Goal: Task Accomplishment & Management: Manage account settings

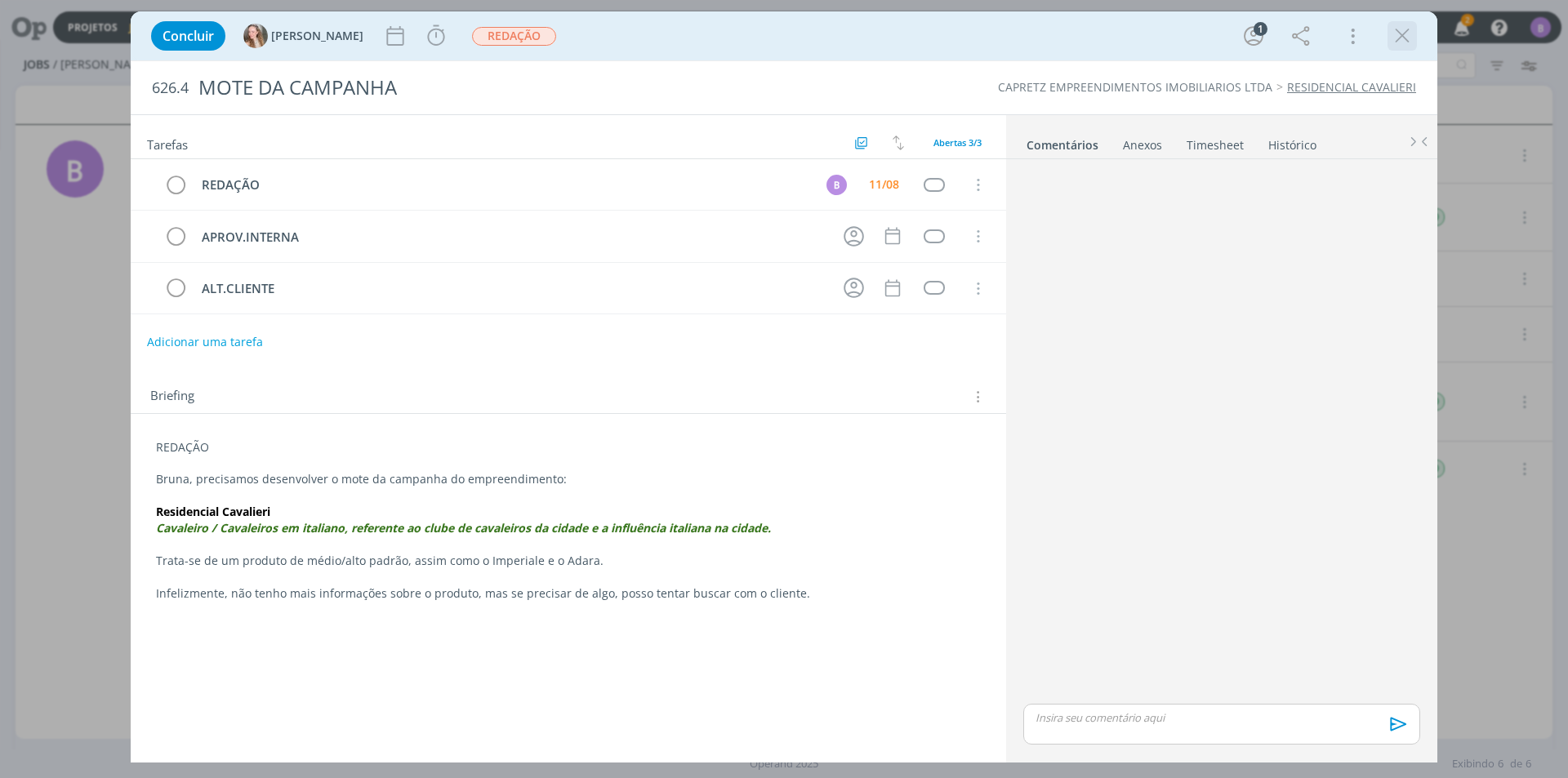
click at [1394, 29] on icon "dialog" at bounding box center [1402, 36] width 24 height 24
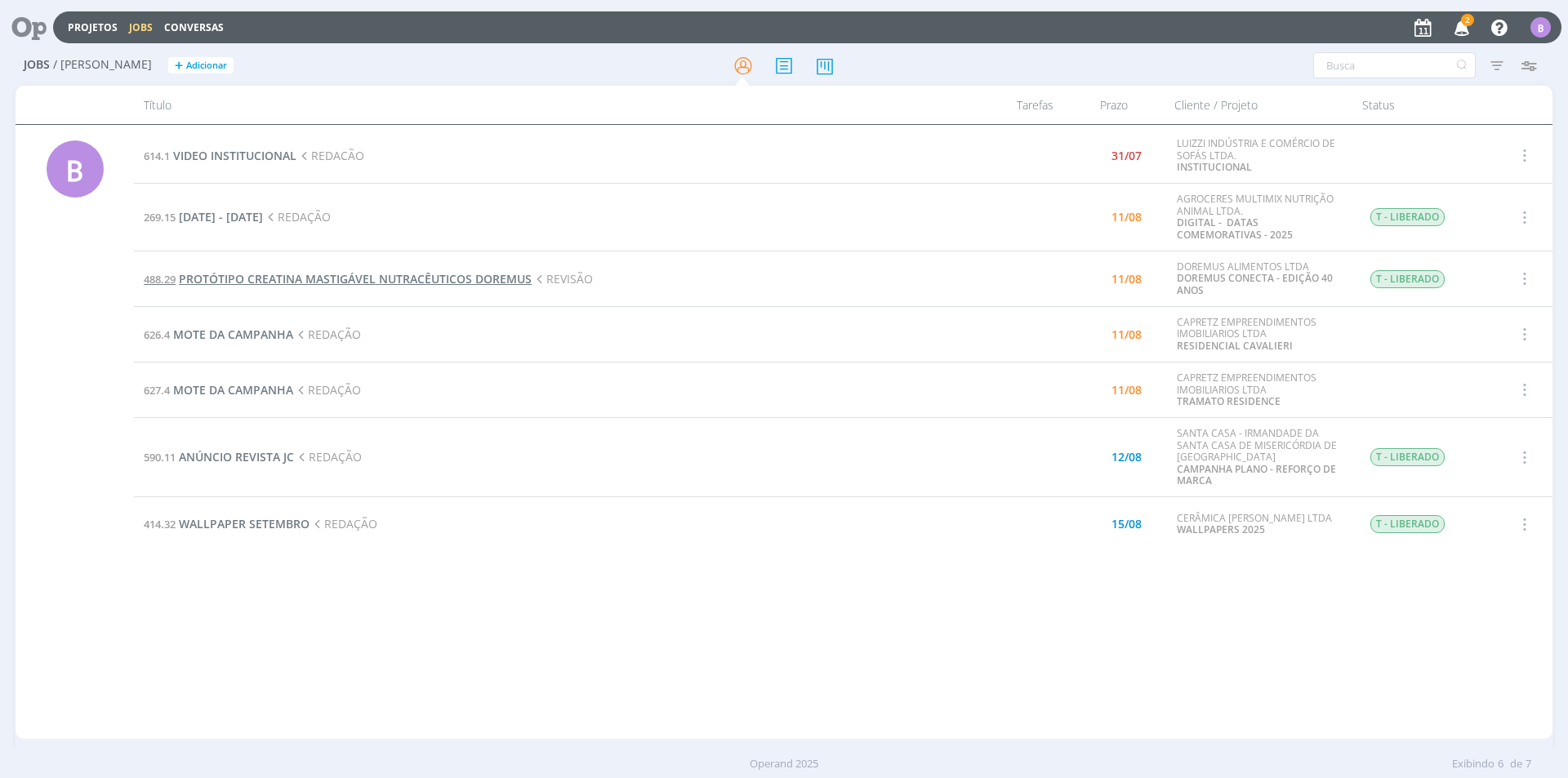
click at [418, 282] on span "PROTÓTIPO CREATINA MASTIGÁVEL NUTRACÊUTICOS DOREMUS" at bounding box center [355, 278] width 353 height 16
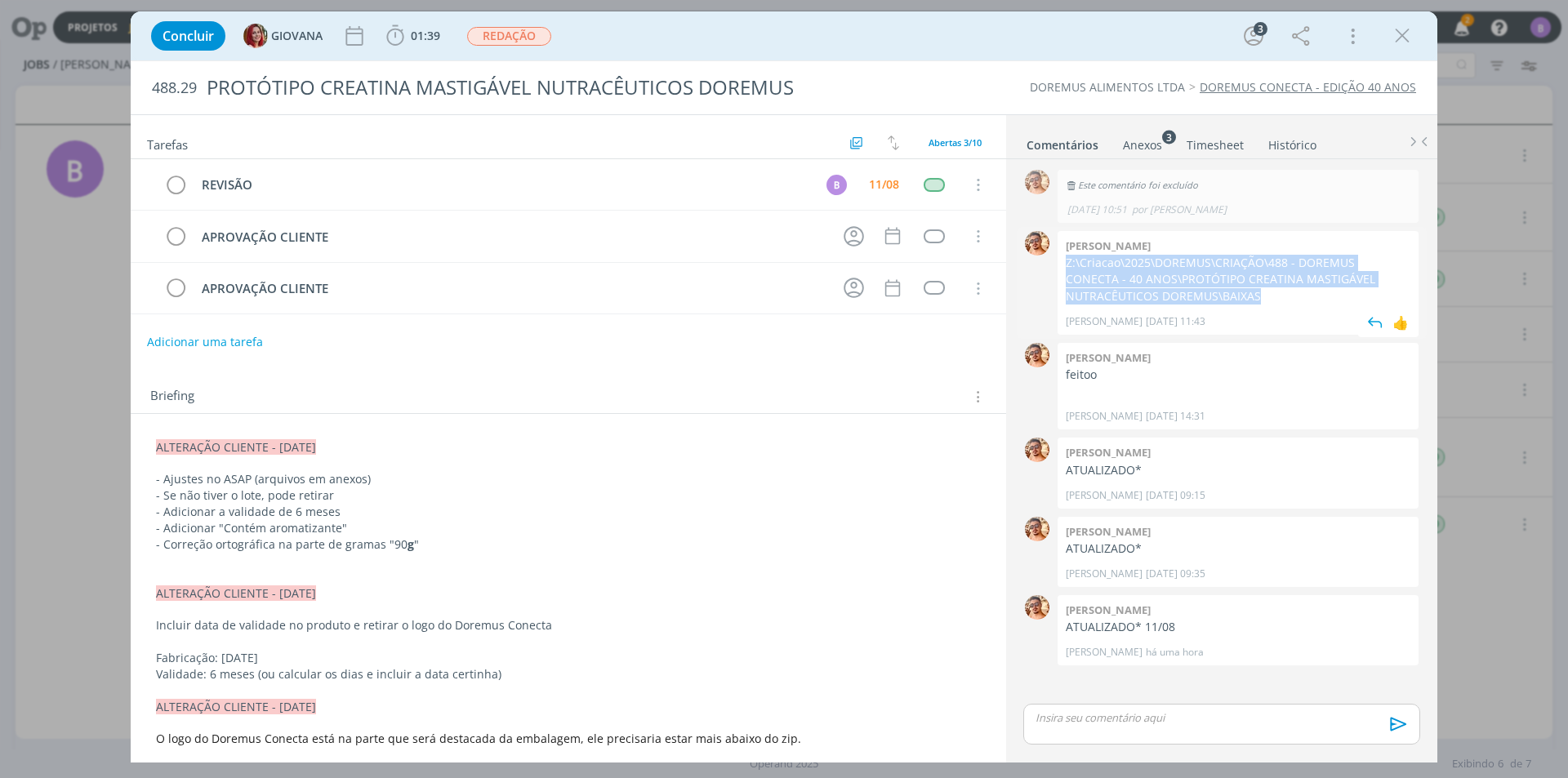
drag, startPoint x: 1173, startPoint y: 298, endPoint x: 1062, endPoint y: 264, distance: 116.1
click at [1062, 264] on div "[PERSON_NAME] Z:\Criacao\2025\DOREMUS\CRIAÇÃO\488 - DOREMUS CONECTA - 40 ANOS\P…" at bounding box center [1238, 283] width 361 height 104
copy p "Z:\Criacao\2025\DOREMUS\CRIAÇÃO\488 - DOREMUS CONECTA - 40 ANOS\PROTÓTIPO CREAT…"
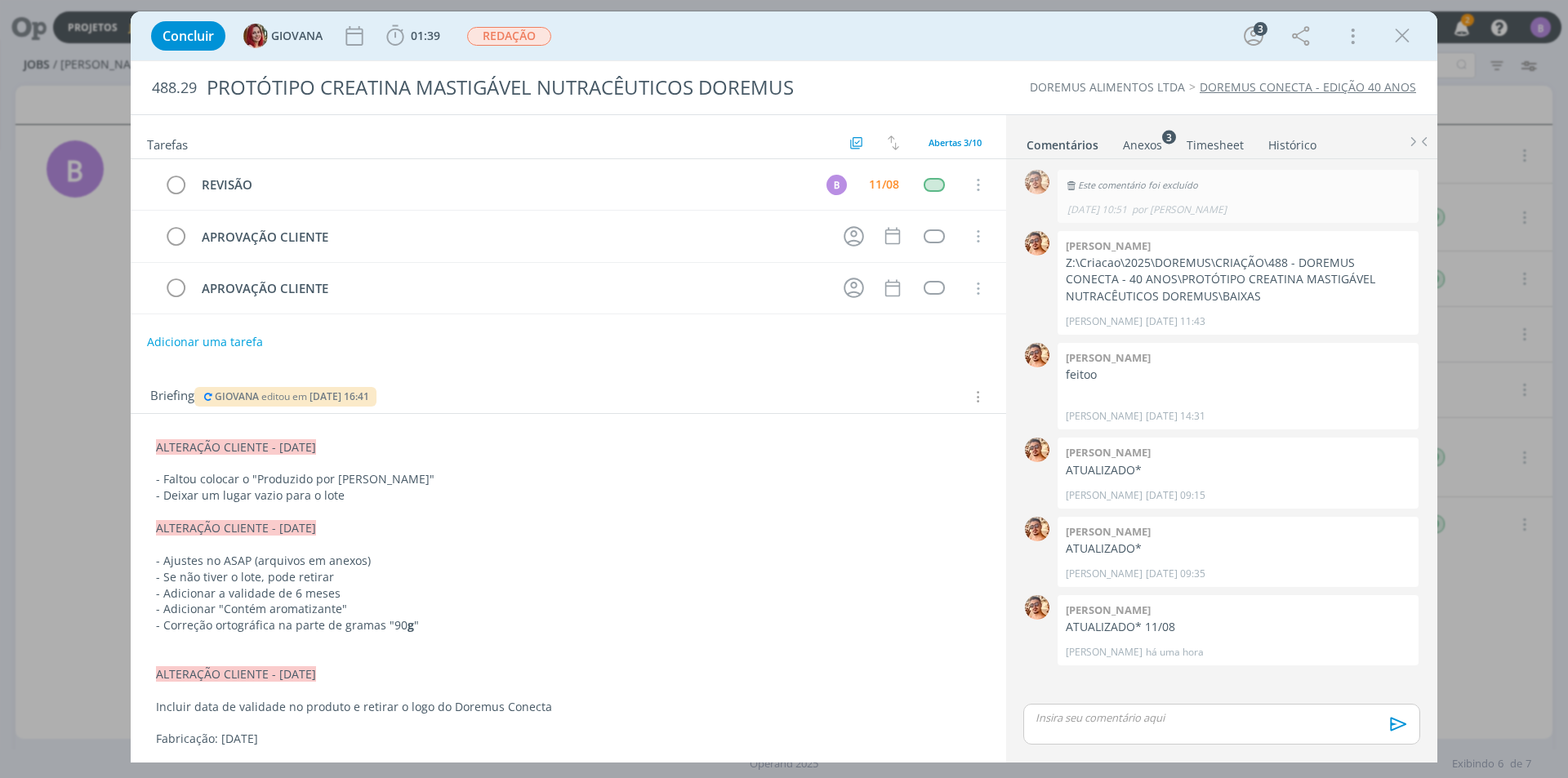
click at [1154, 722] on p "dialog" at bounding box center [1221, 717] width 371 height 15
click at [1394, 728] on icon "dialog" at bounding box center [1396, 729] width 24 height 24
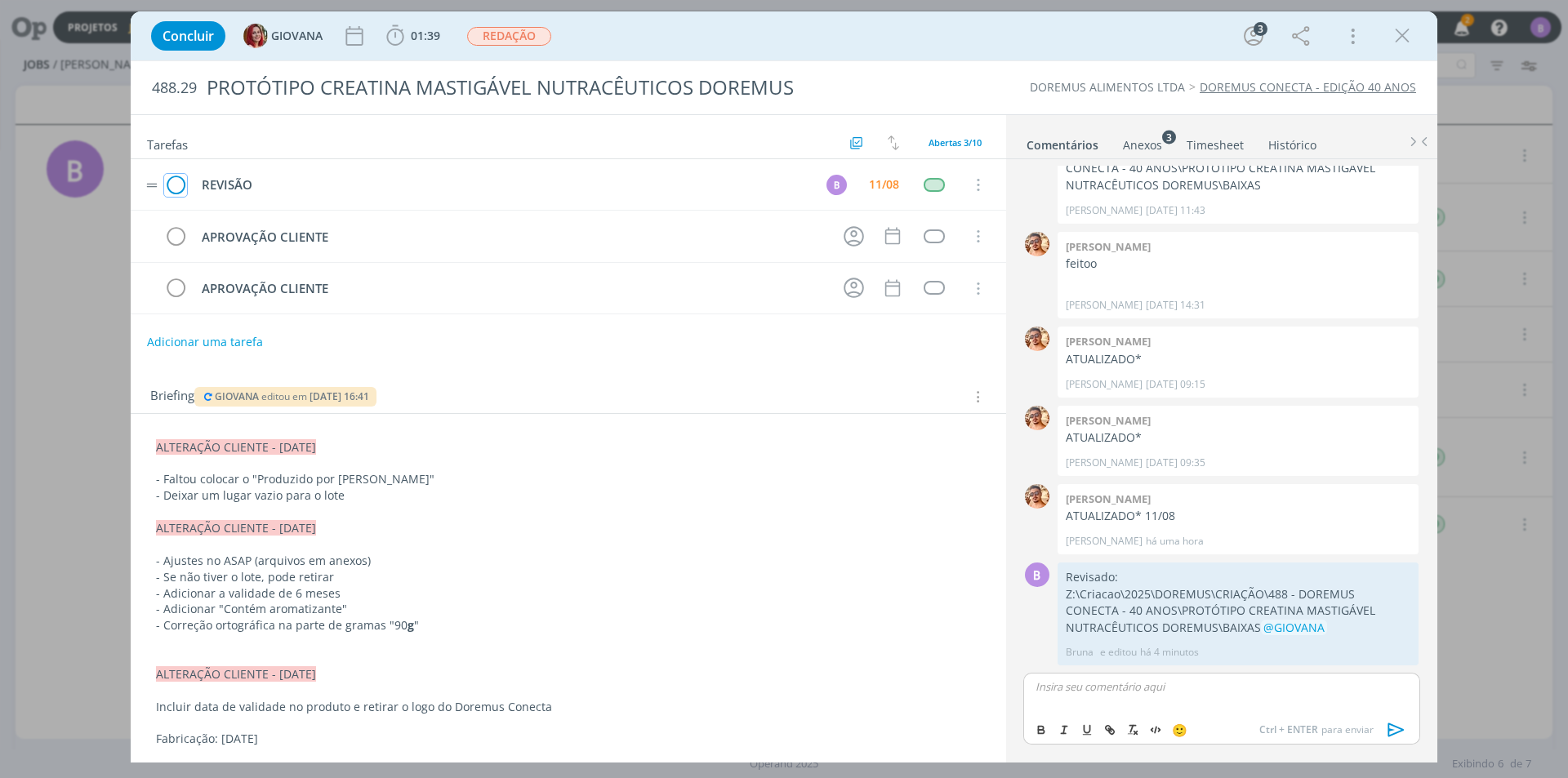
click at [173, 186] on icon "dialog" at bounding box center [175, 186] width 23 height 24
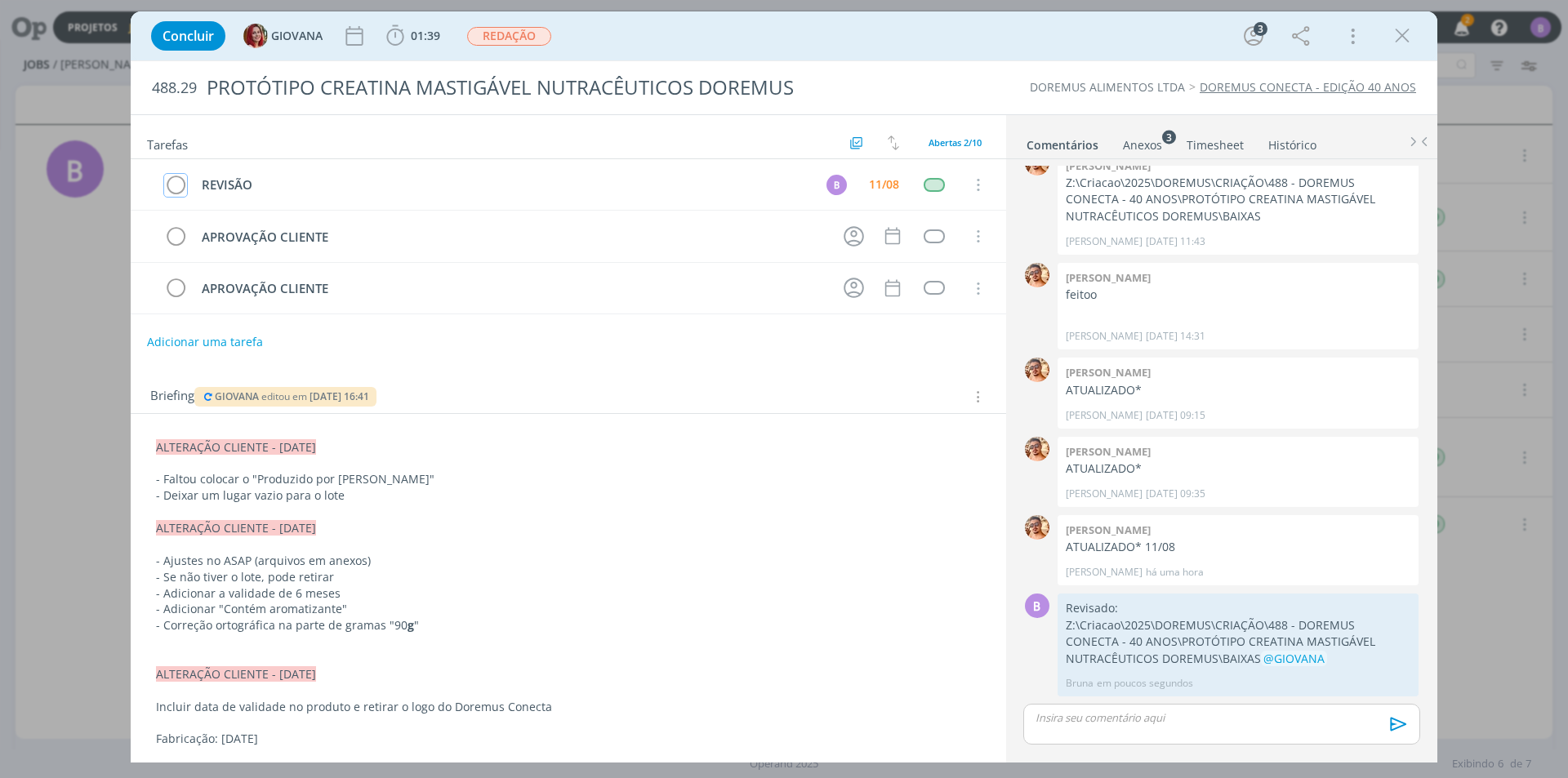
scroll to position [80, 0]
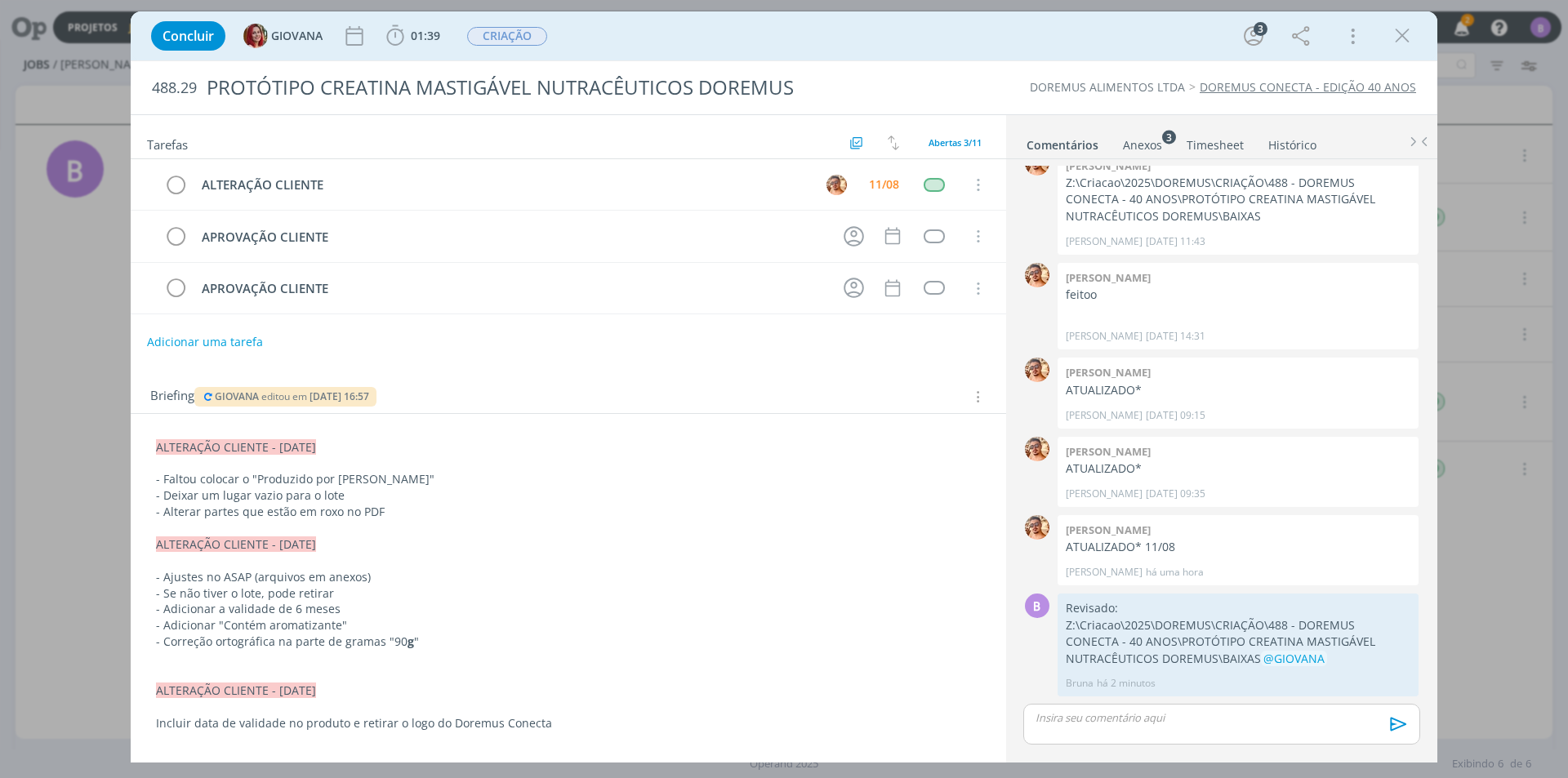
click at [1197, 716] on p "dialog" at bounding box center [1221, 717] width 371 height 15
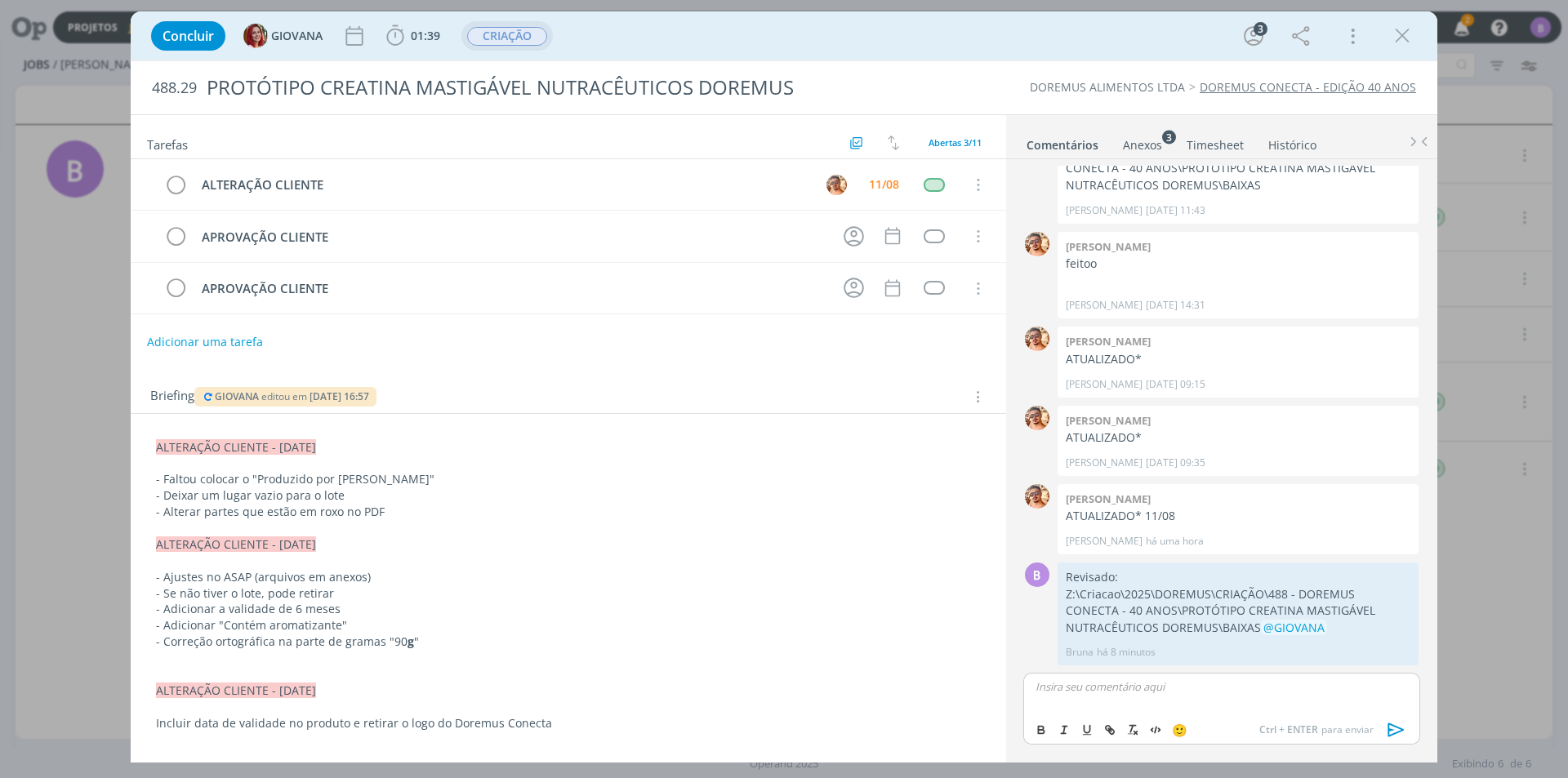
click at [501, 35] on span "CRIAÇÃO" at bounding box center [507, 36] width 80 height 19
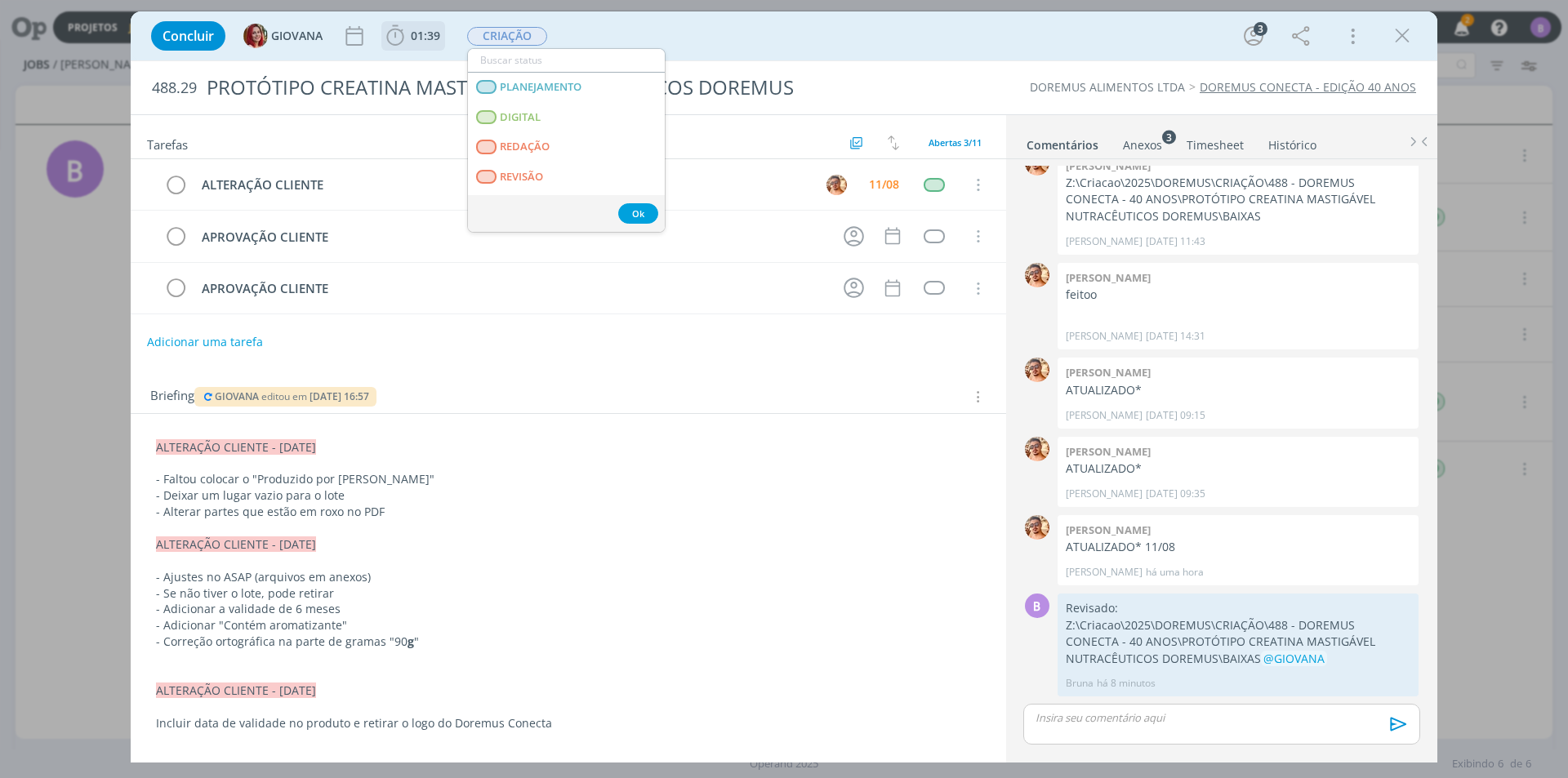
click at [433, 43] on span "01:39" at bounding box center [413, 36] width 61 height 24
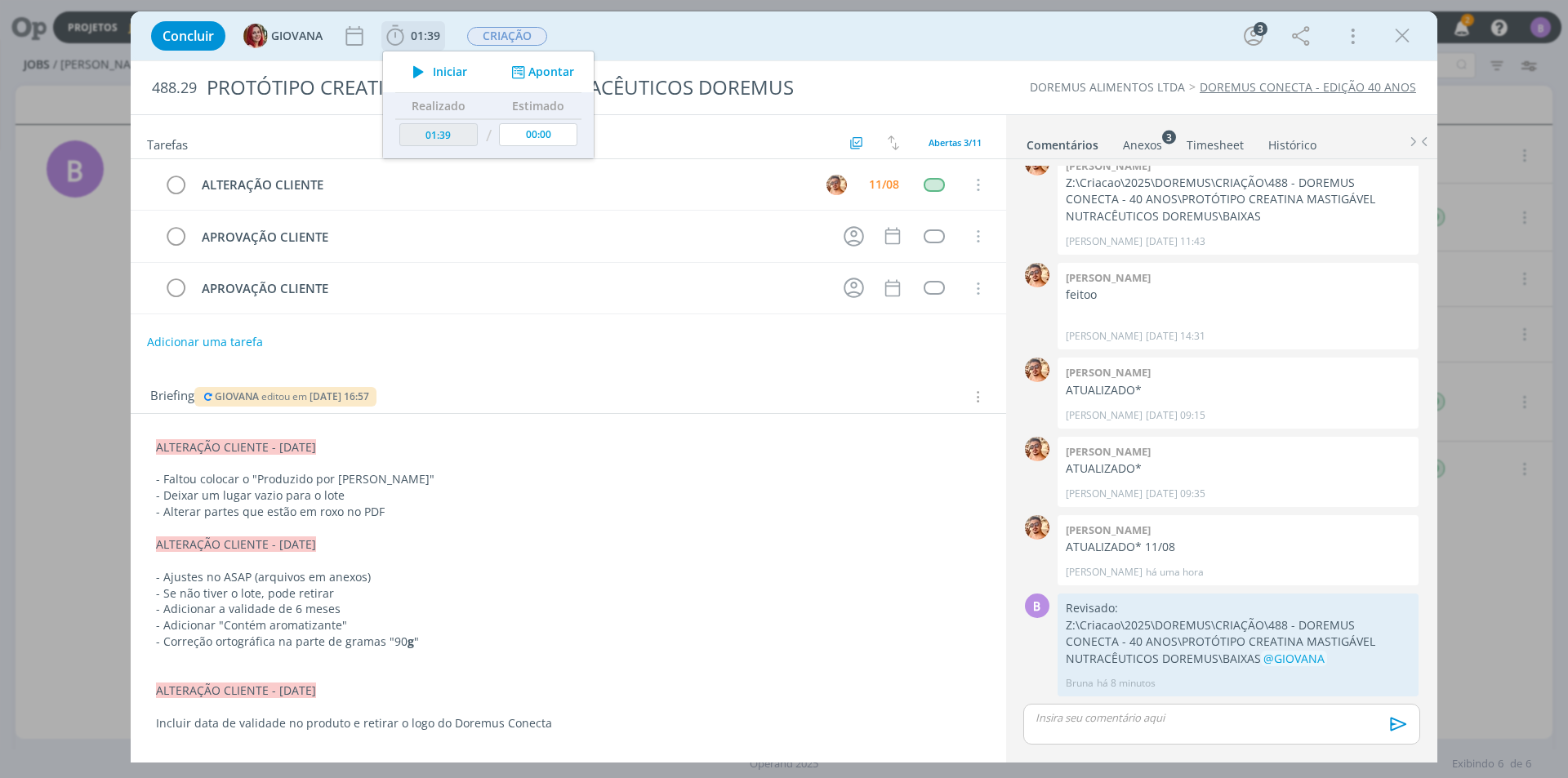
click at [545, 75] on button "Apontar" at bounding box center [541, 72] width 68 height 17
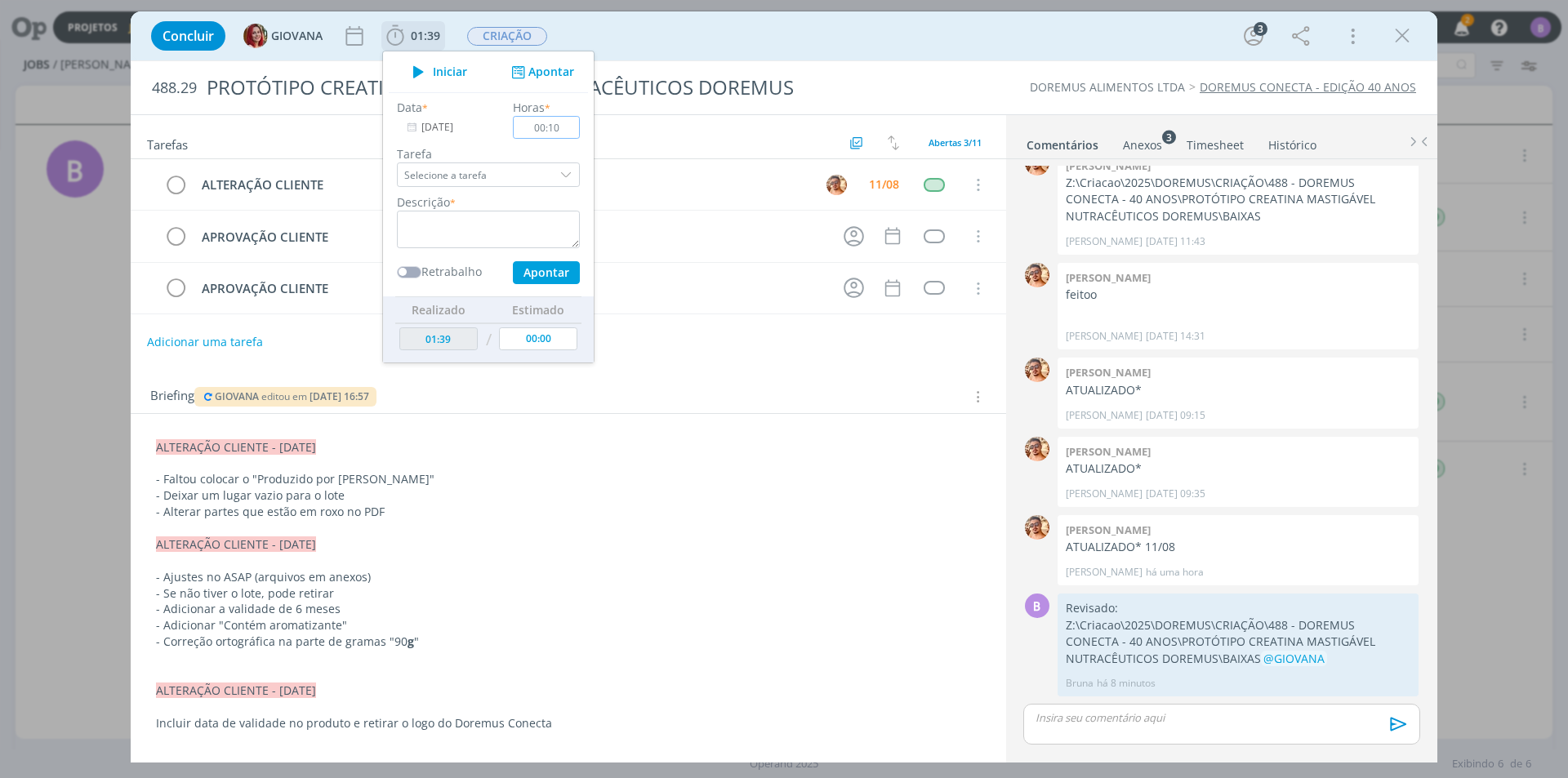
type input "00:10"
click at [451, 229] on textarea "dialog" at bounding box center [488, 229] width 183 height 37
type textarea "Timesheet"
click at [562, 276] on button "Apontar" at bounding box center [546, 272] width 67 height 23
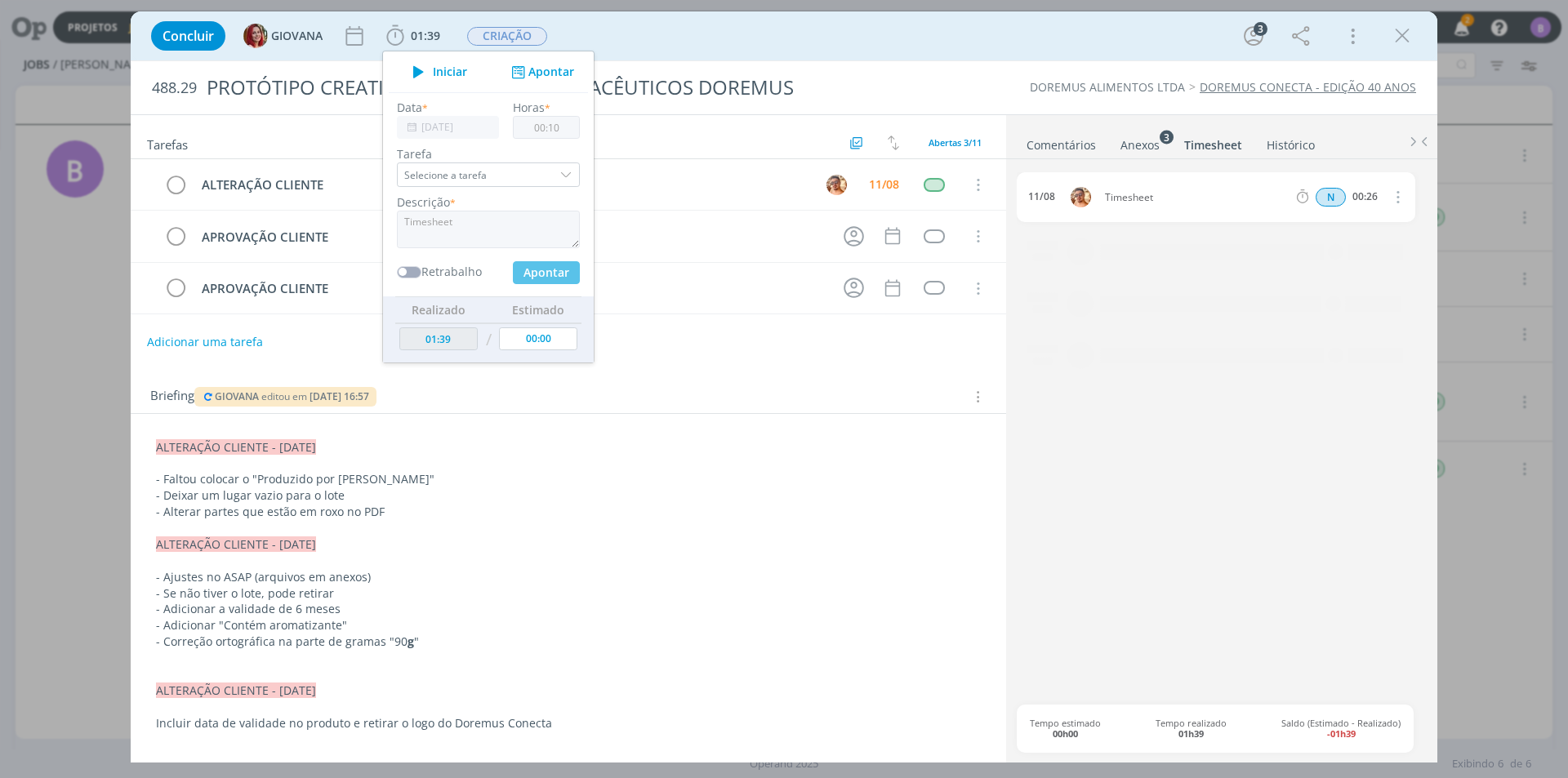
type input "01:49"
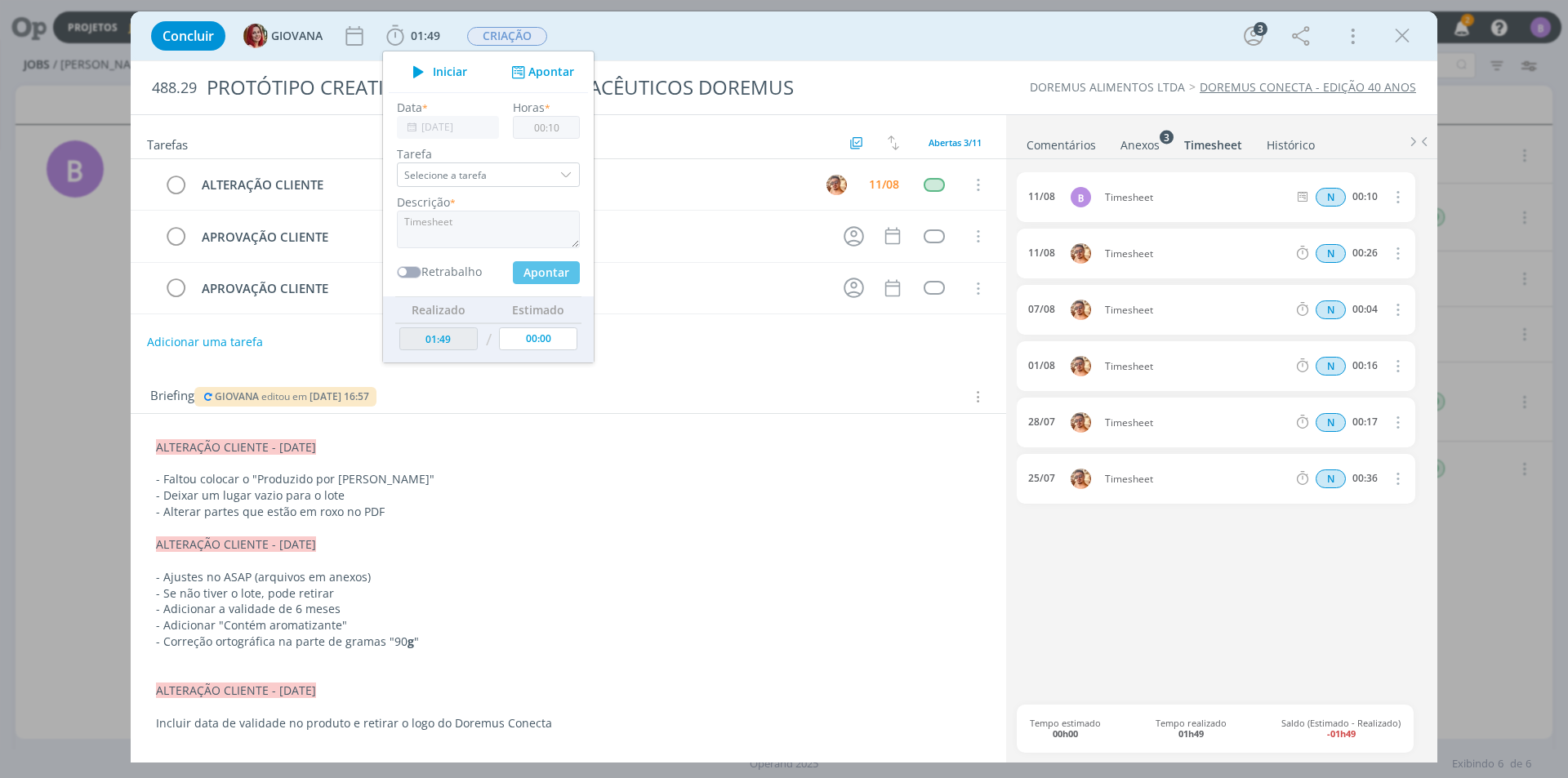
type input "00:00"
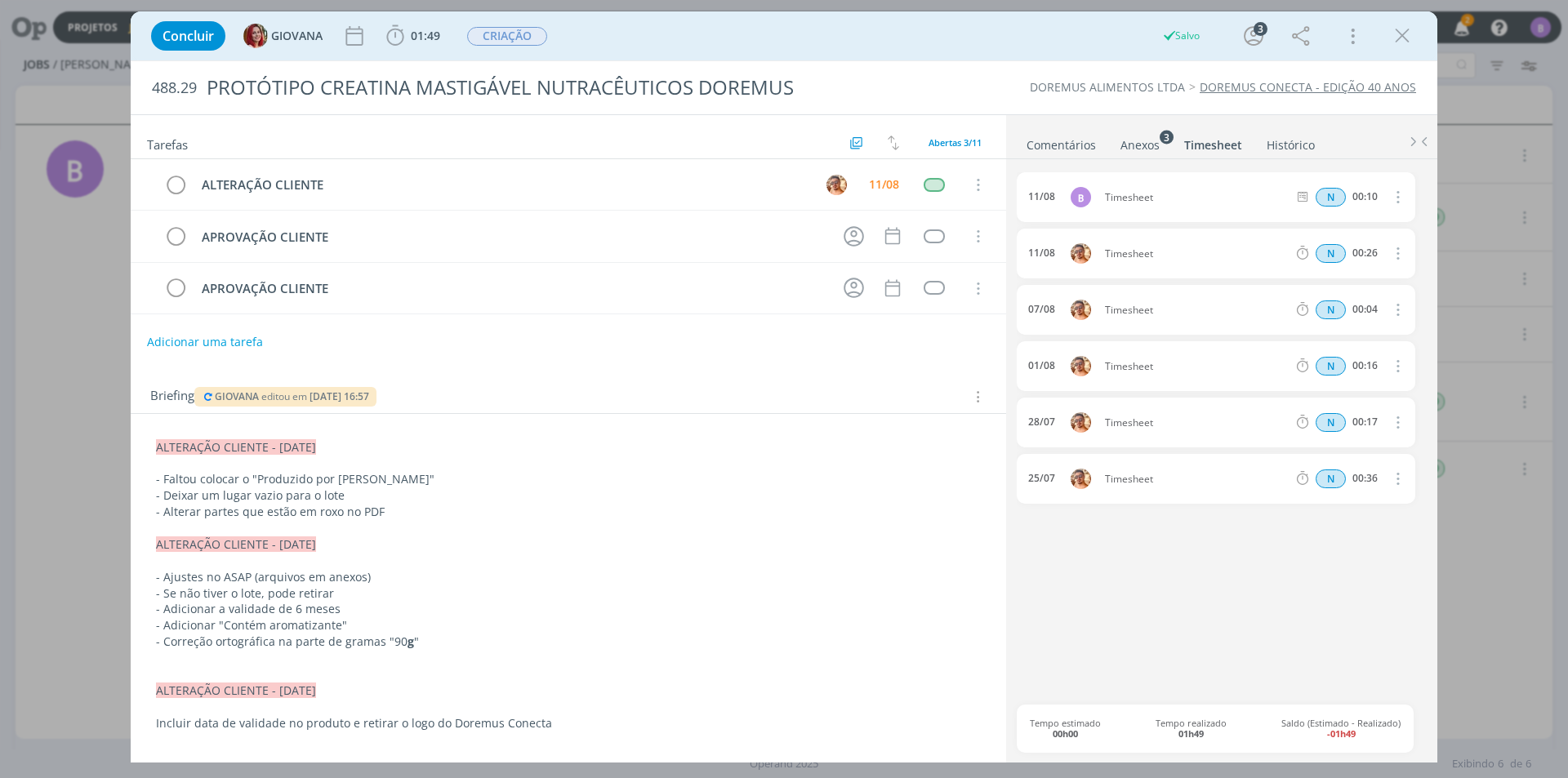
click at [1046, 146] on link "Comentários" at bounding box center [1061, 141] width 71 height 23
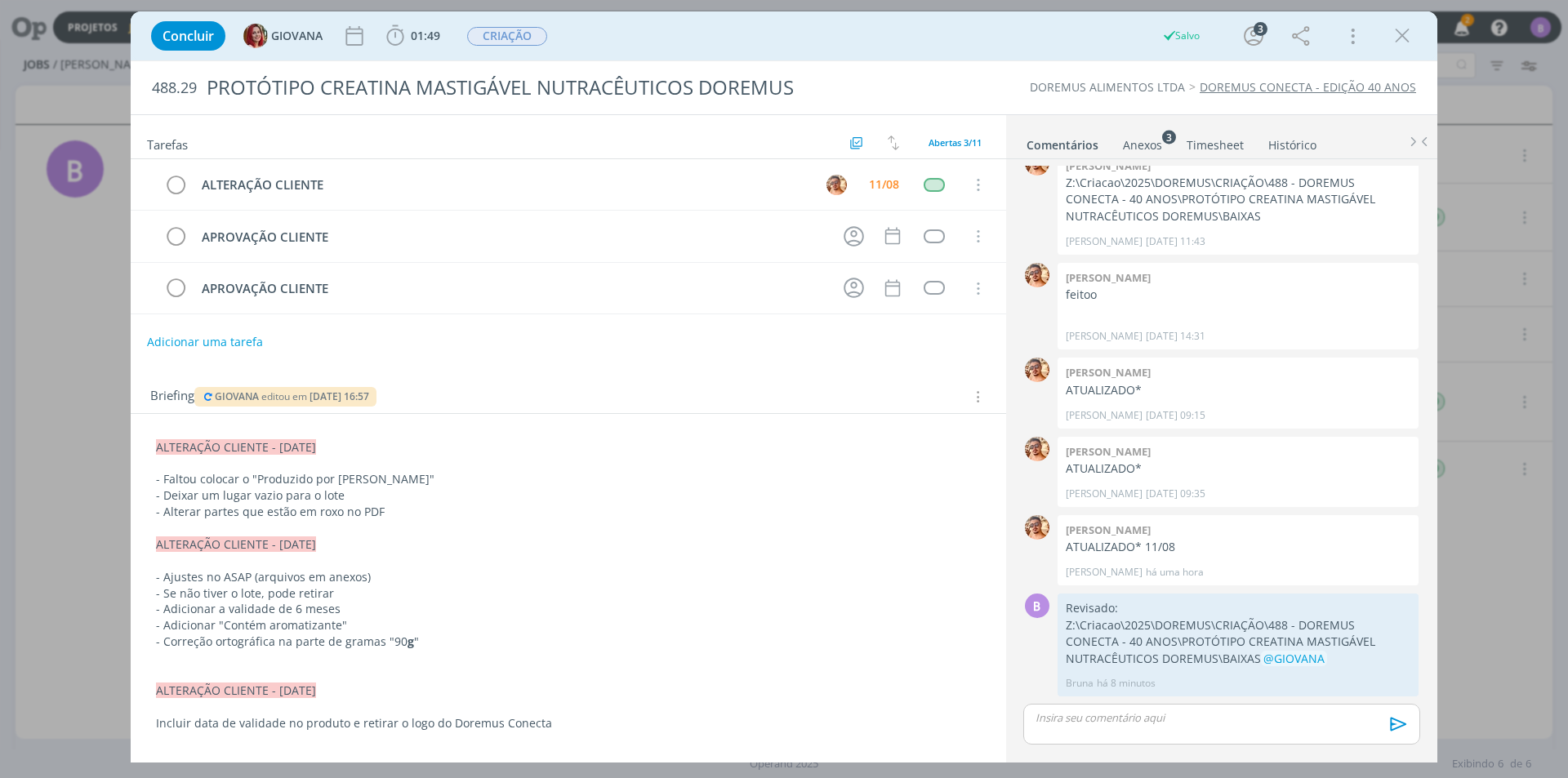
click at [1402, 31] on icon "dialog" at bounding box center [1402, 36] width 24 height 24
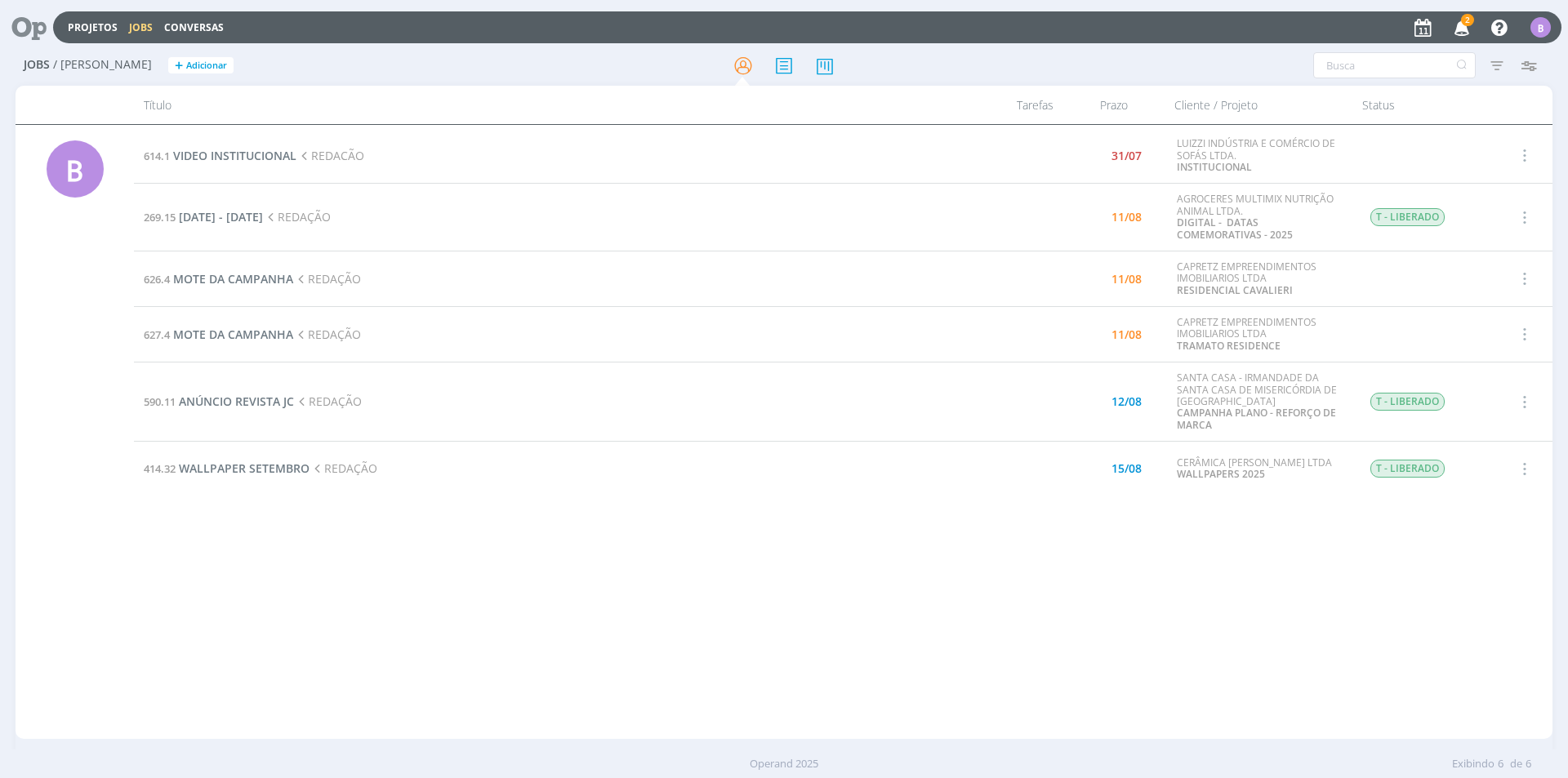
click at [1460, 29] on icon "button" at bounding box center [1462, 27] width 29 height 28
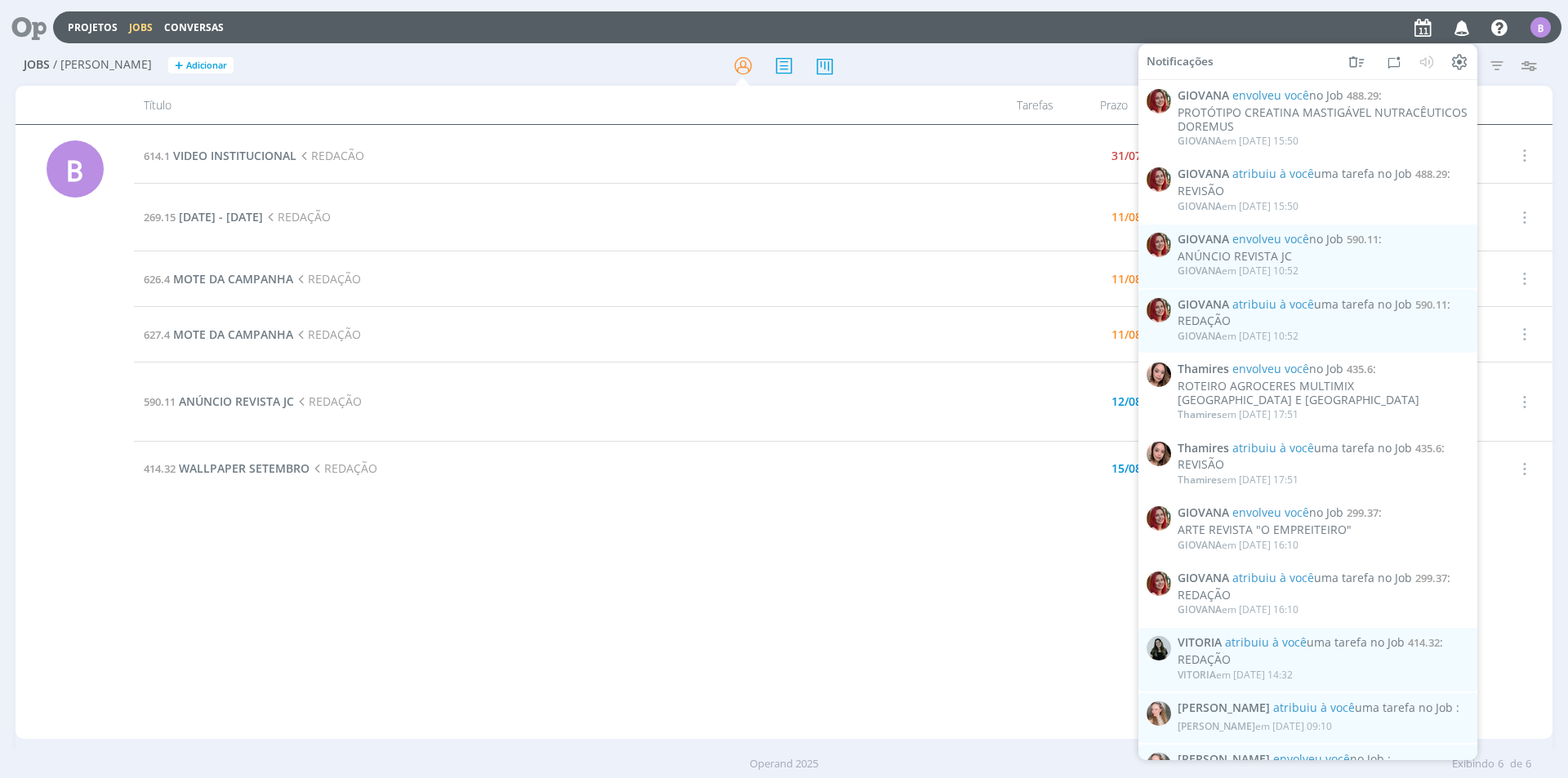
click at [1460, 29] on icon "button" at bounding box center [1462, 27] width 29 height 28
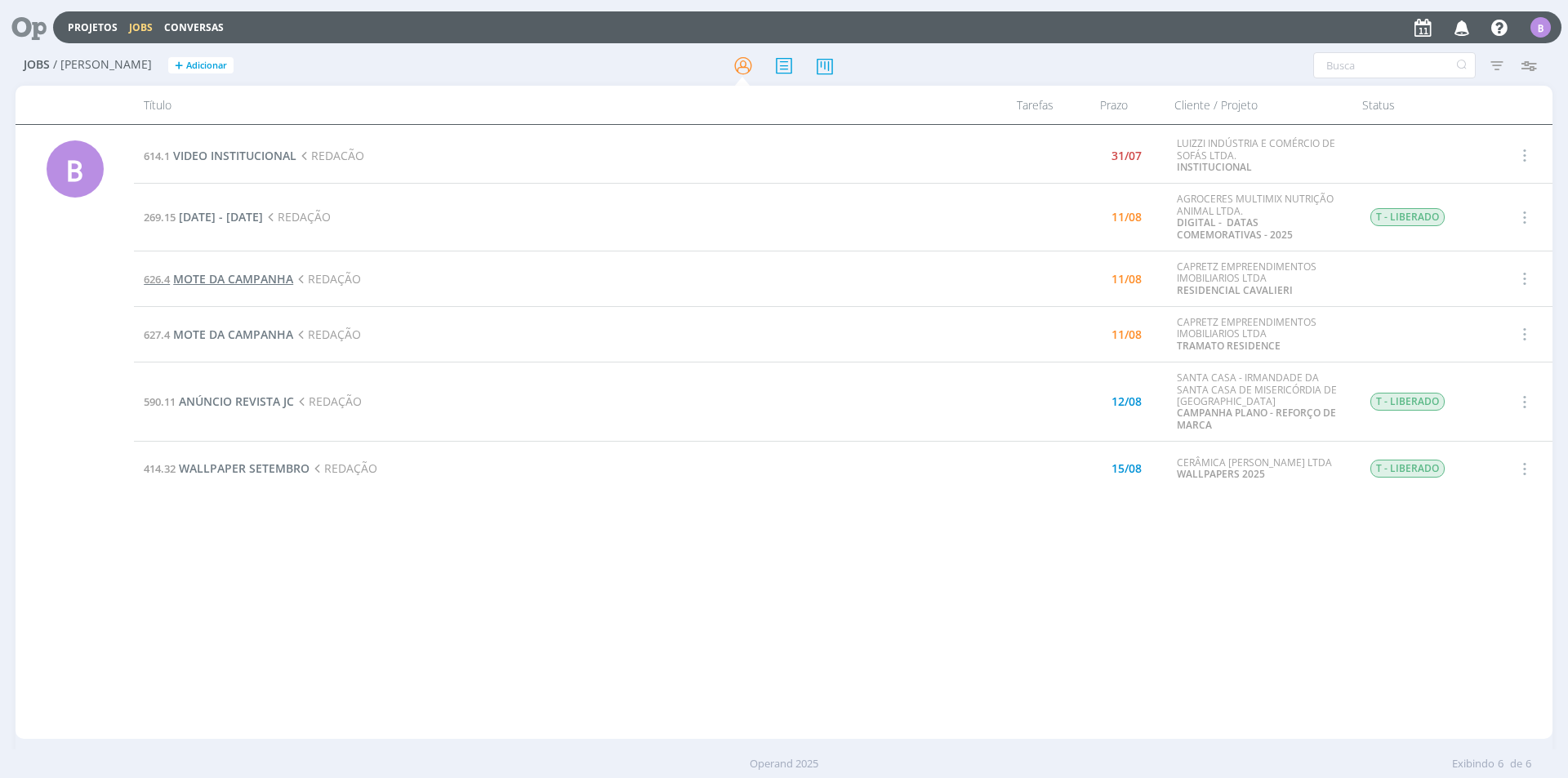
click at [249, 273] on span "MOTE DA CAMPANHA" at bounding box center [233, 278] width 120 height 16
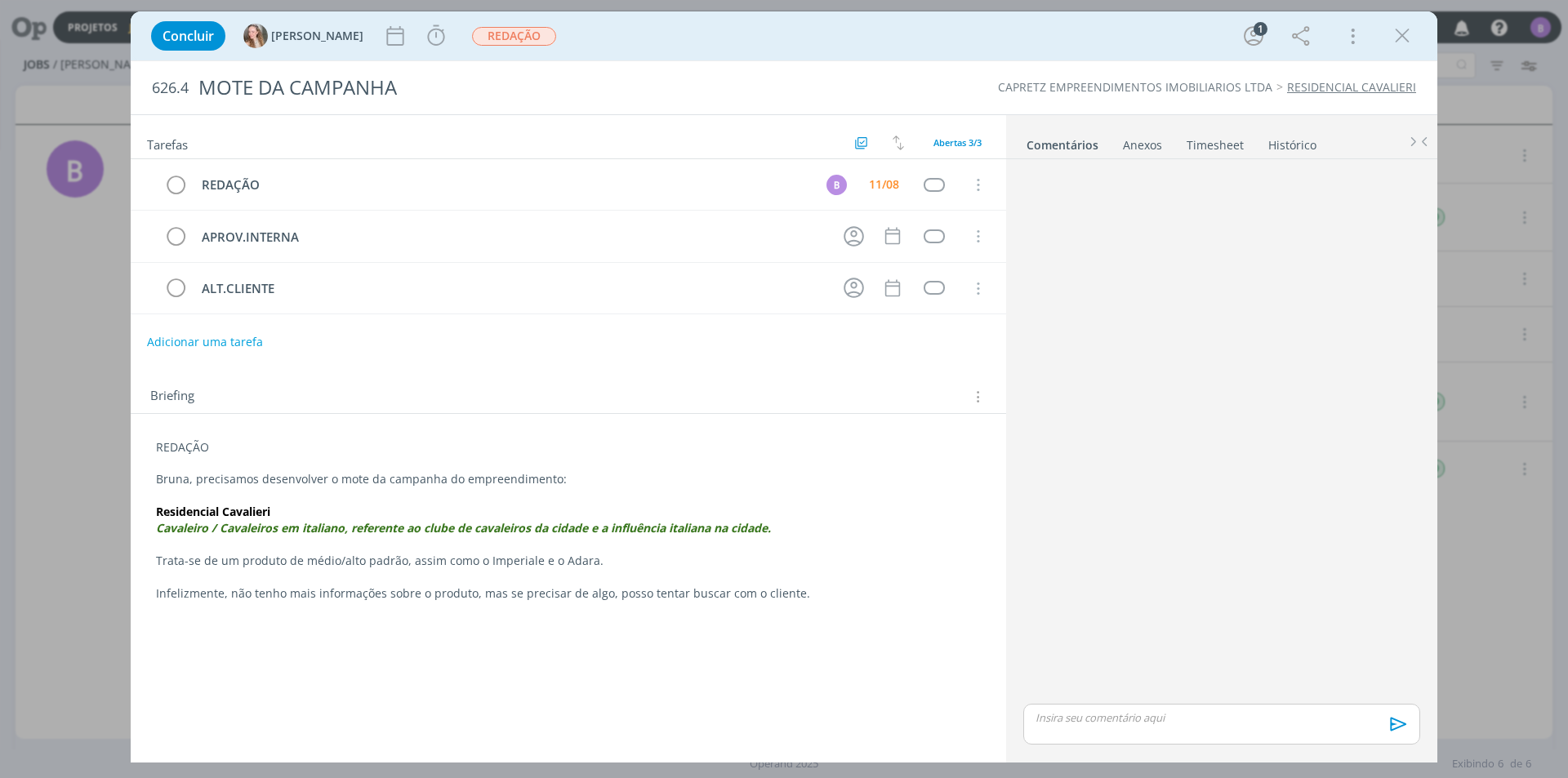
click at [1195, 716] on p "dialog" at bounding box center [1221, 717] width 371 height 15
click at [1115, 731] on icon "dialog" at bounding box center [1110, 729] width 13 height 13
type input "[URL][DOMAIN_NAME]"
click at [1257, 651] on link "dialog" at bounding box center [1254, 655] width 43 height 15
click at [1344, 694] on p "[URL][DOMAIN_NAME]" at bounding box center [1221, 686] width 371 height 15
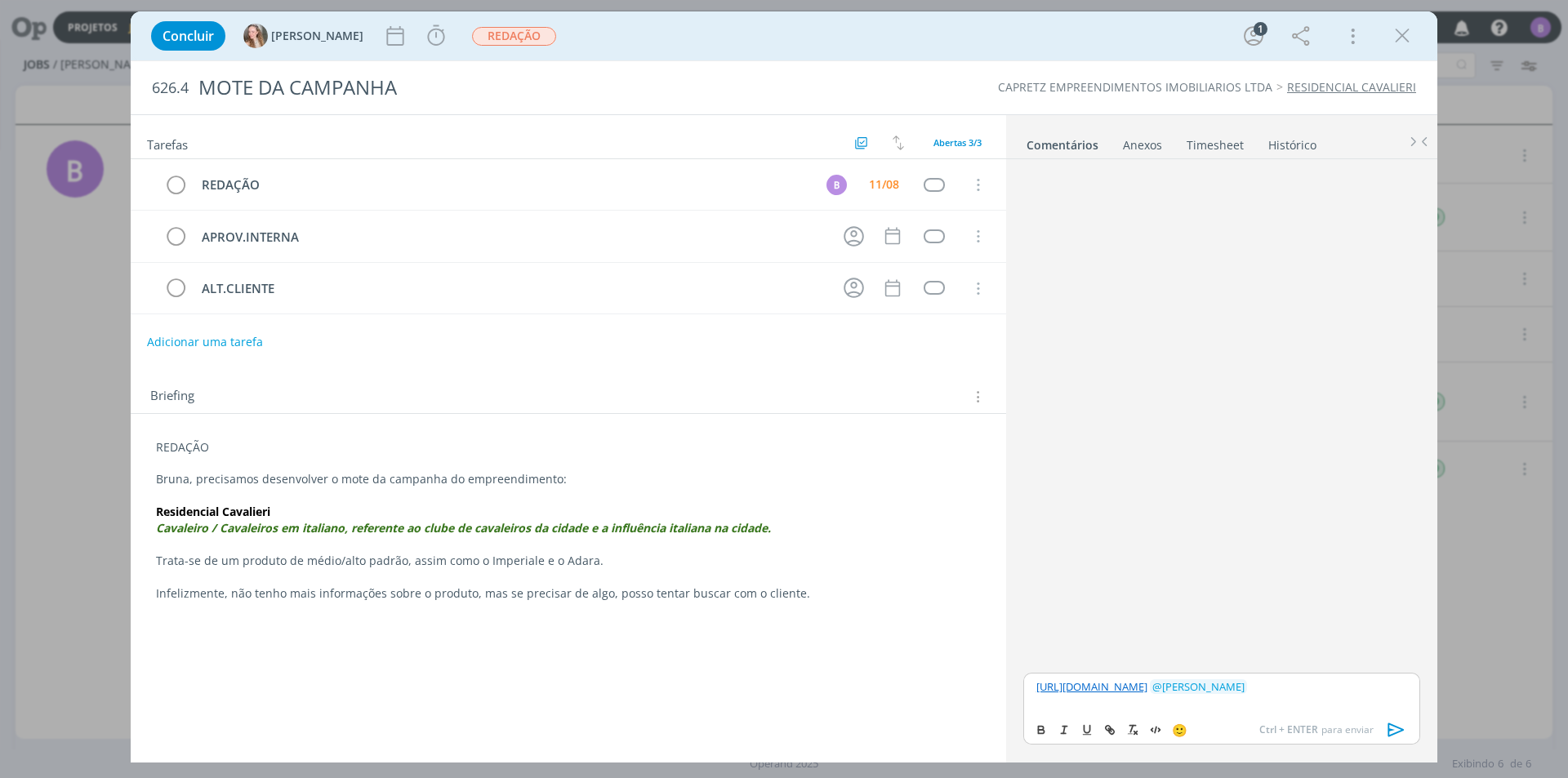
click at [1390, 722] on icon "dialog" at bounding box center [1396, 729] width 24 height 24
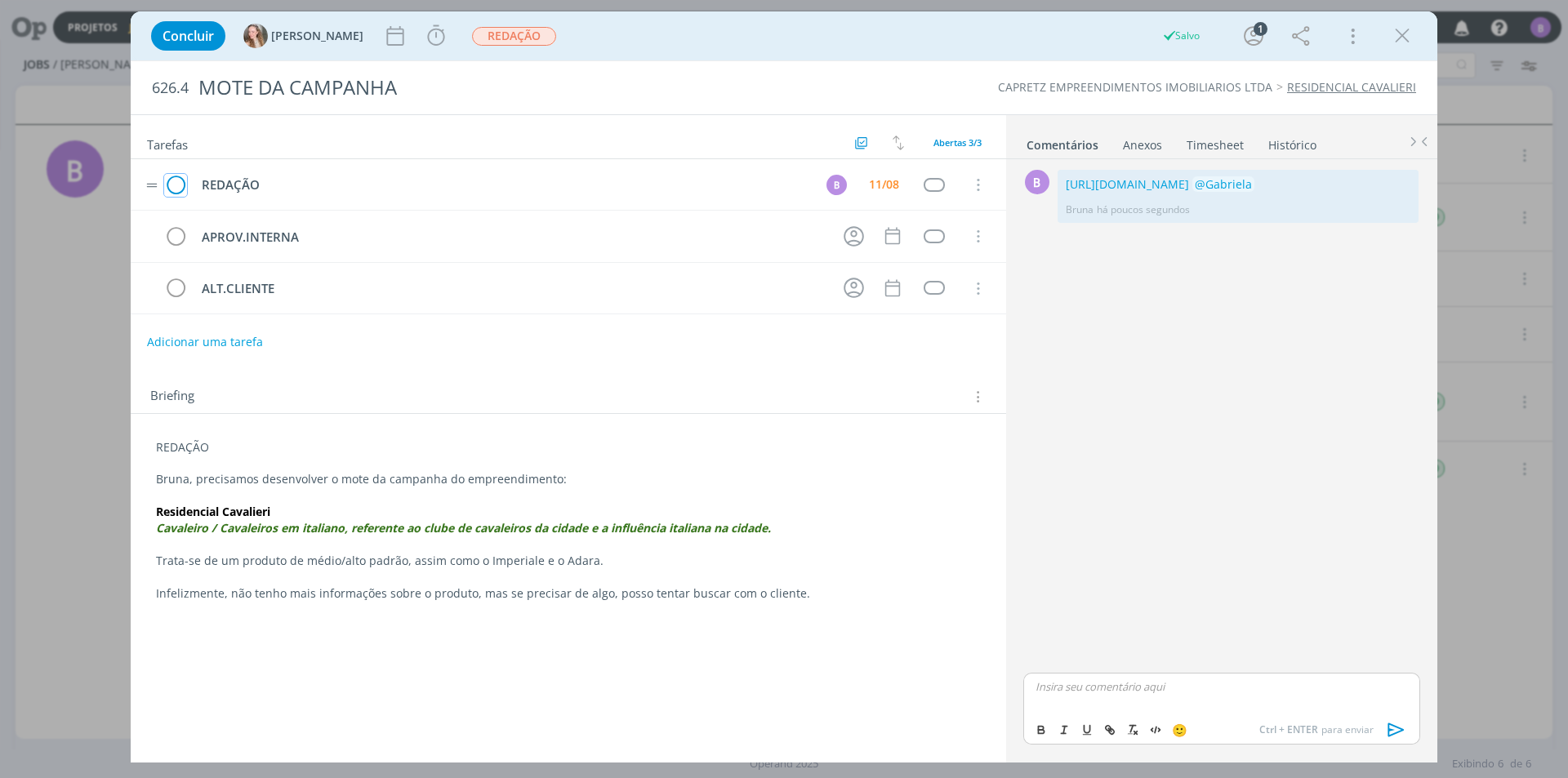
click at [174, 180] on icon "dialog" at bounding box center [175, 186] width 23 height 24
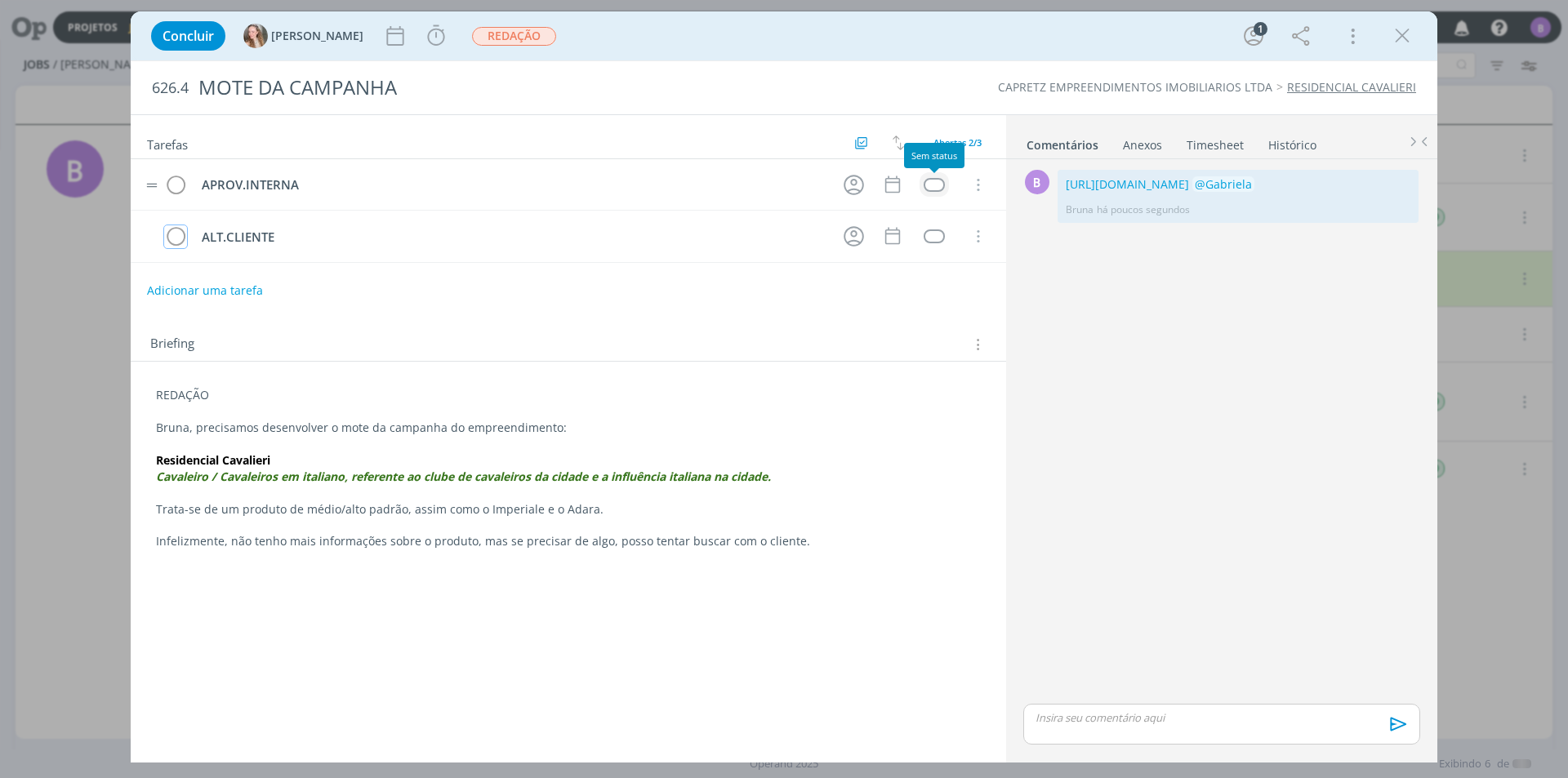
click at [937, 180] on div "dialog" at bounding box center [934, 185] width 21 height 14
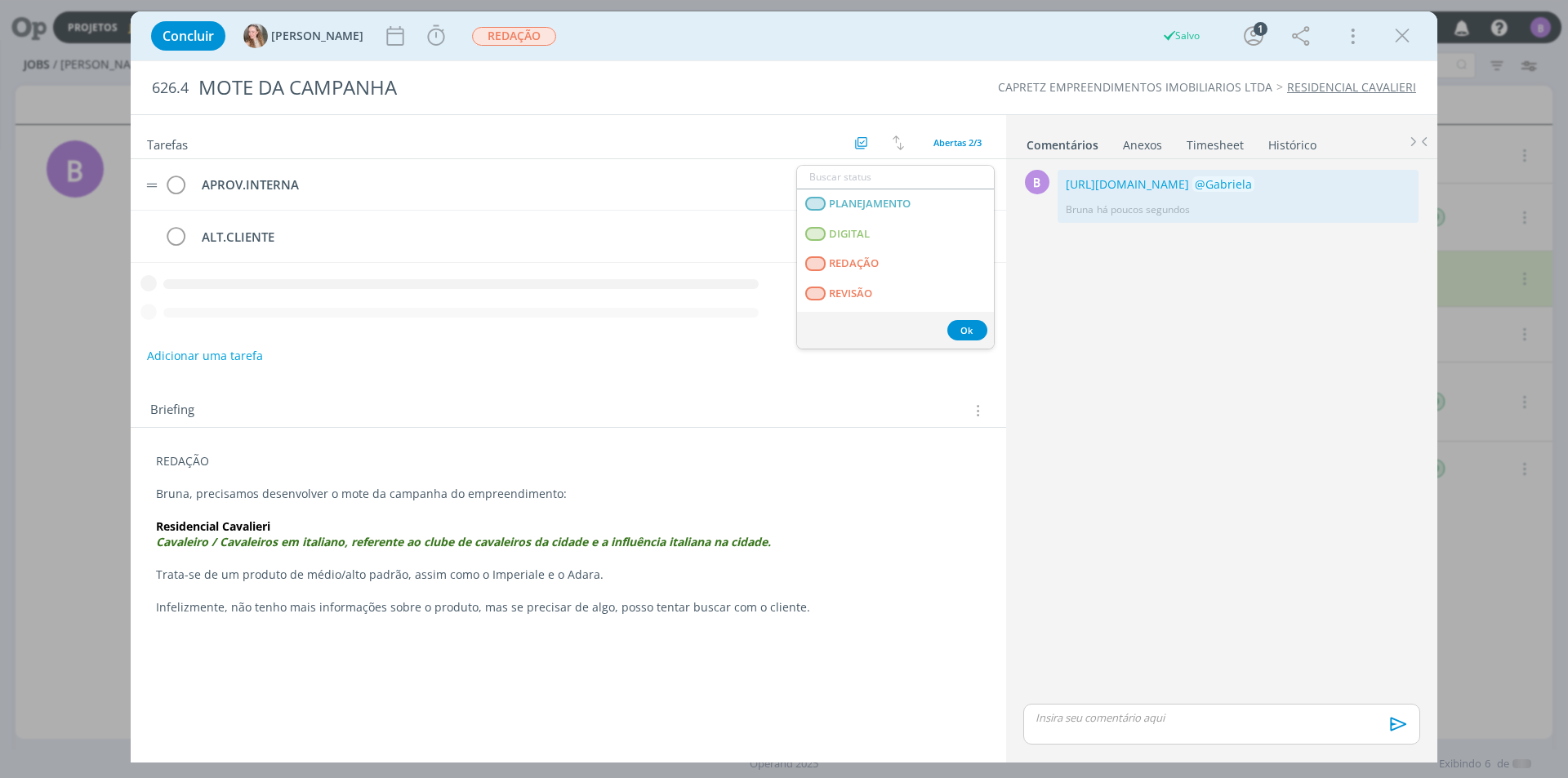
scroll to position [416, 0]
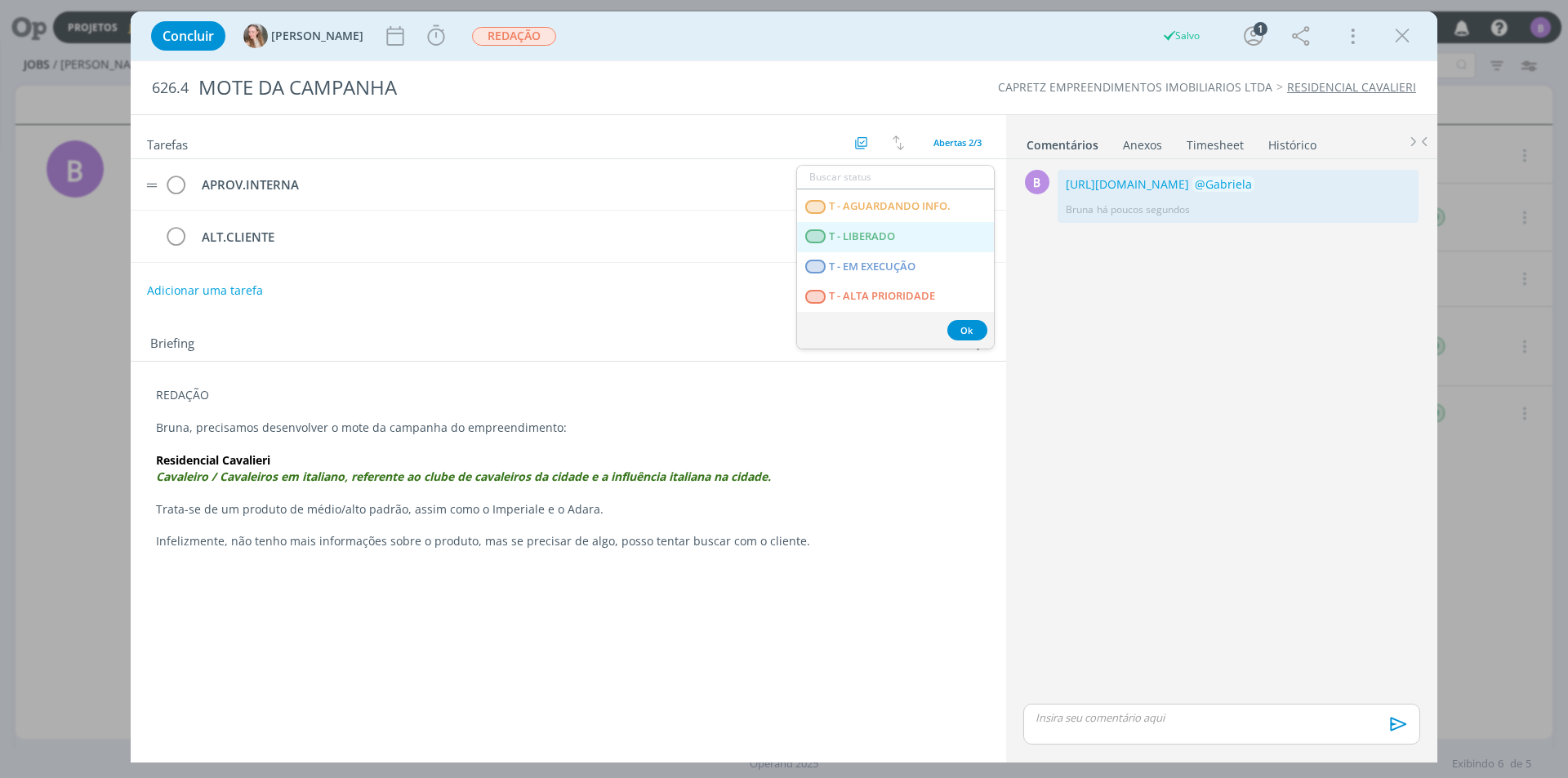
click at [907, 239] on LIBERADO "T - LIBERADO" at bounding box center [896, 237] width 197 height 30
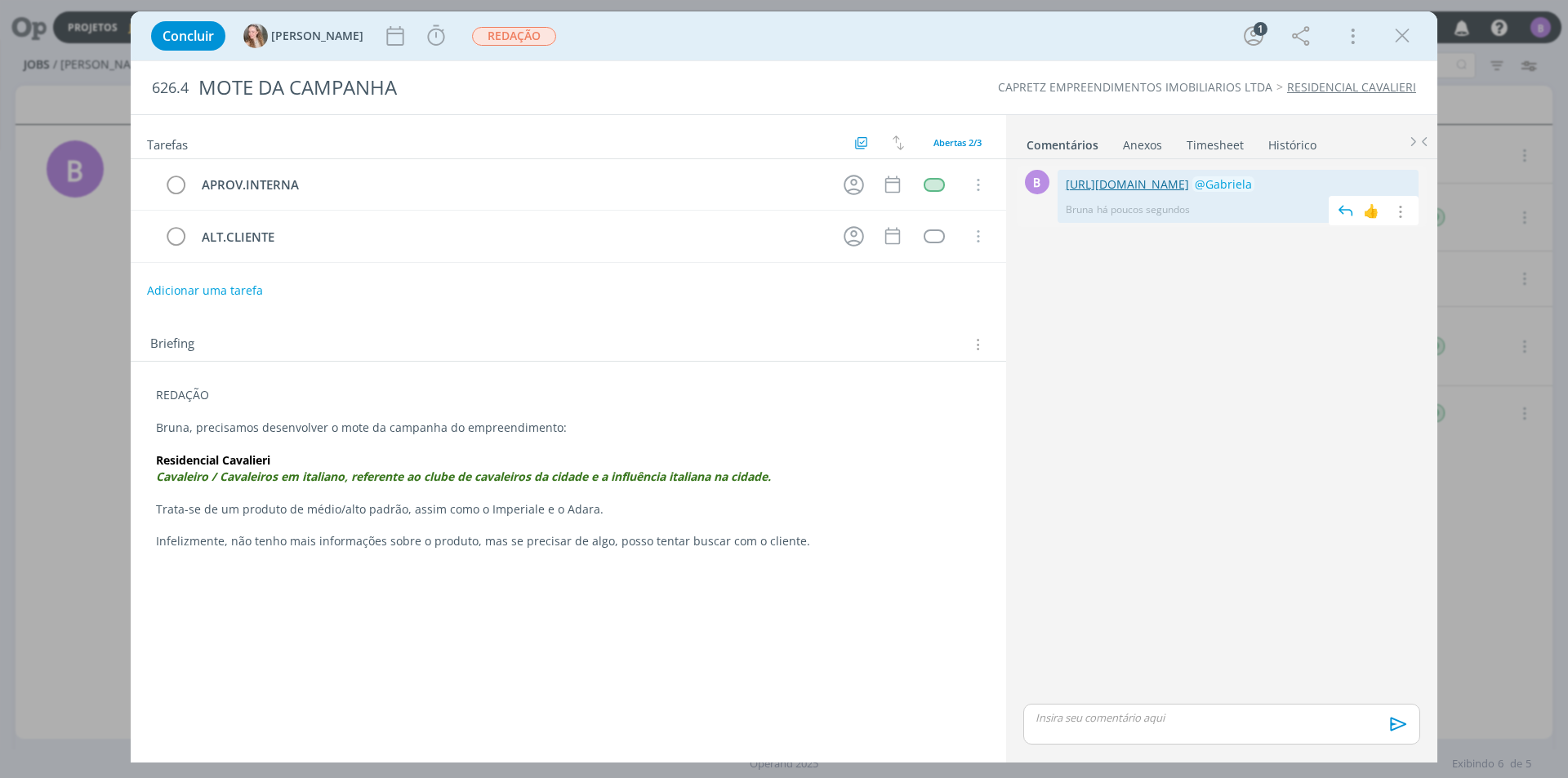
click at [1189, 182] on link "[URL][DOMAIN_NAME]" at bounding box center [1127, 184] width 123 height 16
click at [423, 42] on icon "dialog" at bounding box center [436, 36] width 24 height 24
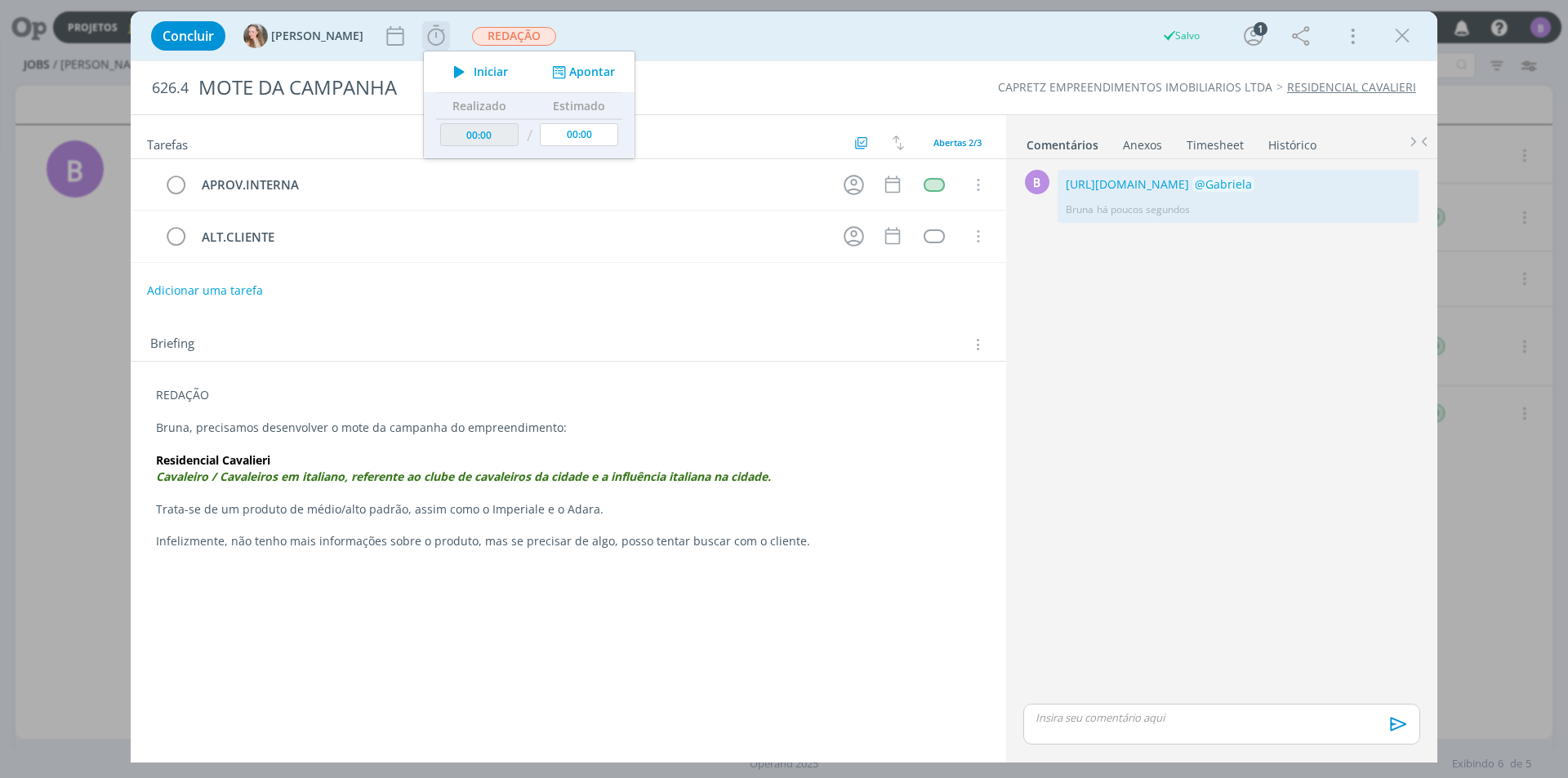
click at [548, 66] on button "Apontar" at bounding box center [582, 72] width 68 height 17
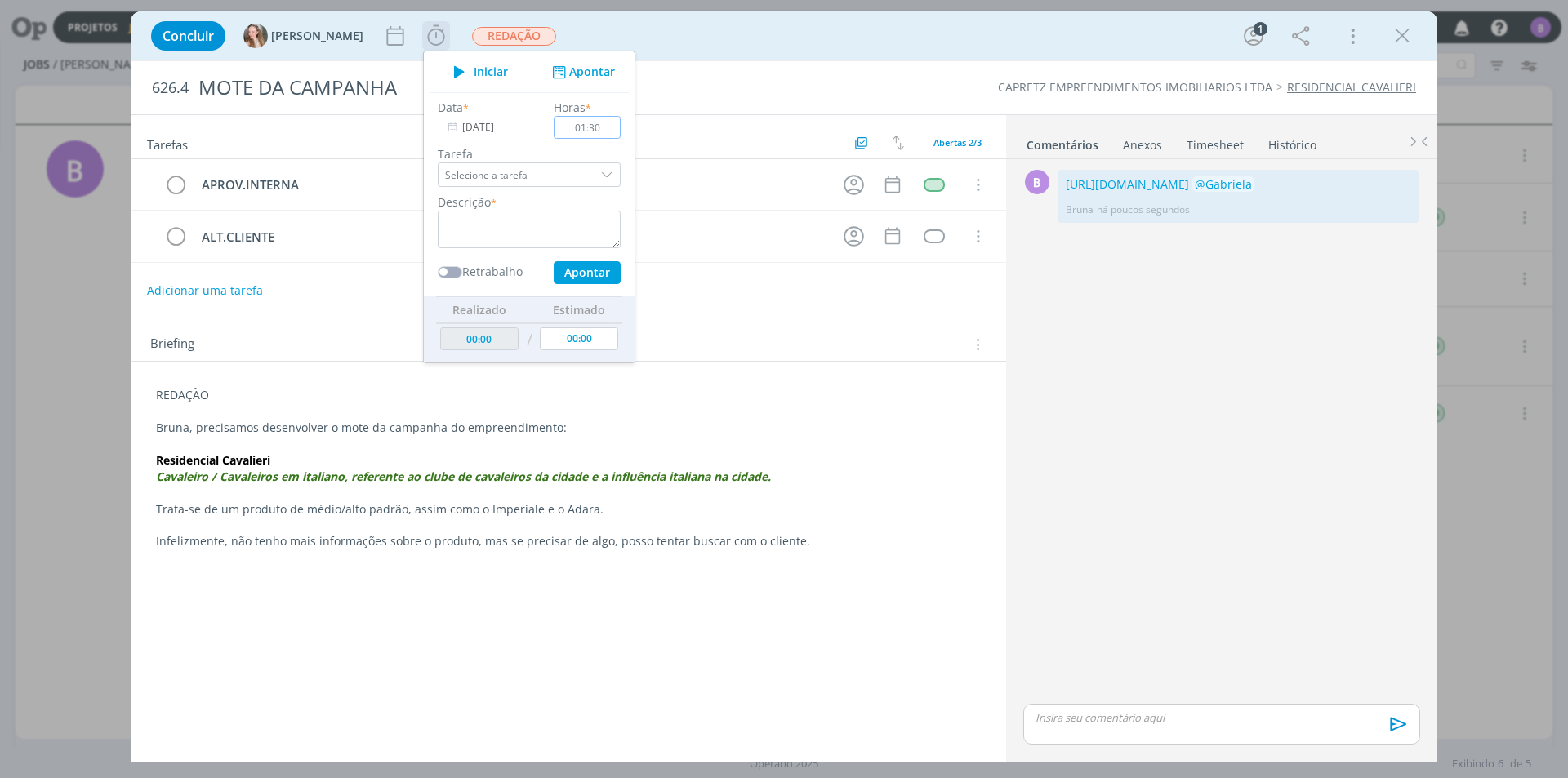
type input "01:30"
click at [459, 228] on textarea "dialog" at bounding box center [528, 229] width 183 height 37
type textarea "Timesheet"
click at [554, 266] on button "Apontar" at bounding box center [587, 272] width 67 height 23
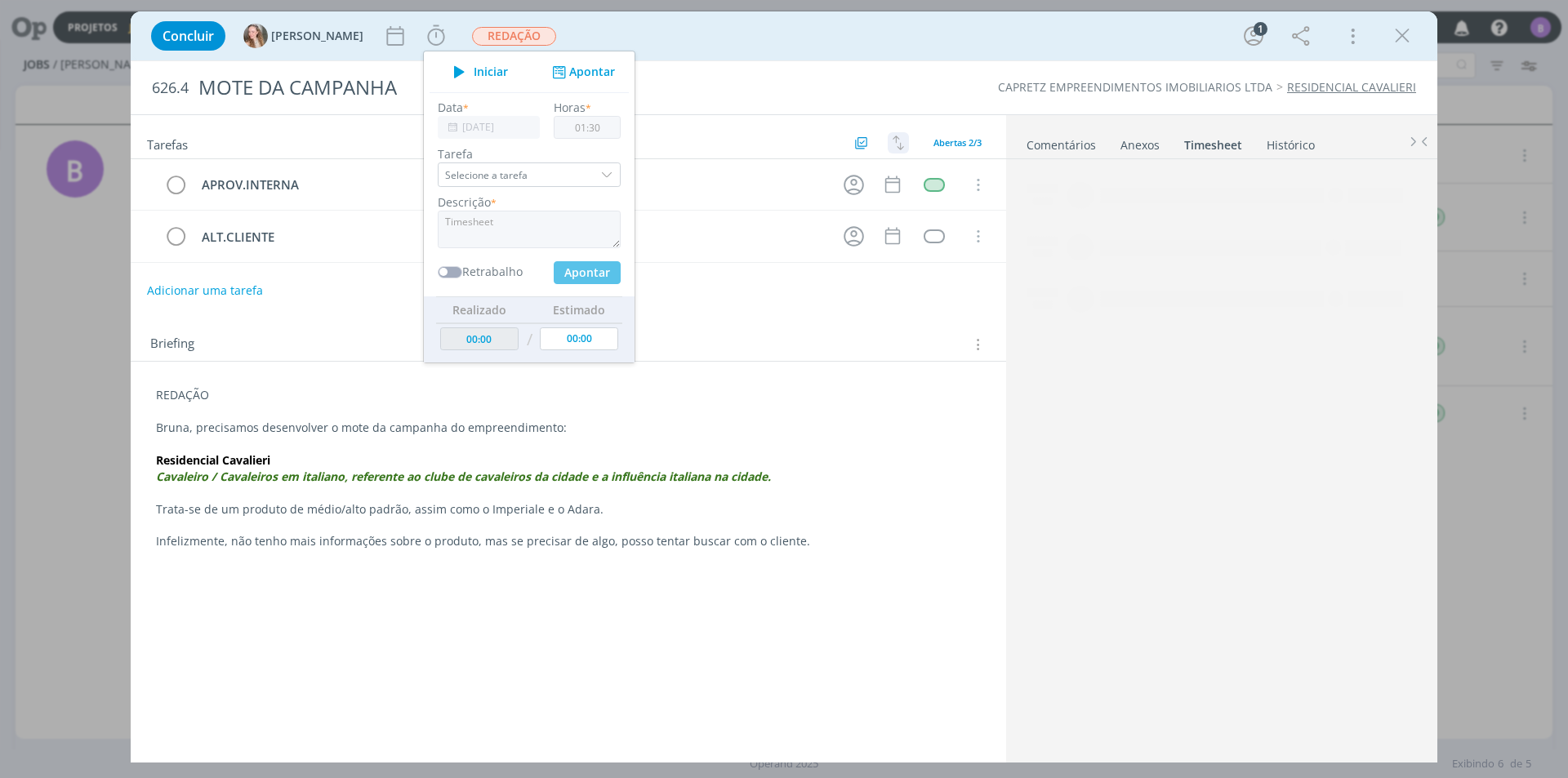
type input "01:30"
type input "00:00"
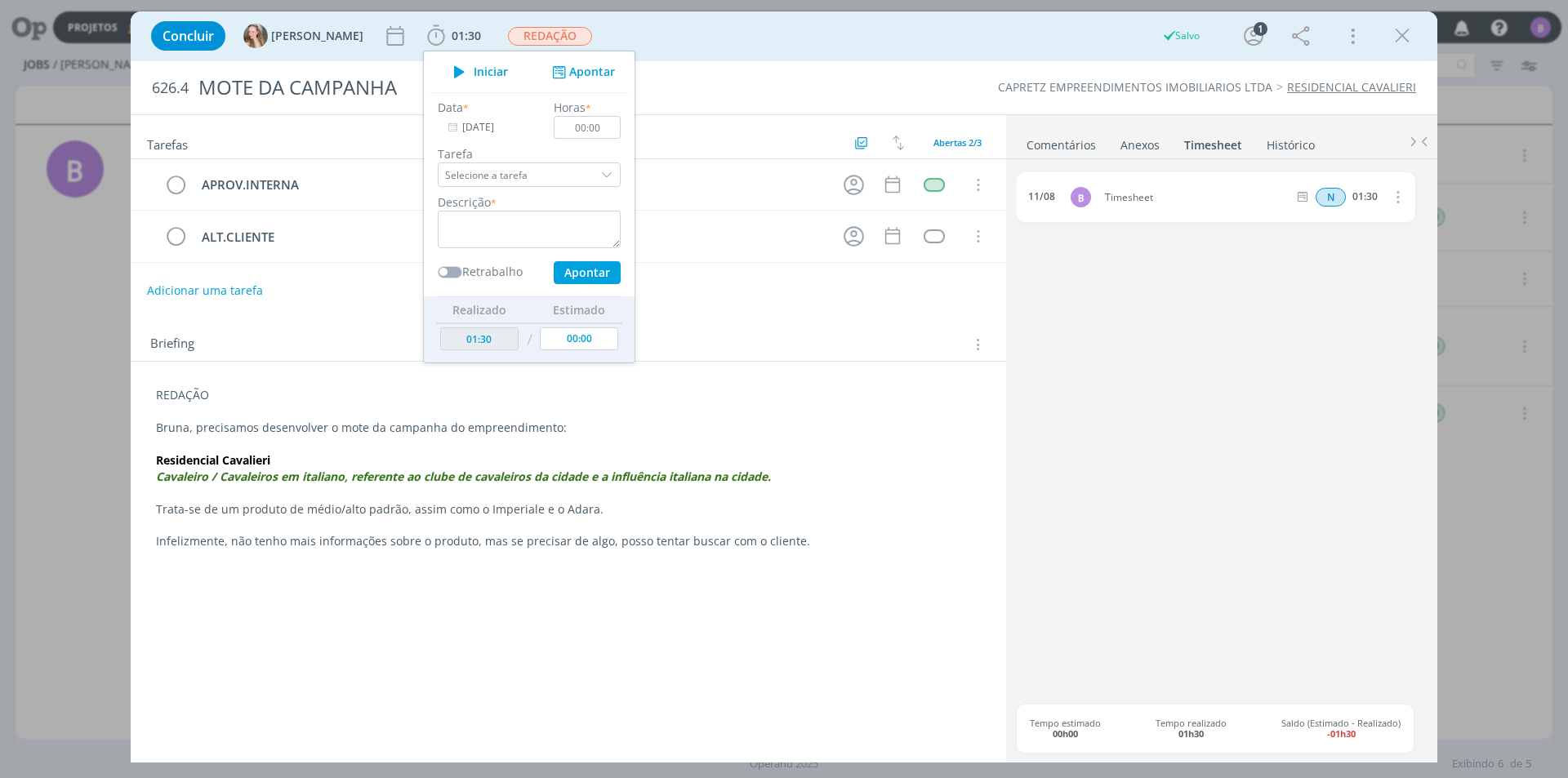
click at [1055, 144] on link "Comentários" at bounding box center [1061, 141] width 71 height 23
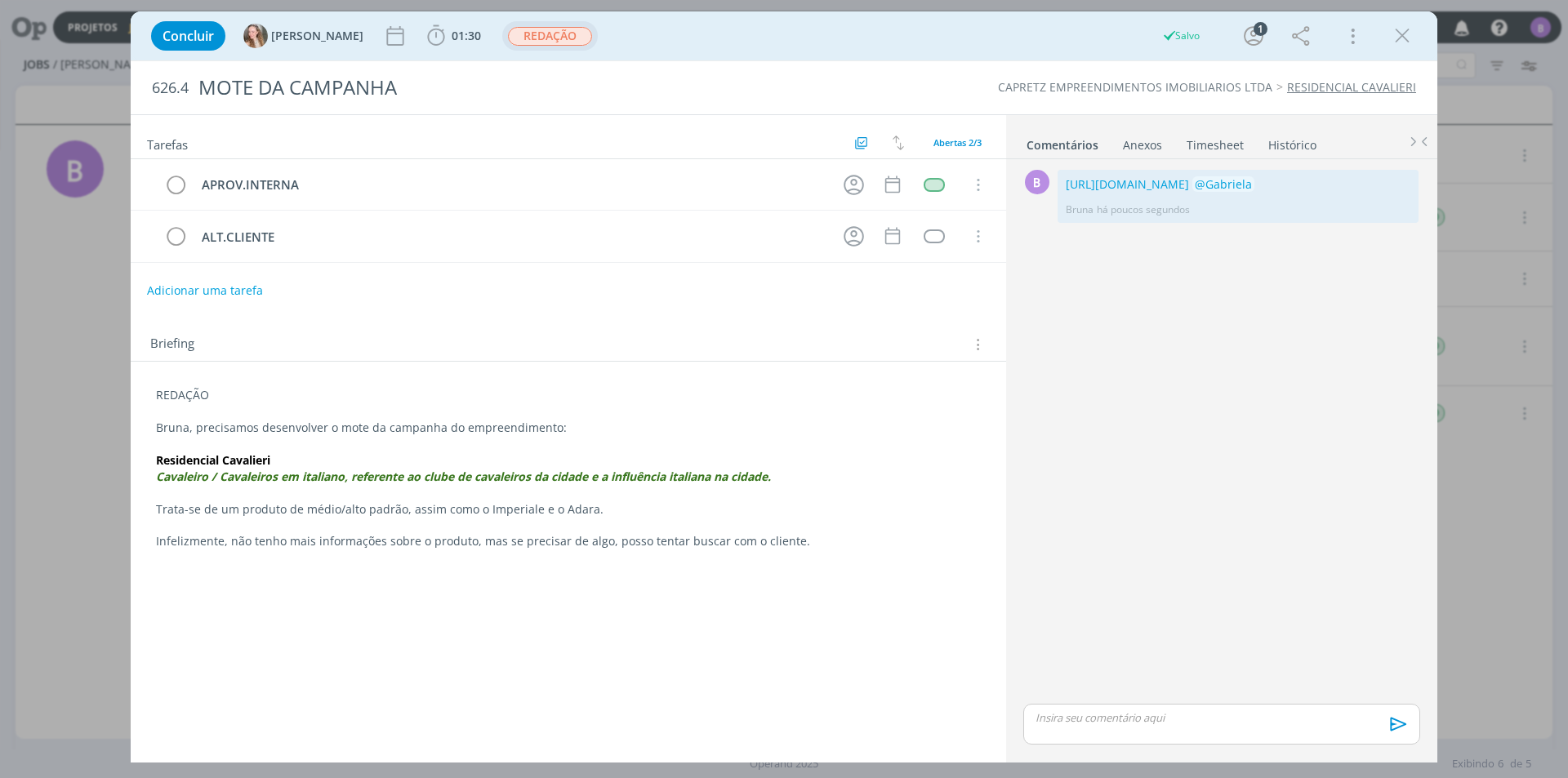
drag, startPoint x: 476, startPoint y: 38, endPoint x: 488, endPoint y: 43, distance: 13.0
click at [508, 38] on span "REDAÇÃO" at bounding box center [549, 36] width 84 height 19
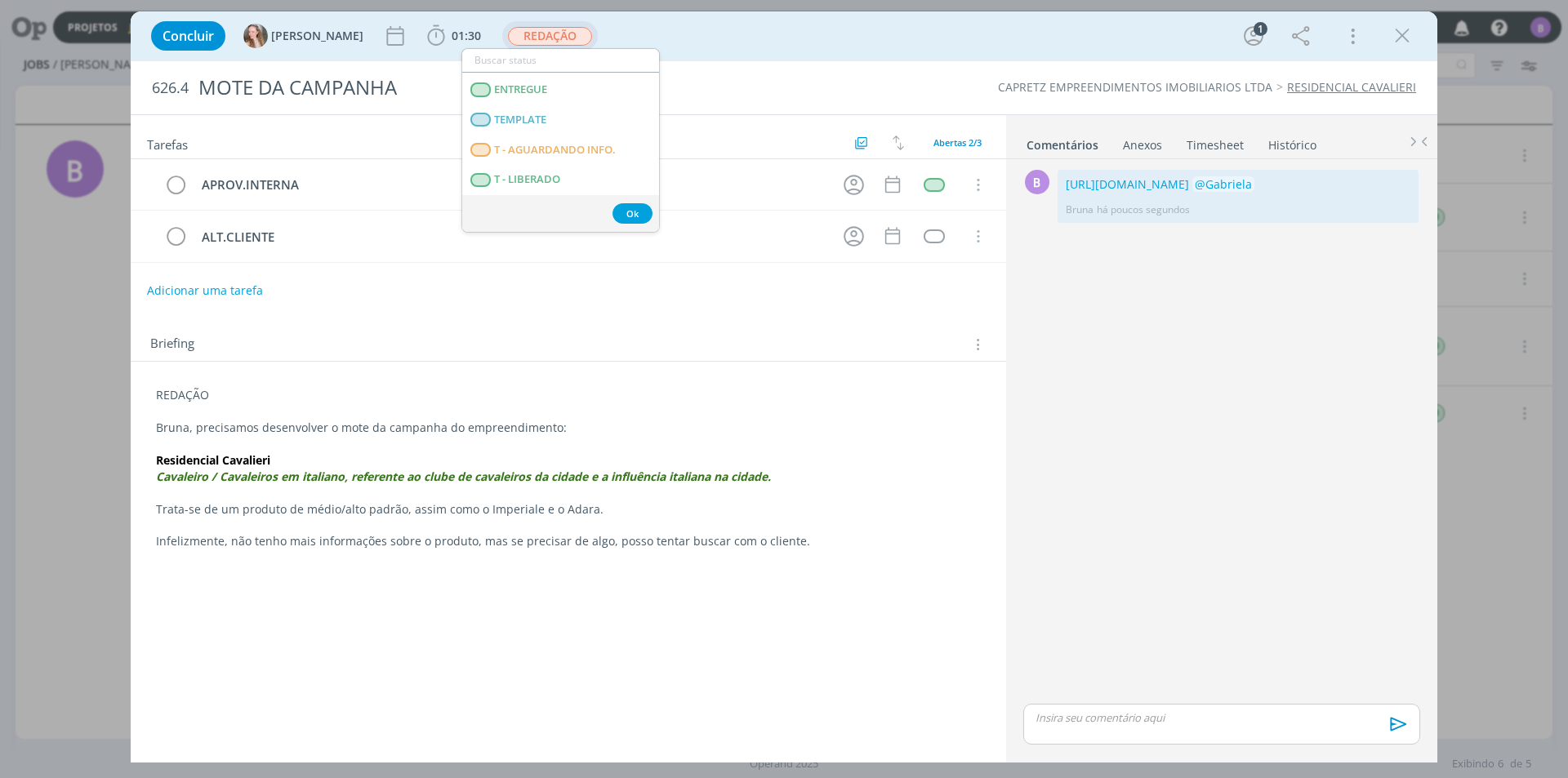
scroll to position [245, 0]
click at [570, 76] on span "APROVAÇÃO INTERNA" at bounding box center [549, 82] width 112 height 13
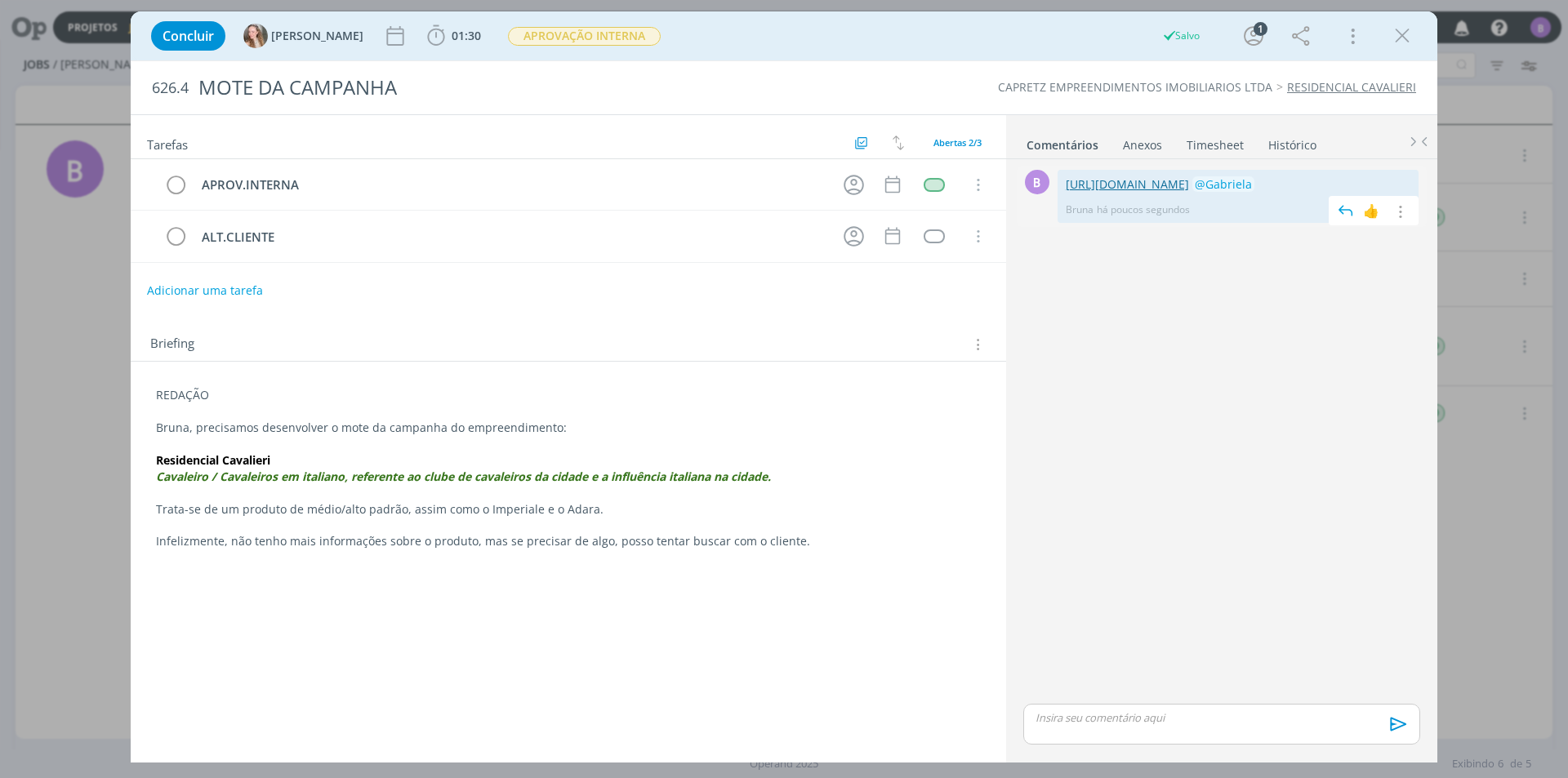
click at [1118, 180] on link "[URL][DOMAIN_NAME]" at bounding box center [1127, 184] width 123 height 16
drag, startPoint x: 1250, startPoint y: 173, endPoint x: 1243, endPoint y: 187, distance: 15.7
click at [1247, 179] on div "[URL][DOMAIN_NAME] @[PERSON_NAME] há um minuto 👍 Editar Excluir" at bounding box center [1238, 196] width 361 height 53
click at [1189, 187] on link "[URL][DOMAIN_NAME]" at bounding box center [1127, 184] width 123 height 16
click at [1392, 35] on icon "dialog" at bounding box center [1402, 36] width 24 height 24
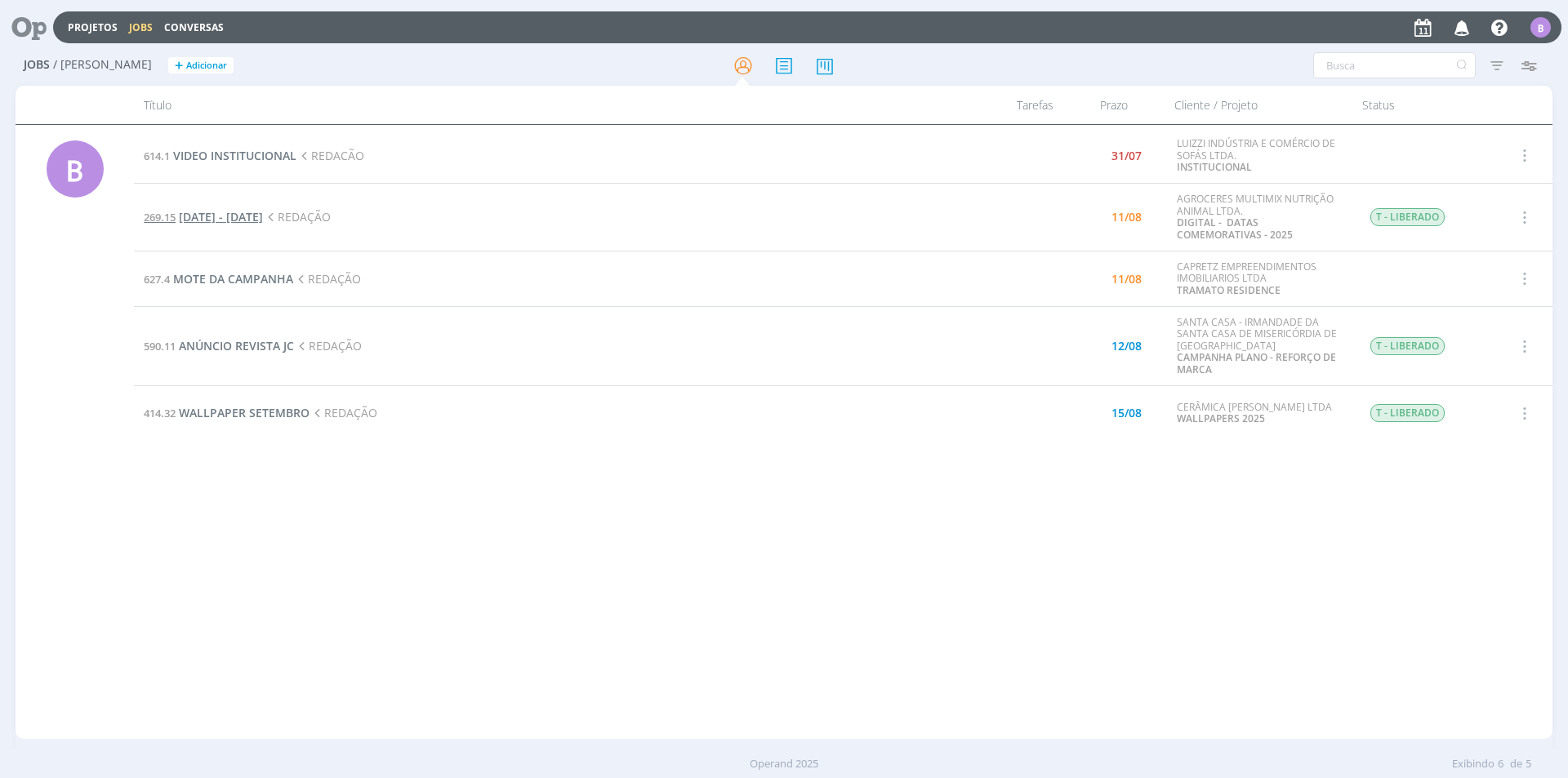
click at [263, 219] on span "[DATE] - [DATE]" at bounding box center [220, 217] width 84 height 16
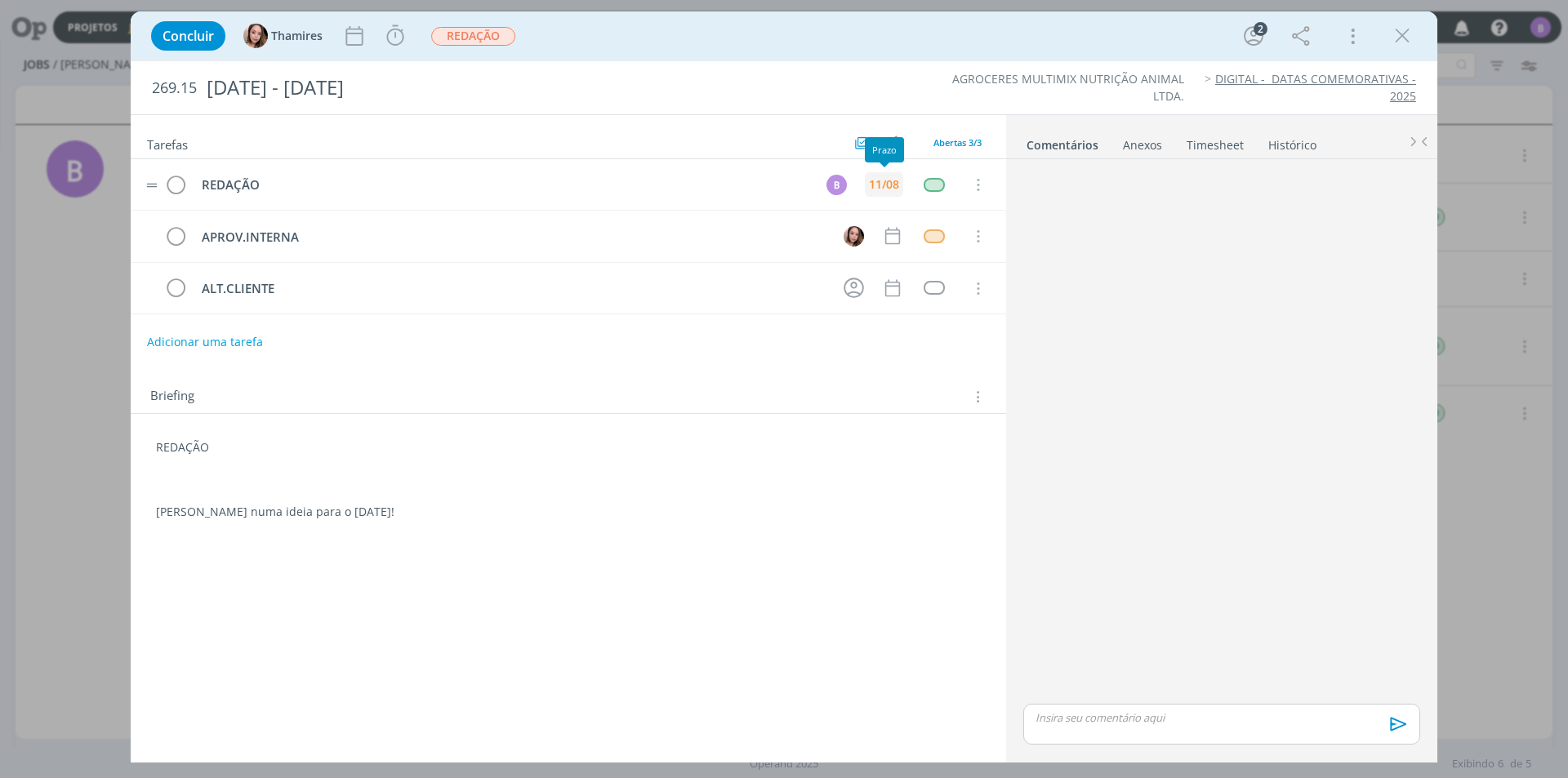
click at [884, 184] on div "11/08" at bounding box center [883, 184] width 30 height 11
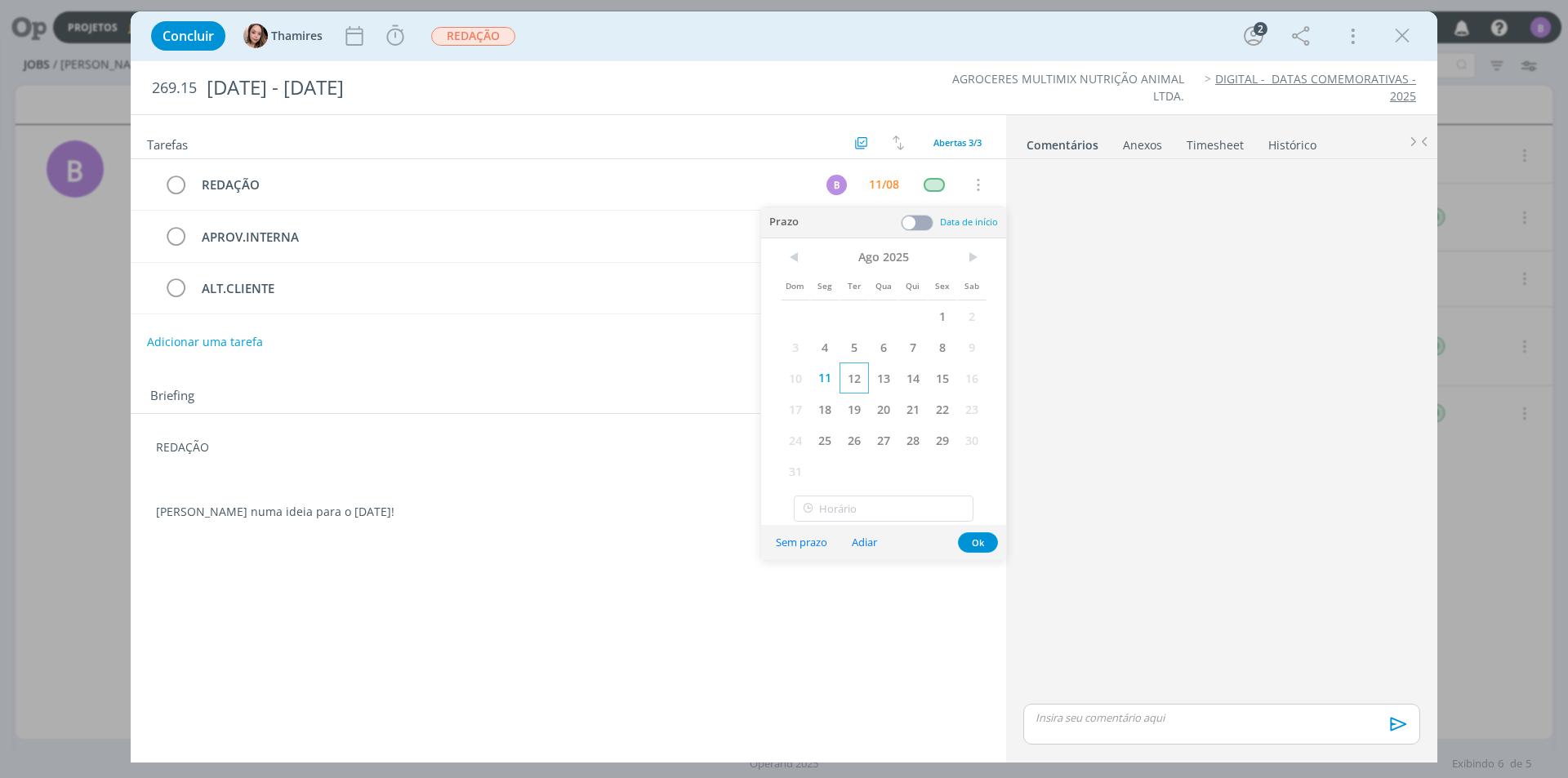
click at [857, 386] on span "12" at bounding box center [855, 378] width 30 height 31
click at [987, 535] on button "Ok" at bounding box center [978, 543] width 40 height 21
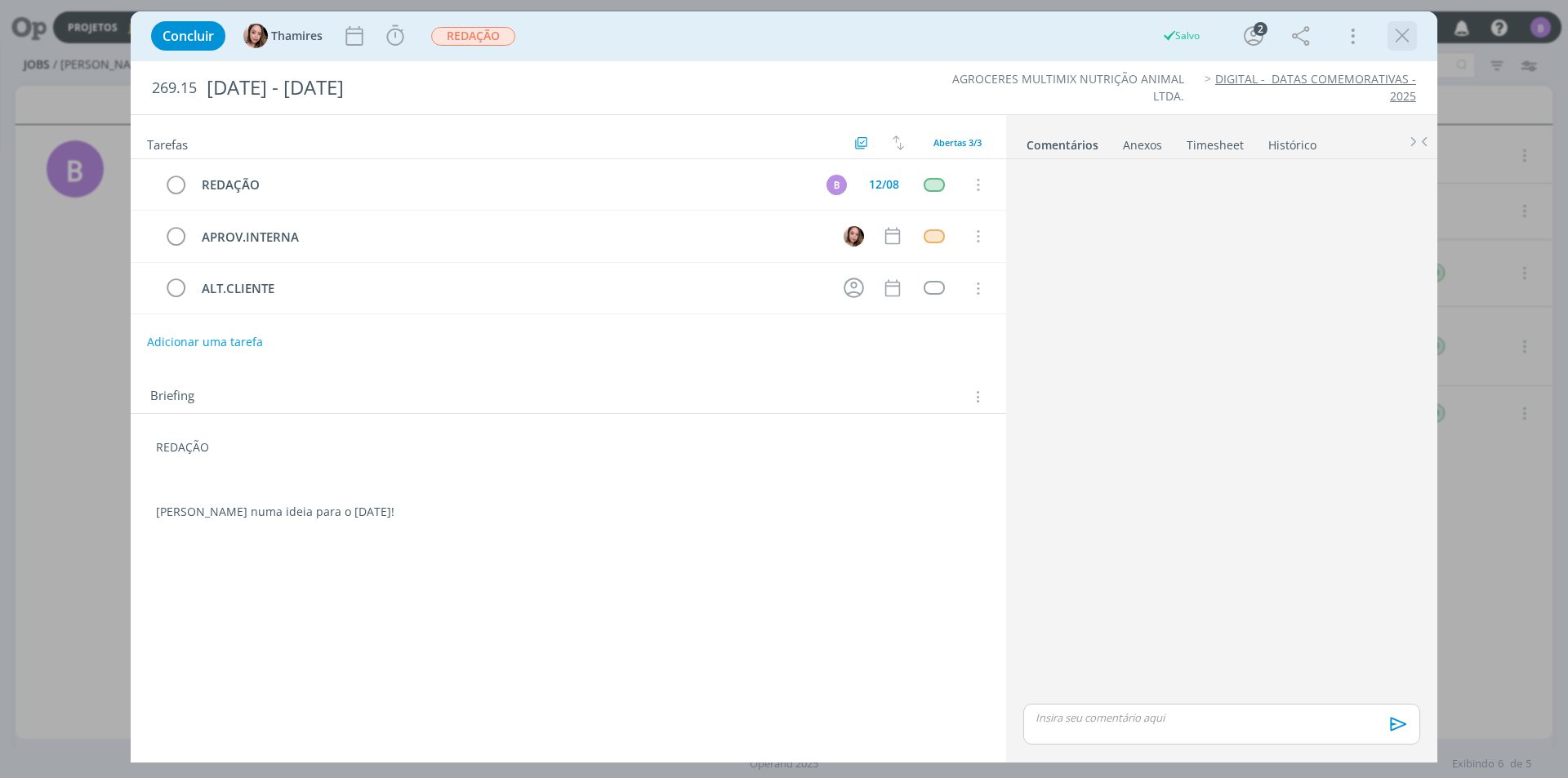
click at [1408, 36] on icon "dialog" at bounding box center [1402, 36] width 24 height 24
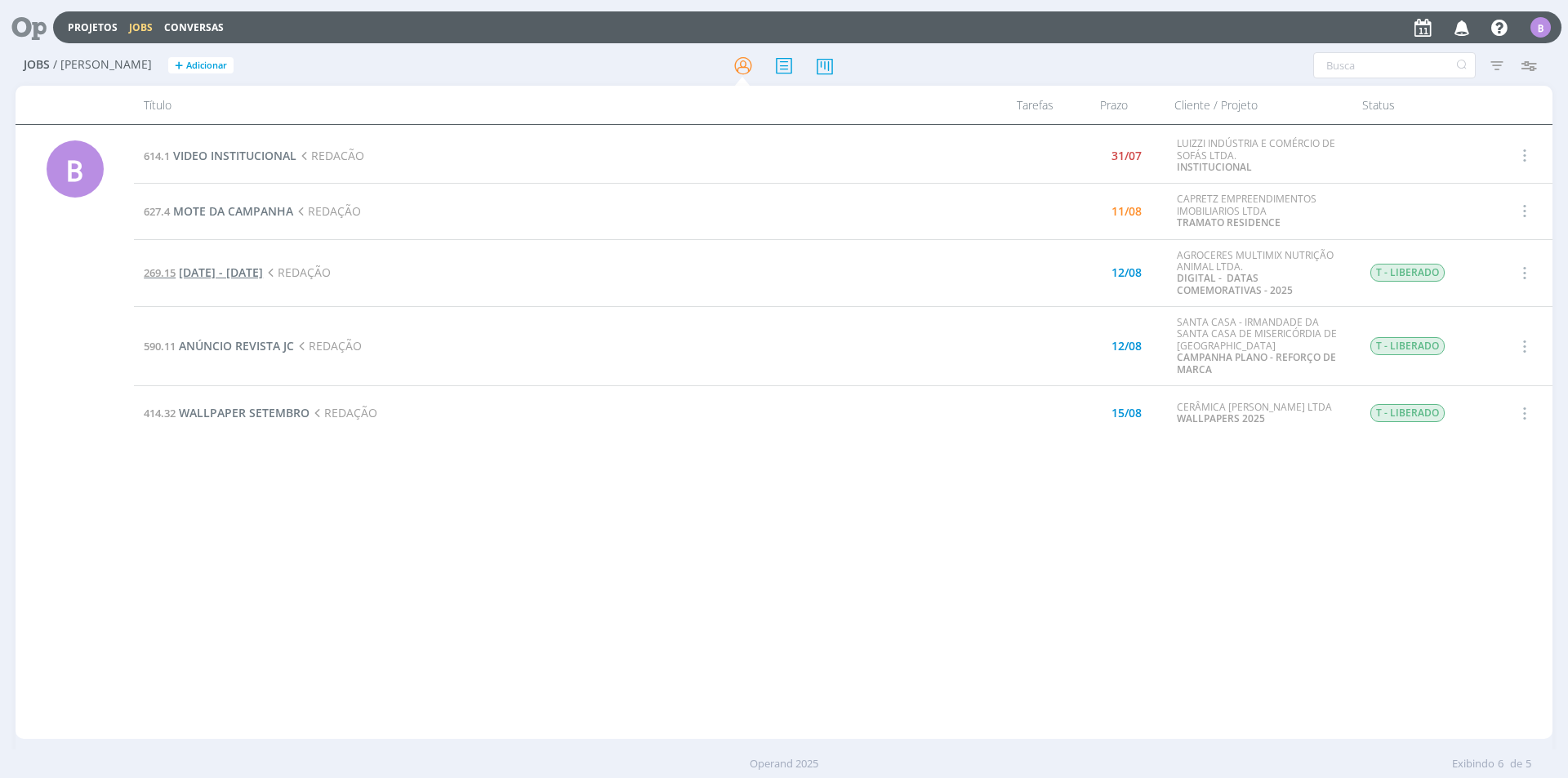
click at [263, 271] on span "[DATE] - [DATE]" at bounding box center [220, 272] width 84 height 16
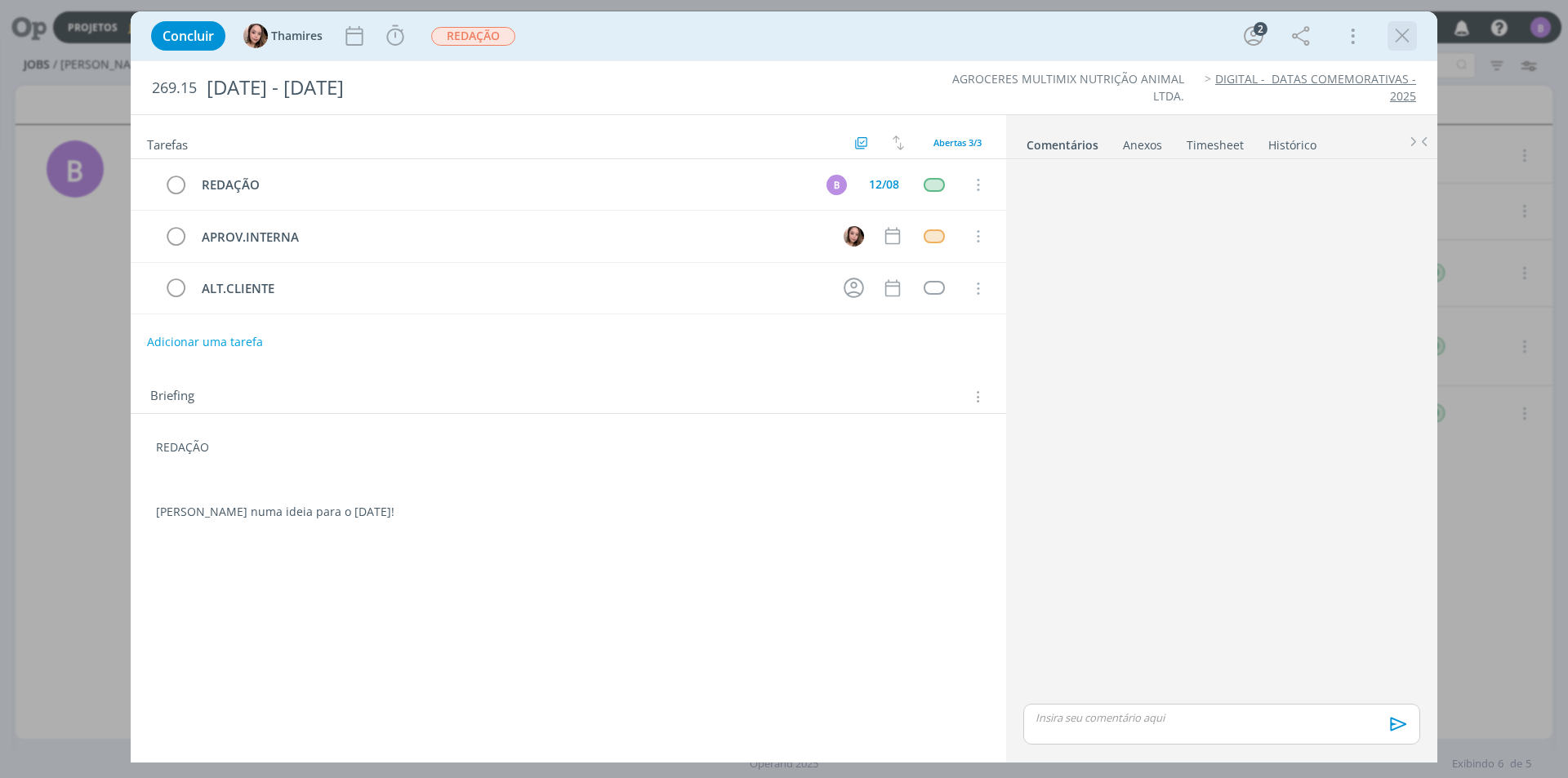
click at [1410, 35] on icon "dialog" at bounding box center [1402, 36] width 24 height 24
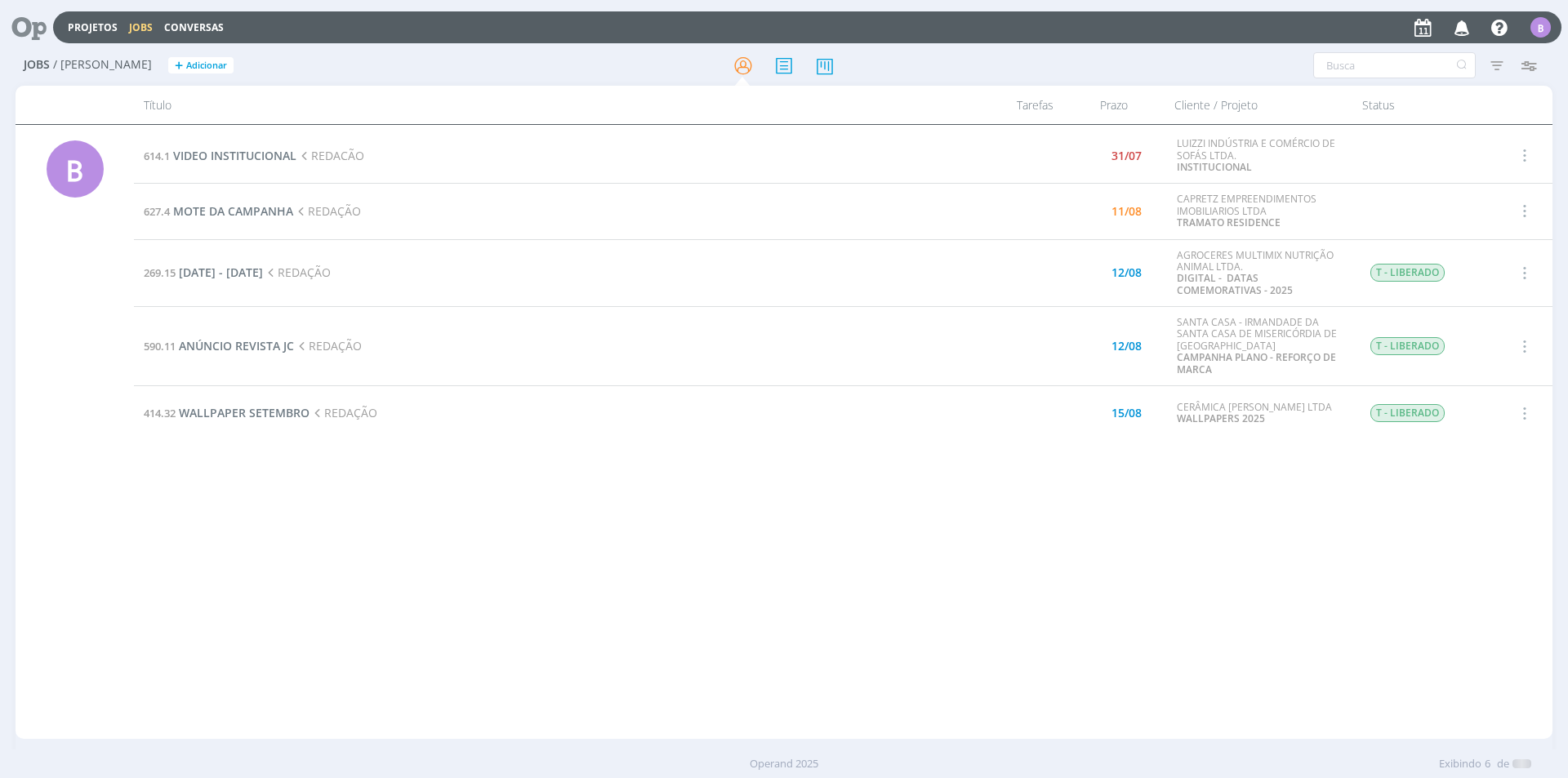
click at [235, 358] on td "590.11 ANÚNCIO REVISTA JC REDAÇÃO" at bounding box center [561, 346] width 854 height 79
click at [240, 344] on span "ANÚNCIO REVISTA JC" at bounding box center [236, 346] width 115 height 16
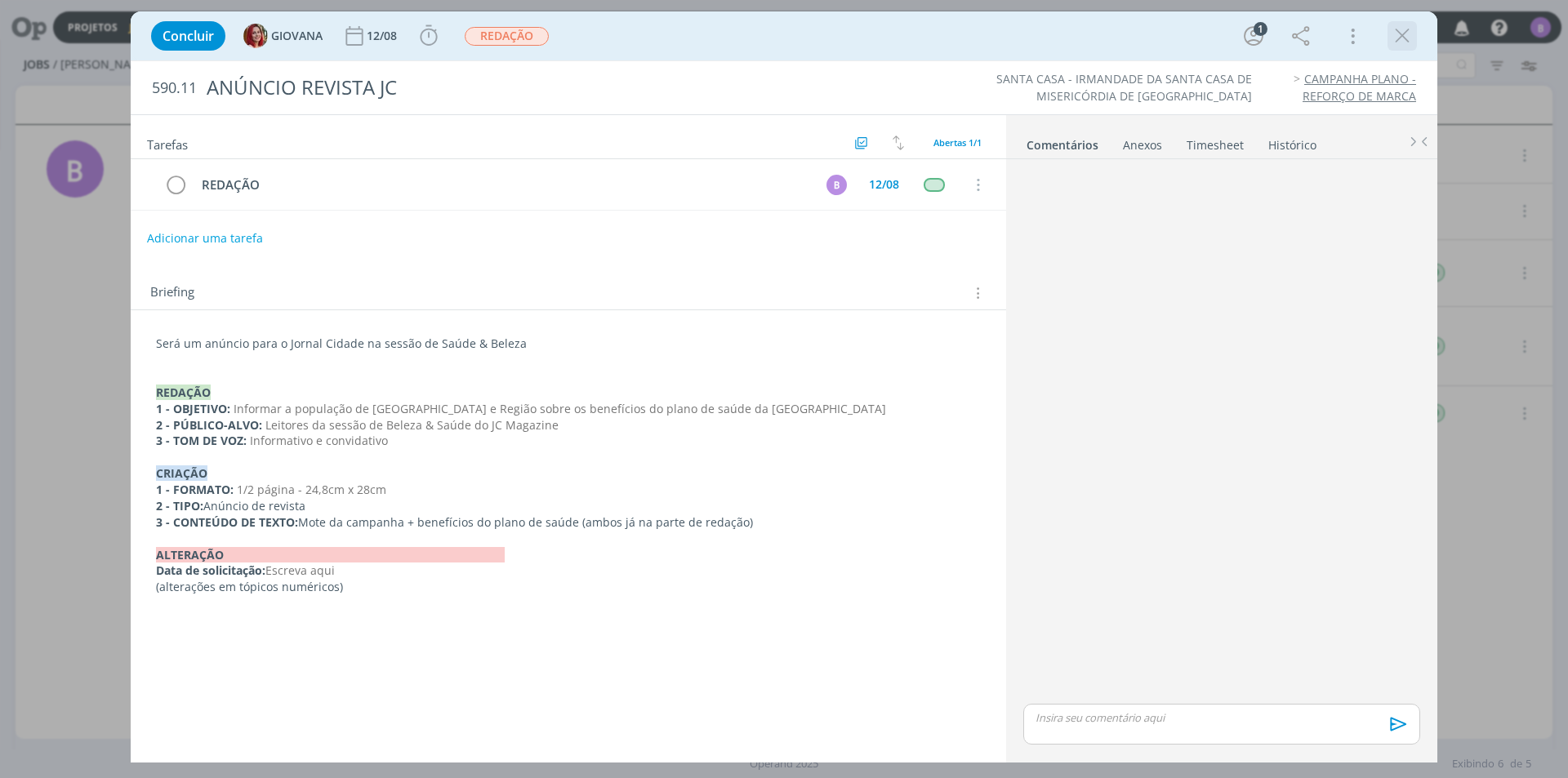
click at [1405, 31] on icon "dialog" at bounding box center [1402, 36] width 24 height 24
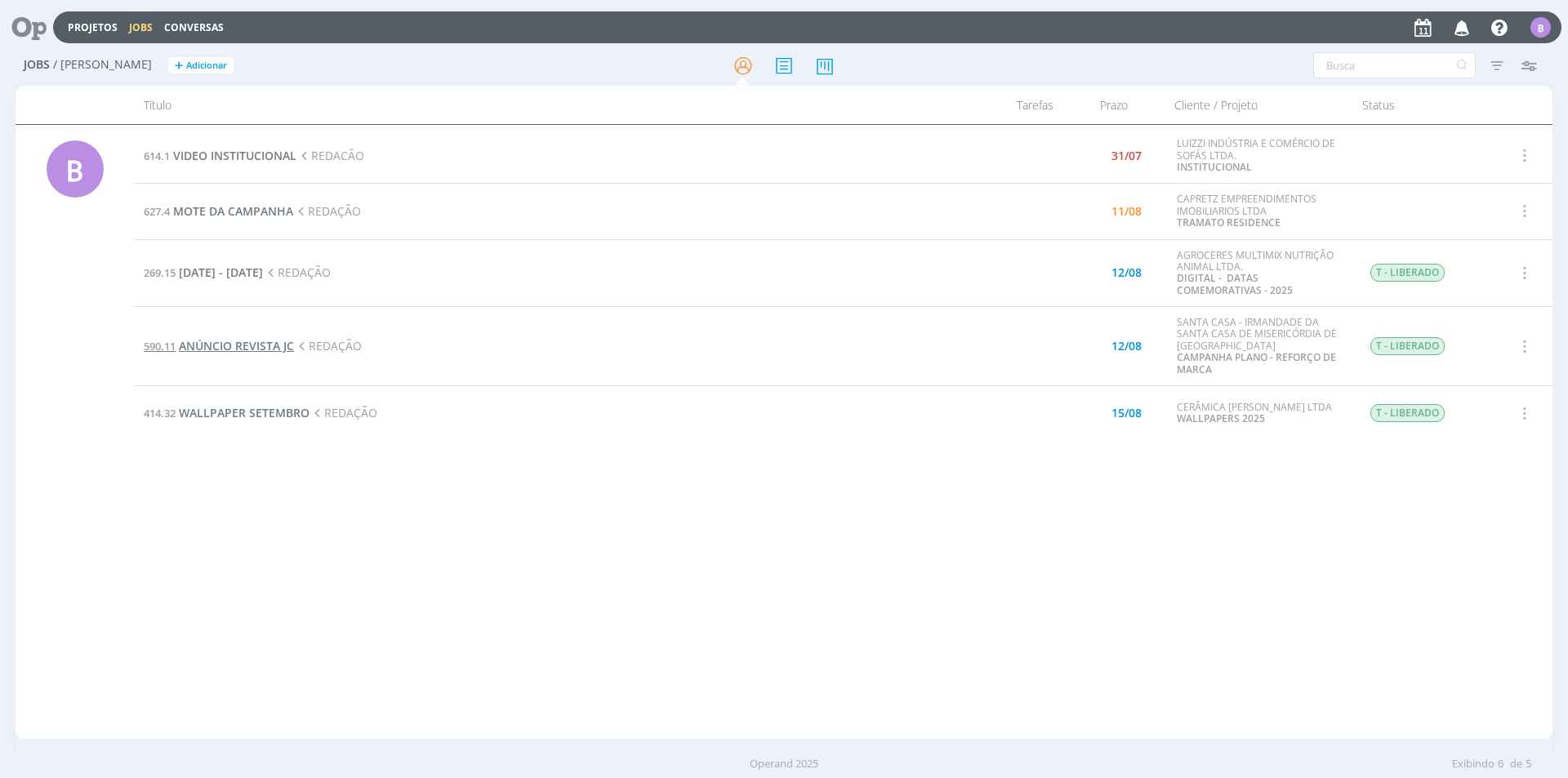
click at [233, 349] on span "ANÚNCIO REVISTA JC" at bounding box center [236, 346] width 115 height 16
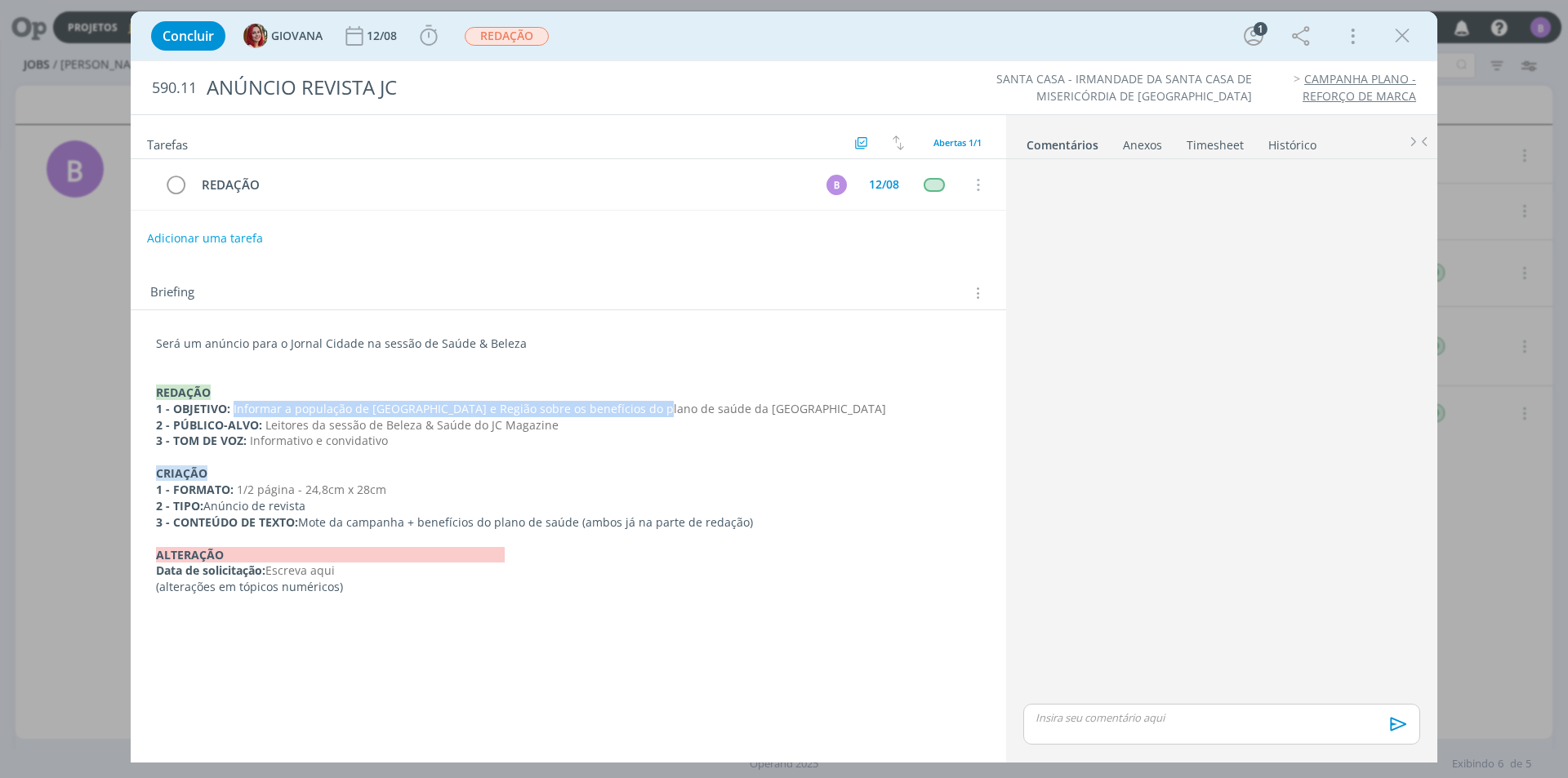
drag, startPoint x: 233, startPoint y: 407, endPoint x: 636, endPoint y: 413, distance: 403.0
click at [636, 413] on span "Informar a população de [GEOGRAPHIC_DATA] e Região sobre os benefícios do plano…" at bounding box center [560, 409] width 653 height 16
click at [442, 409] on span "Informar a população de [GEOGRAPHIC_DATA] e Região sobre os benefícios do plano…" at bounding box center [561, 409] width 653 height 16
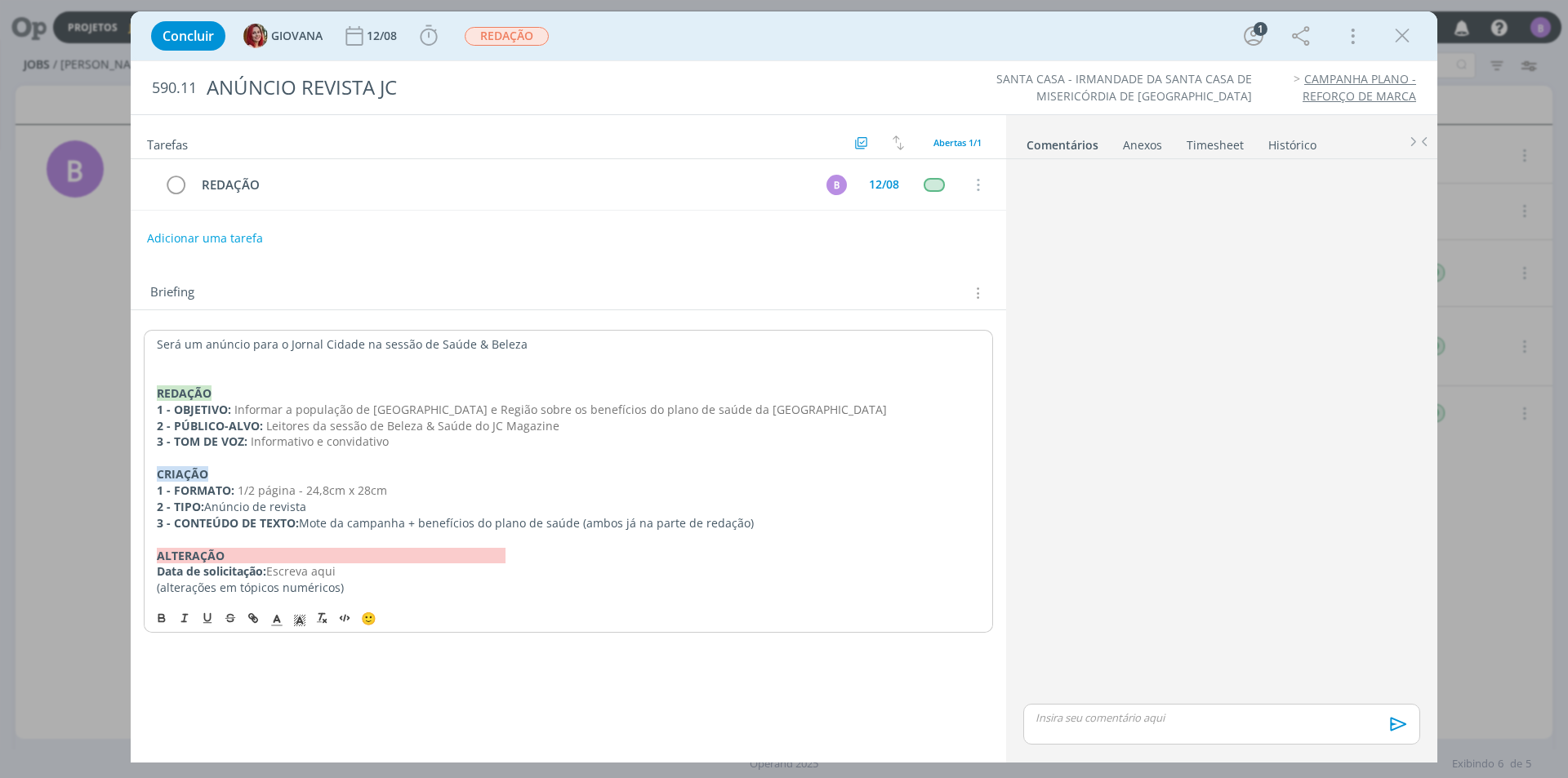
drag, startPoint x: 548, startPoint y: 409, endPoint x: 764, endPoint y: 419, distance: 216.2
click at [764, 419] on div "Será um anúncio para o Jornal Cidade na sessão de Saúde & Beleza REDAÇÃO 1 - OB…" at bounding box center [568, 465] width 850 height 271
click at [768, 418] on p "2 - PÚBLICO-ALVO: Leitores da sessão de Beleza & Saúde do JC Magazine" at bounding box center [568, 426] width 823 height 16
click at [394, 437] on p "3 - TOM DE VOZ: Informativo e convidativo" at bounding box center [568, 441] width 823 height 16
drag, startPoint x: 404, startPoint y: 448, endPoint x: 254, endPoint y: 442, distance: 150.1
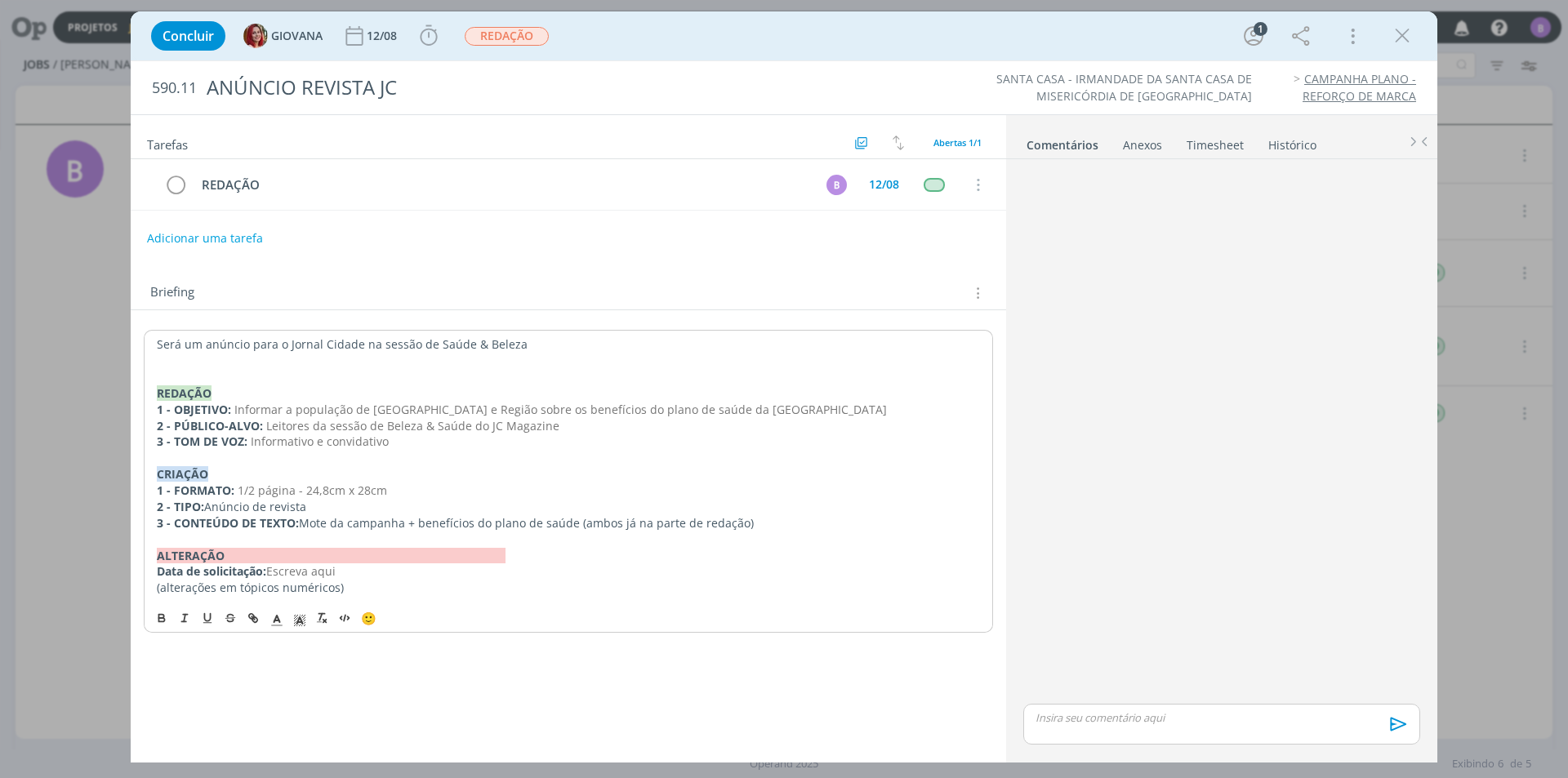
click at [254, 442] on p "3 - TOM DE VOZ: Informativo e convidativo" at bounding box center [568, 441] width 823 height 16
click at [411, 442] on p "3 - TOM DE VOZ: Informativo e convidativo" at bounding box center [568, 441] width 823 height 16
drag, startPoint x: 565, startPoint y: 428, endPoint x: 312, endPoint y: 448, distance: 253.8
click at [258, 435] on div "Será um anúncio para o Jornal Cidade na sessão de Saúde & Beleza REDAÇÃO 1 - OB…" at bounding box center [568, 465] width 850 height 271
click at [390, 448] on p "3 - TOM DE VOZ: Informativo e convidativo" at bounding box center [568, 441] width 823 height 16
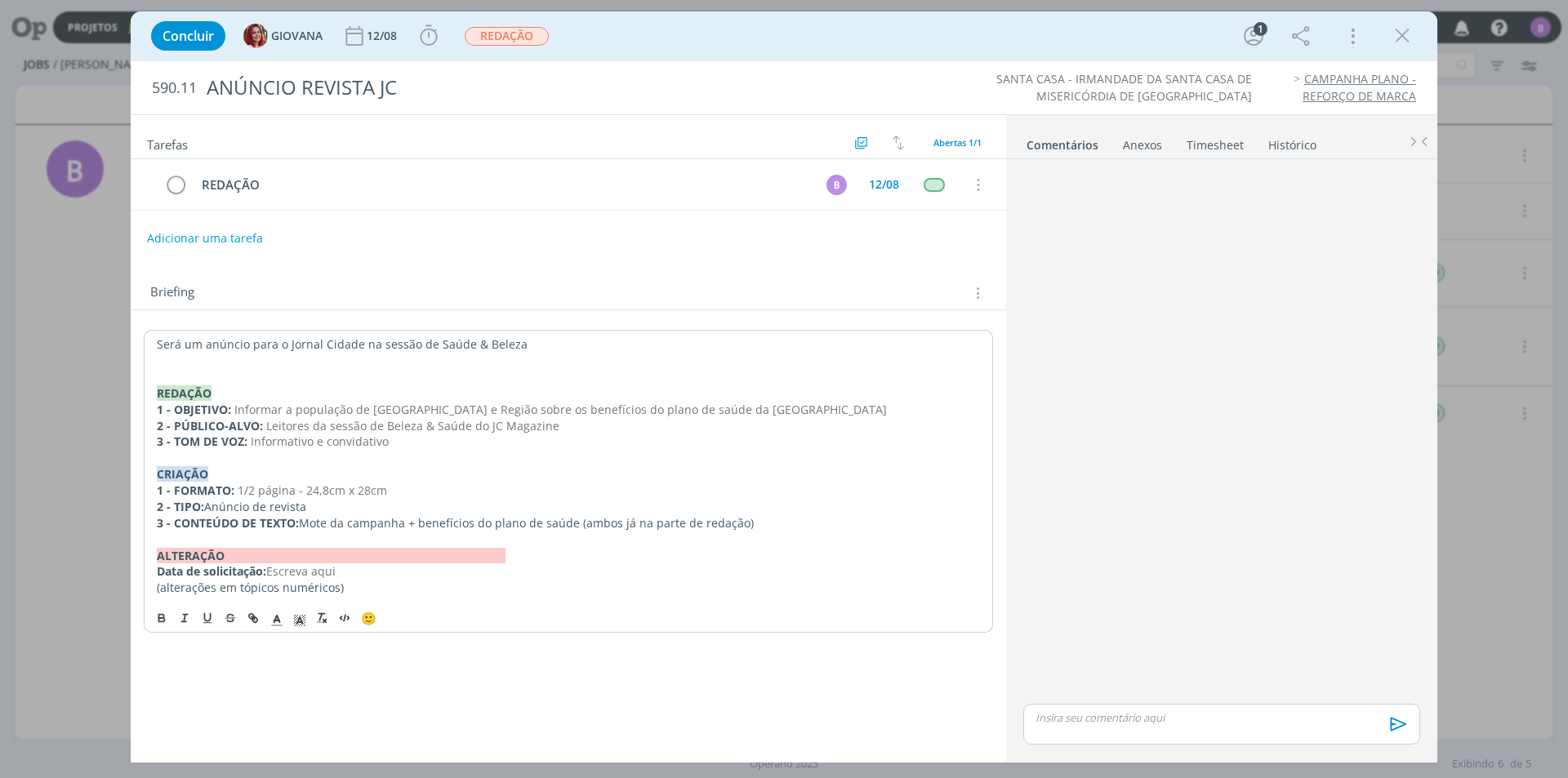
drag, startPoint x: 757, startPoint y: 520, endPoint x: 575, endPoint y: 514, distance: 182.1
click at [576, 515] on p "3 - CONTEÚDO DE TEXTO: Mote da campanha + benefícios do plano de saúde (ambos j…" at bounding box center [568, 523] width 823 height 16
click at [594, 497] on p "1 - FORMATO: 1/2 página - 24,8cm x 28cm" at bounding box center [568, 490] width 823 height 16
drag, startPoint x: 756, startPoint y: 408, endPoint x: 236, endPoint y: 408, distance: 520.0
click at [236, 408] on p "1 - OBJETIVO: Informar a população de [GEOGRAPHIC_DATA] e Região sobre os benef…" at bounding box center [568, 409] width 823 height 16
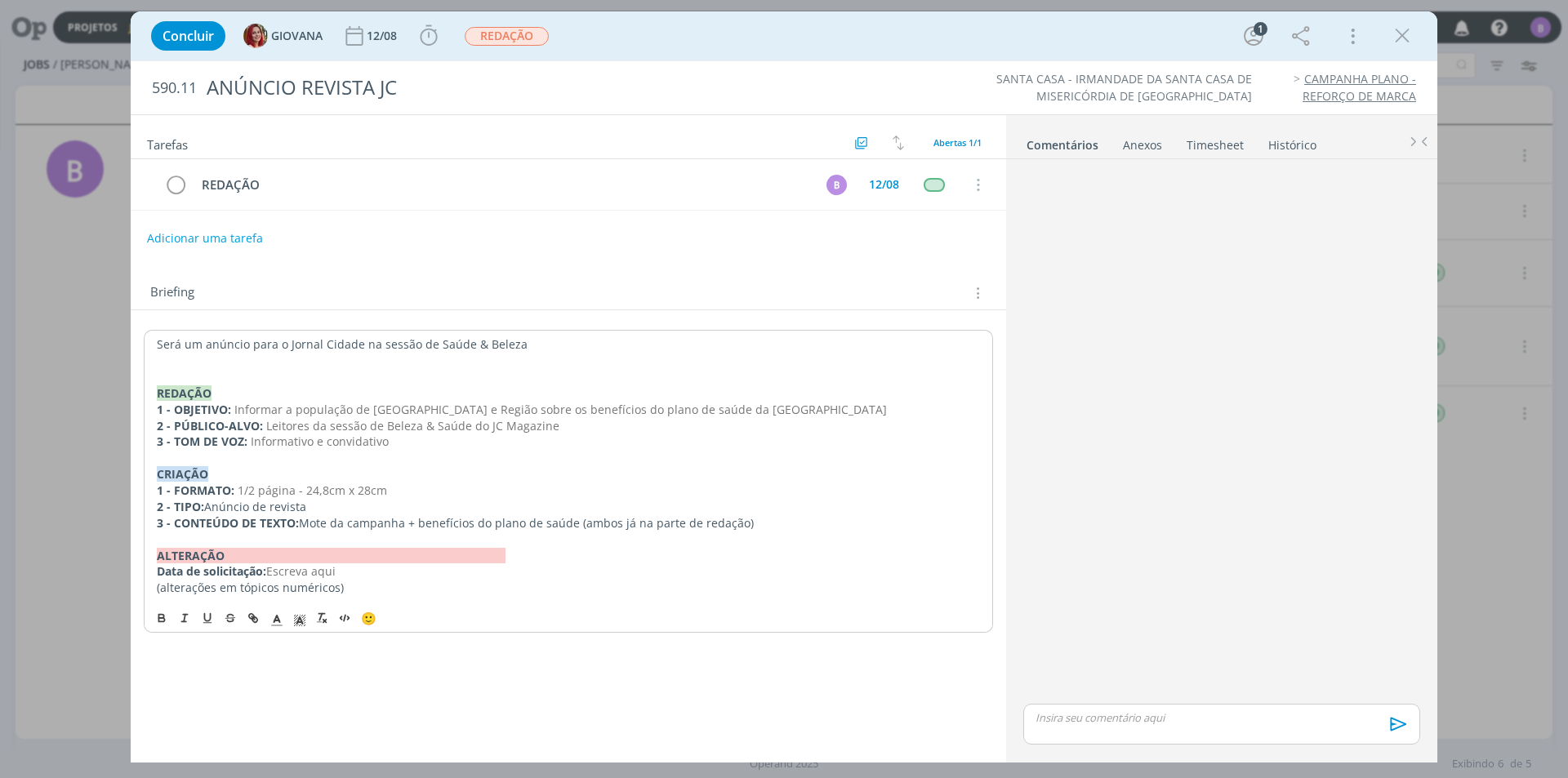
click at [189, 454] on p "dialog" at bounding box center [568, 458] width 823 height 16
click at [1399, 50] on div "Concluir GIOVANA 12/08 Iniciar Apontar Data * [DATE] Horas * 00:00 Tarefa Selec…" at bounding box center [784, 36] width 1283 height 39
click at [1403, 46] on icon "dialog" at bounding box center [1402, 36] width 24 height 24
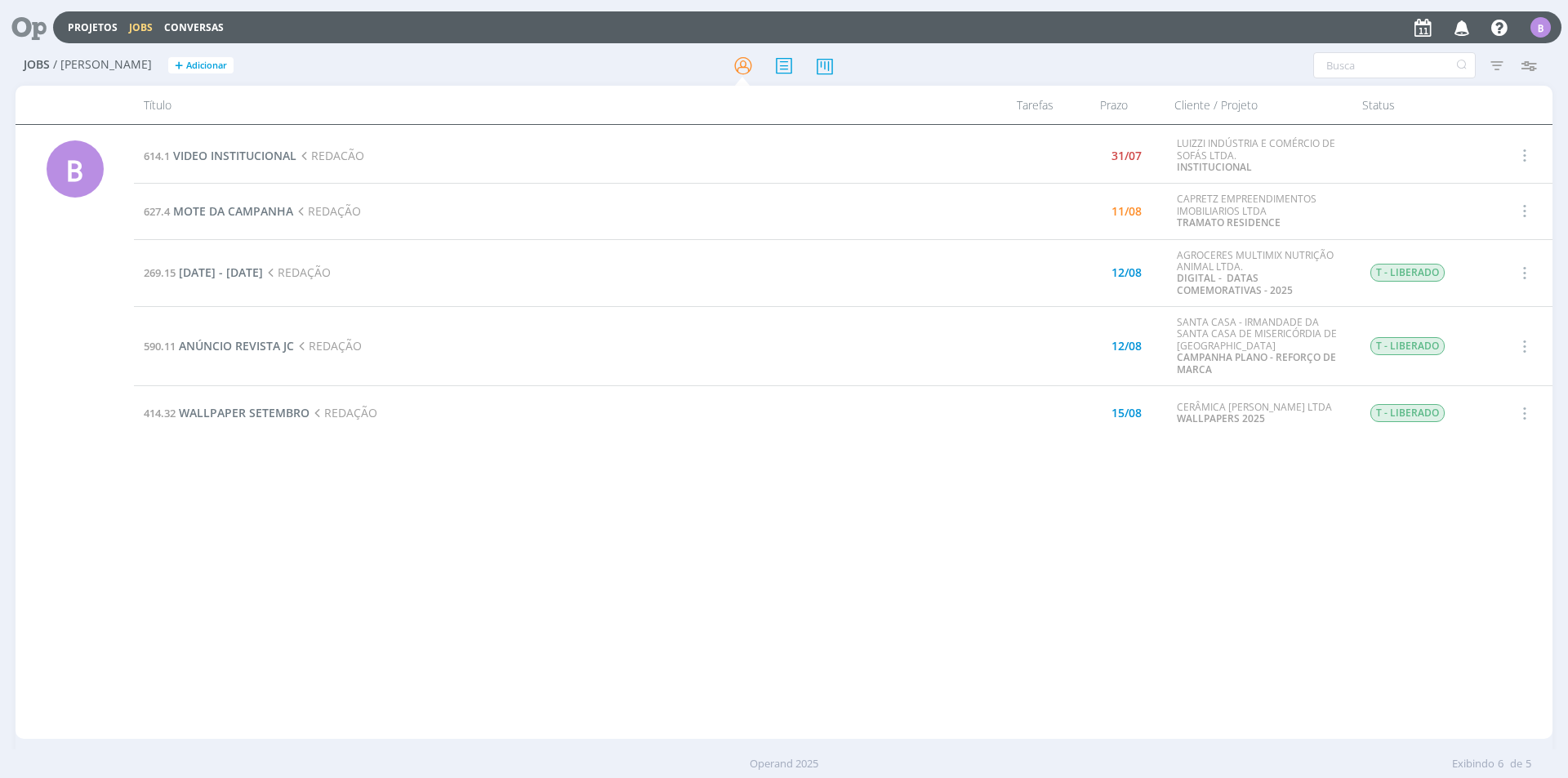
click at [221, 197] on td "627.4 MOTE DA CAMPANHA REDAÇÃO" at bounding box center [561, 212] width 854 height 56
click at [222, 203] on td "627.4 MOTE DA CAMPANHA REDAÇÃO" at bounding box center [561, 212] width 854 height 56
click at [221, 208] on span "MOTE DA CAMPANHA" at bounding box center [233, 211] width 120 height 16
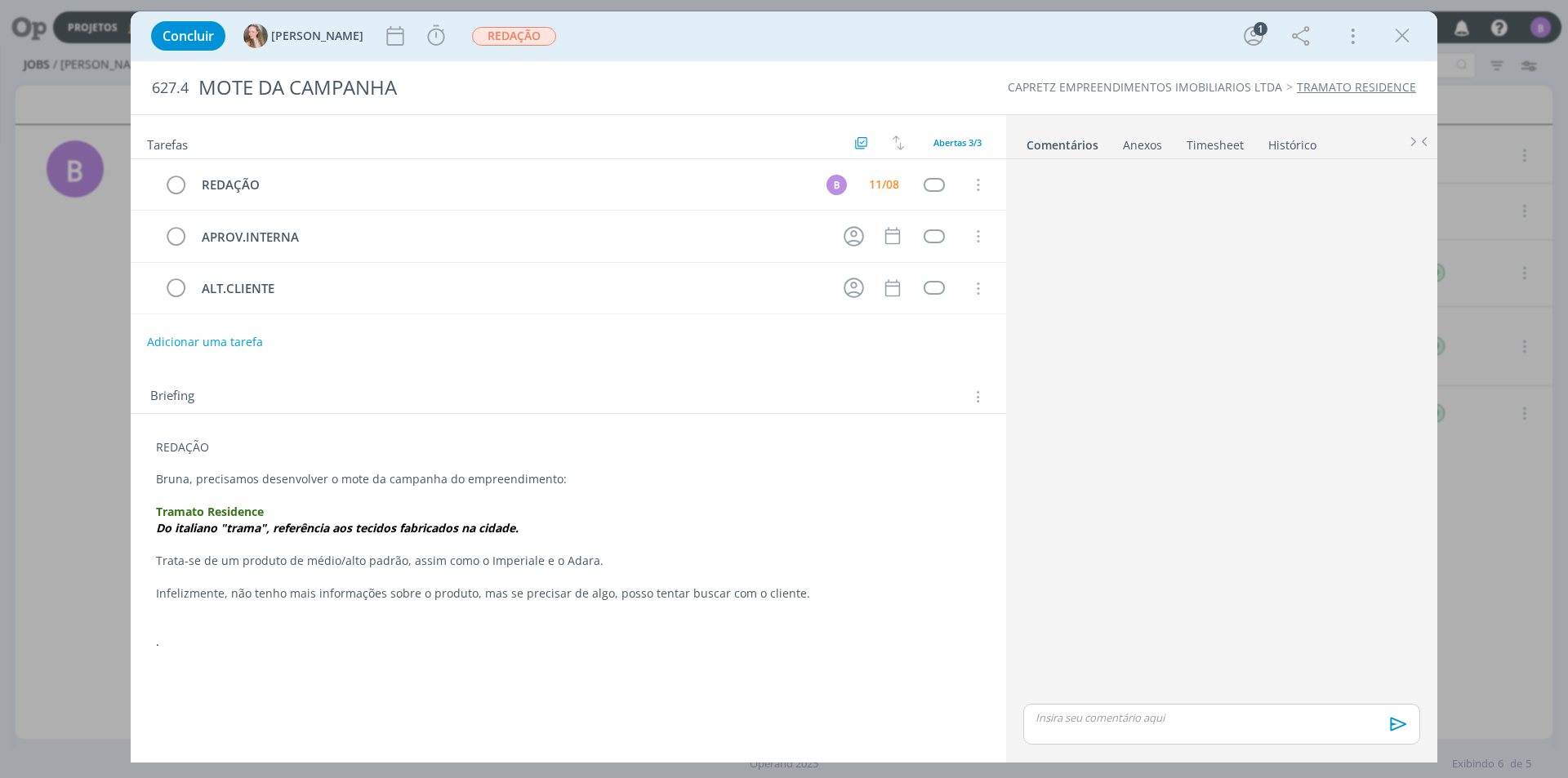
click at [1105, 735] on div "dialog" at bounding box center [1221, 723] width 397 height 41
click at [1100, 729] on button "dialog" at bounding box center [1111, 729] width 23 height 20
type input "[URL][DOMAIN_NAME]"
click at [1312, 648] on link "dialog" at bounding box center [1298, 655] width 43 height 15
click at [1276, 712] on div "[URL][DOMAIN_NAME]" at bounding box center [1221, 693] width 397 height 41
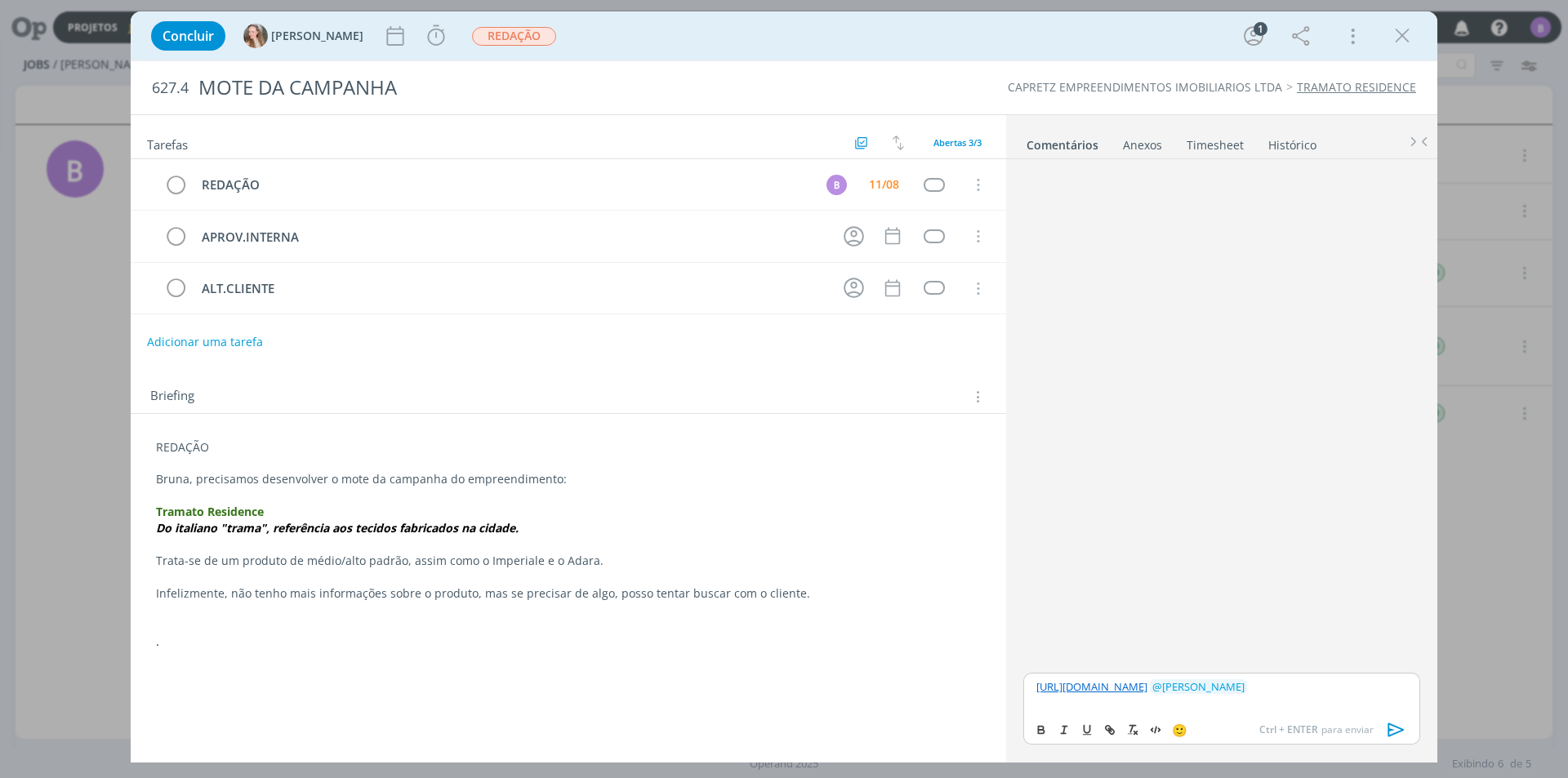
click at [1391, 733] on icon "dialog" at bounding box center [1396, 729] width 24 height 24
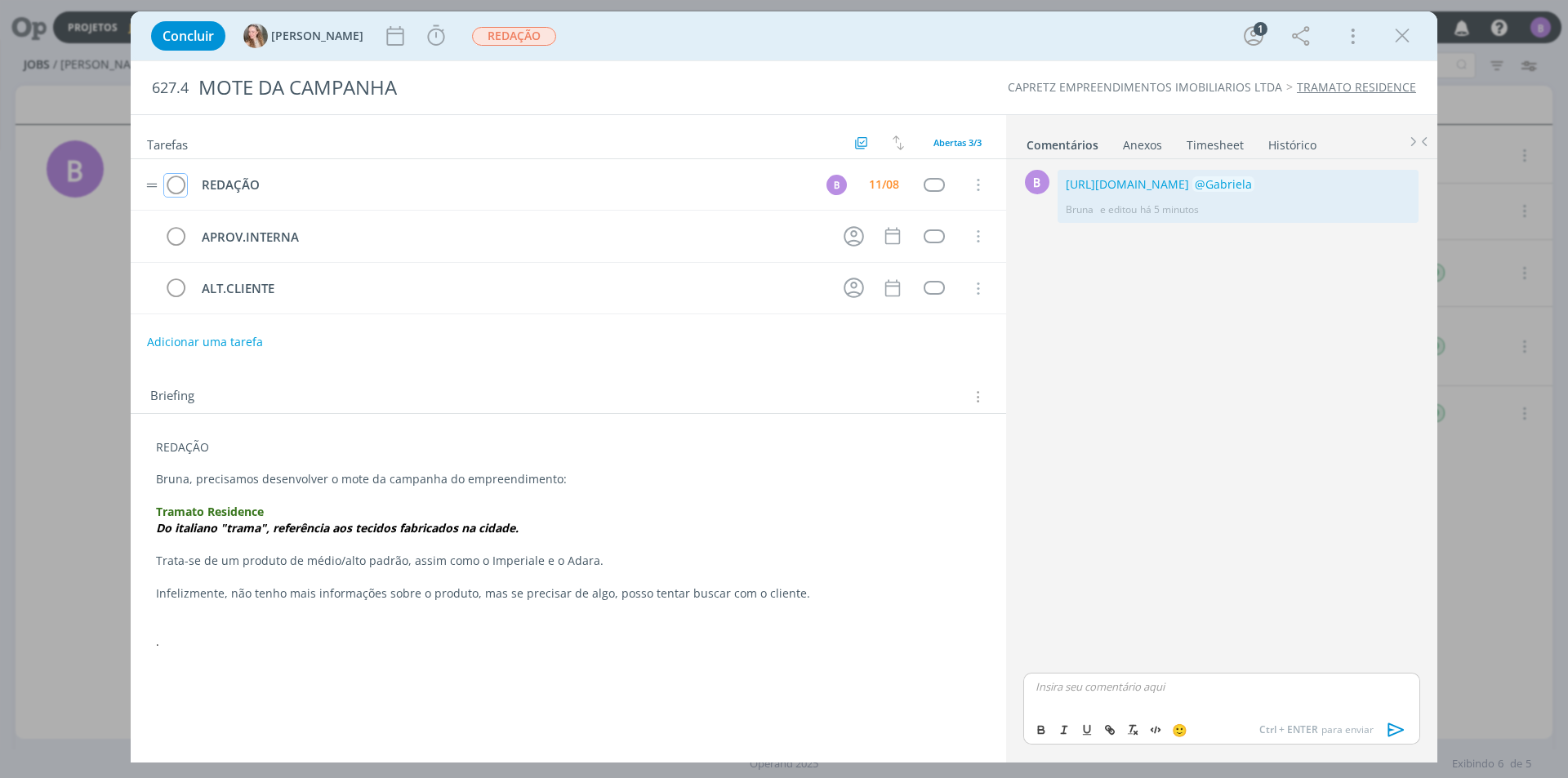
click at [163, 180] on button "dialog" at bounding box center [175, 186] width 24 height 24
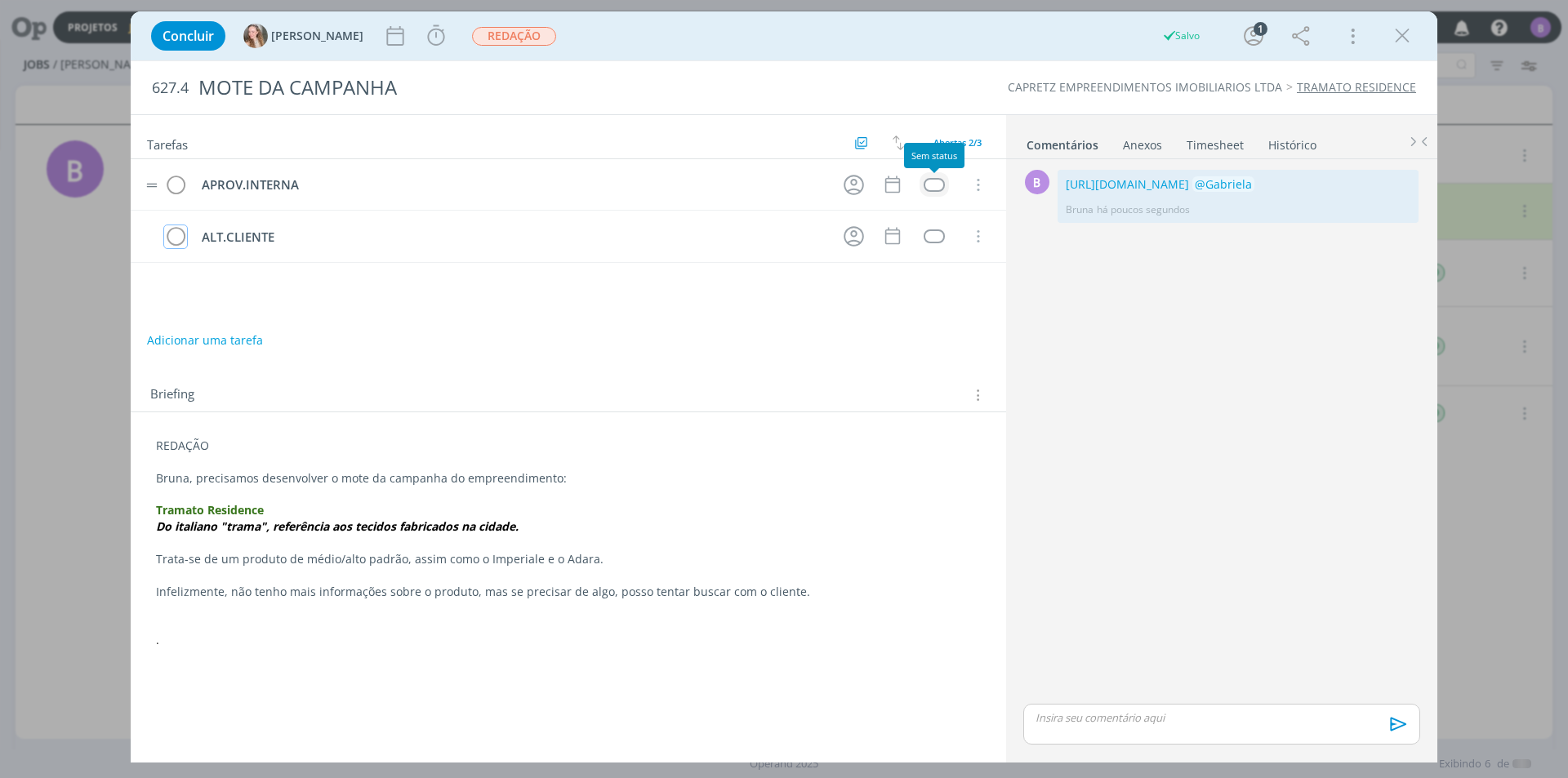
click at [928, 183] on div "dialog" at bounding box center [934, 185] width 21 height 14
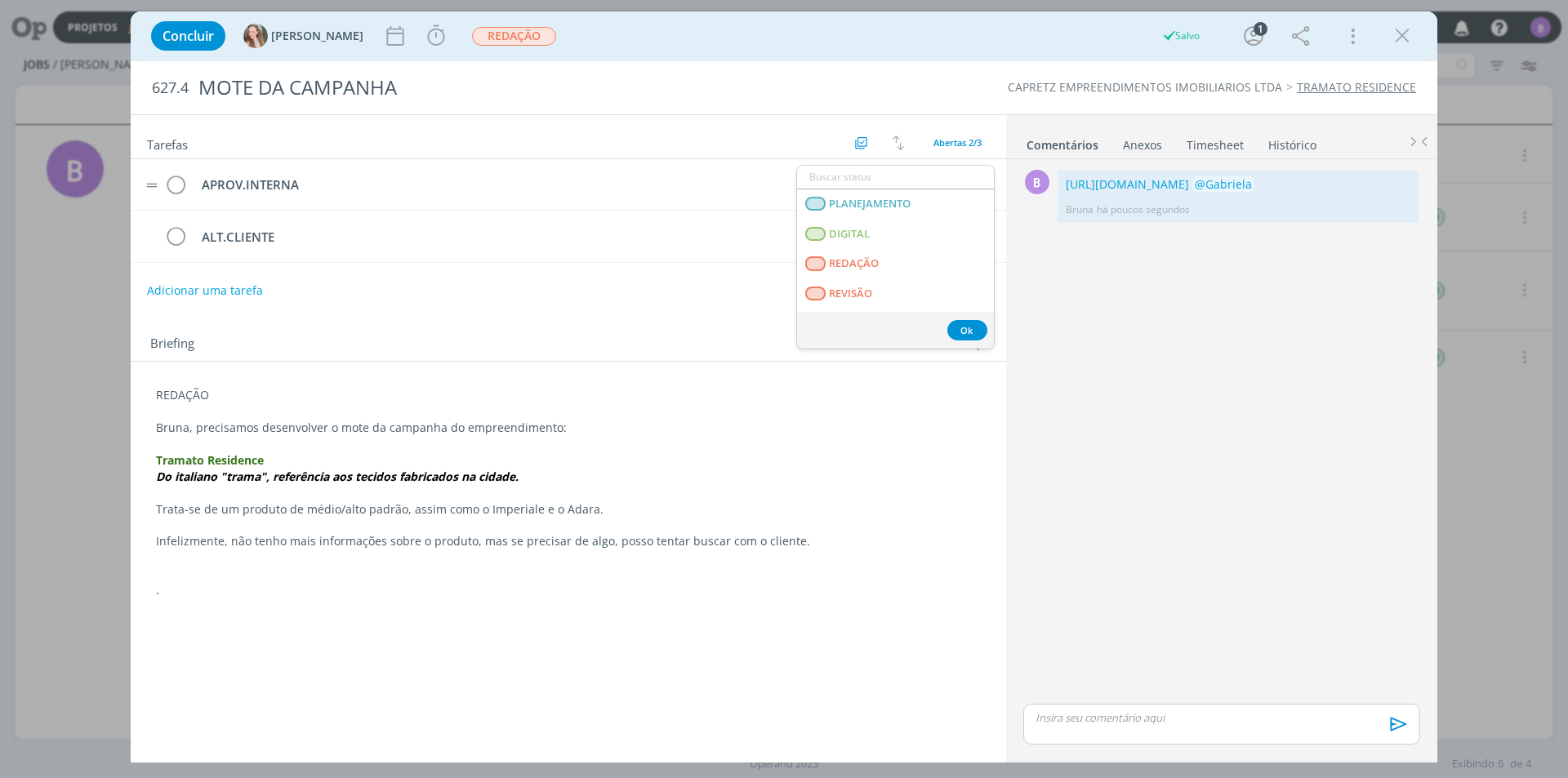
scroll to position [416, 0]
click at [900, 231] on LIBERADO "T - LIBERADO" at bounding box center [896, 237] width 197 height 30
click at [472, 38] on span "REDAÇÃO" at bounding box center [514, 36] width 84 height 19
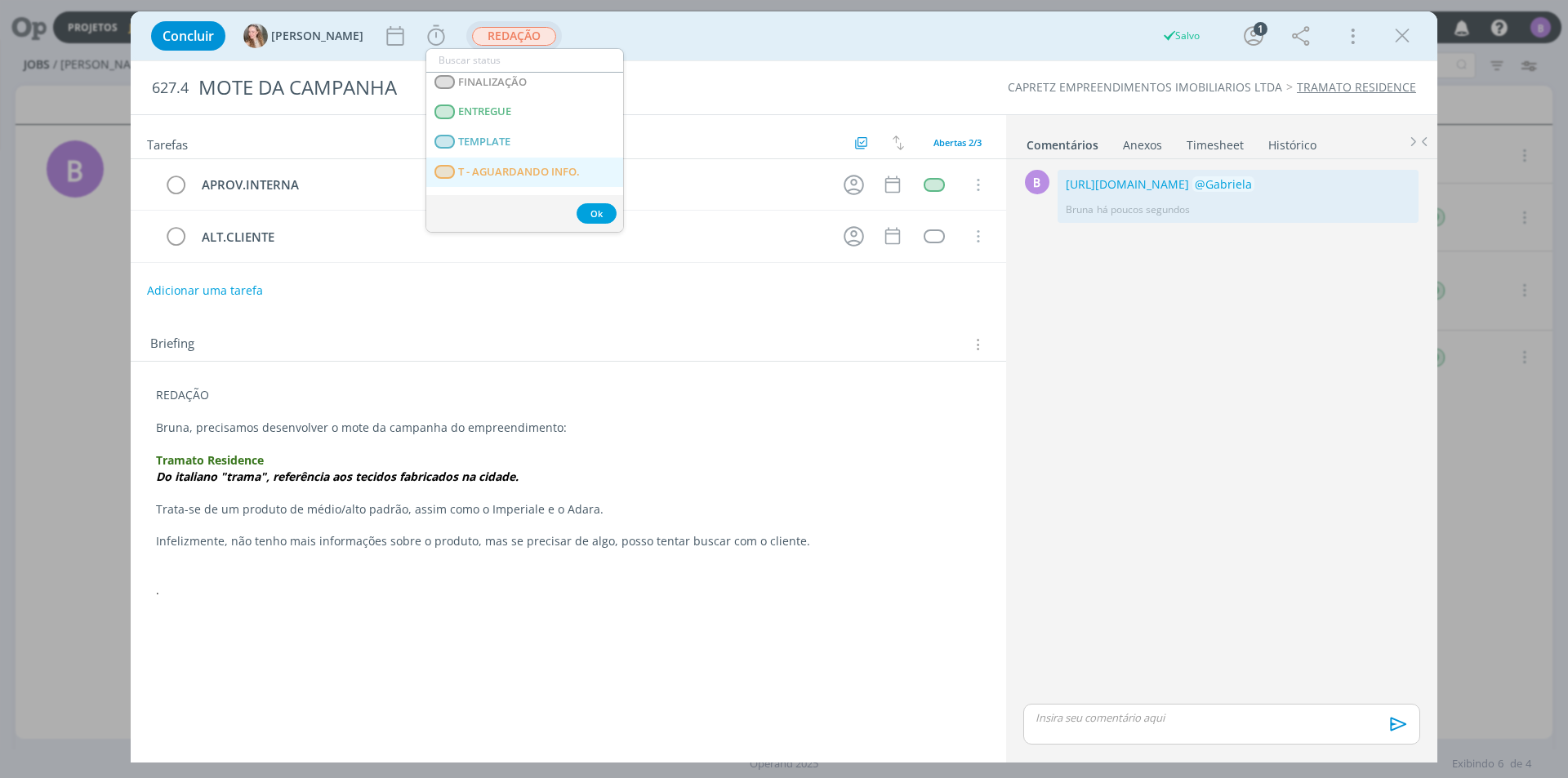
scroll to position [223, 0]
click at [532, 111] on INTERNA "APROVAÇÃO INTERNA" at bounding box center [524, 104] width 197 height 30
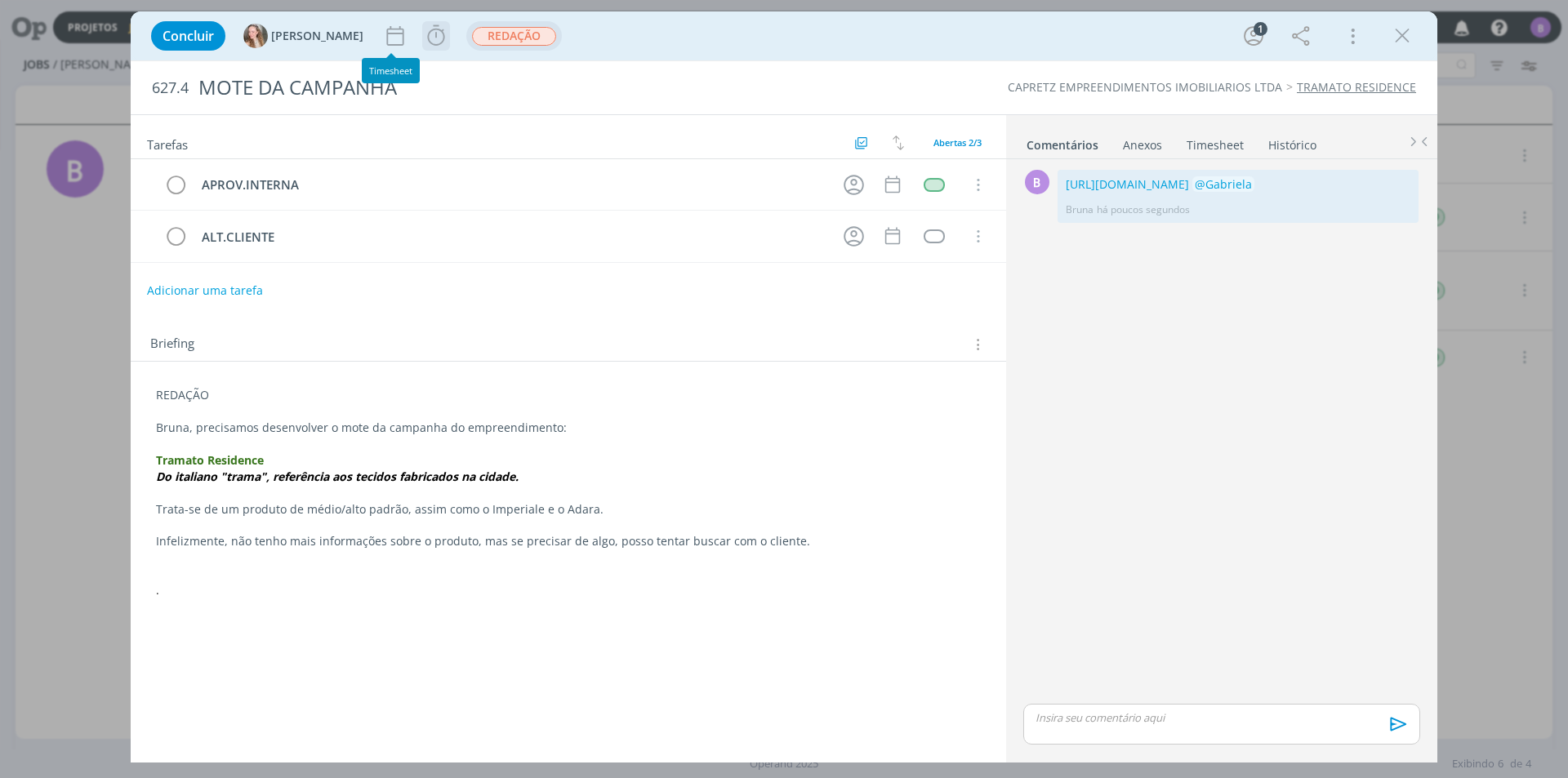
click at [427, 29] on icon "dialog" at bounding box center [436, 36] width 17 height 21
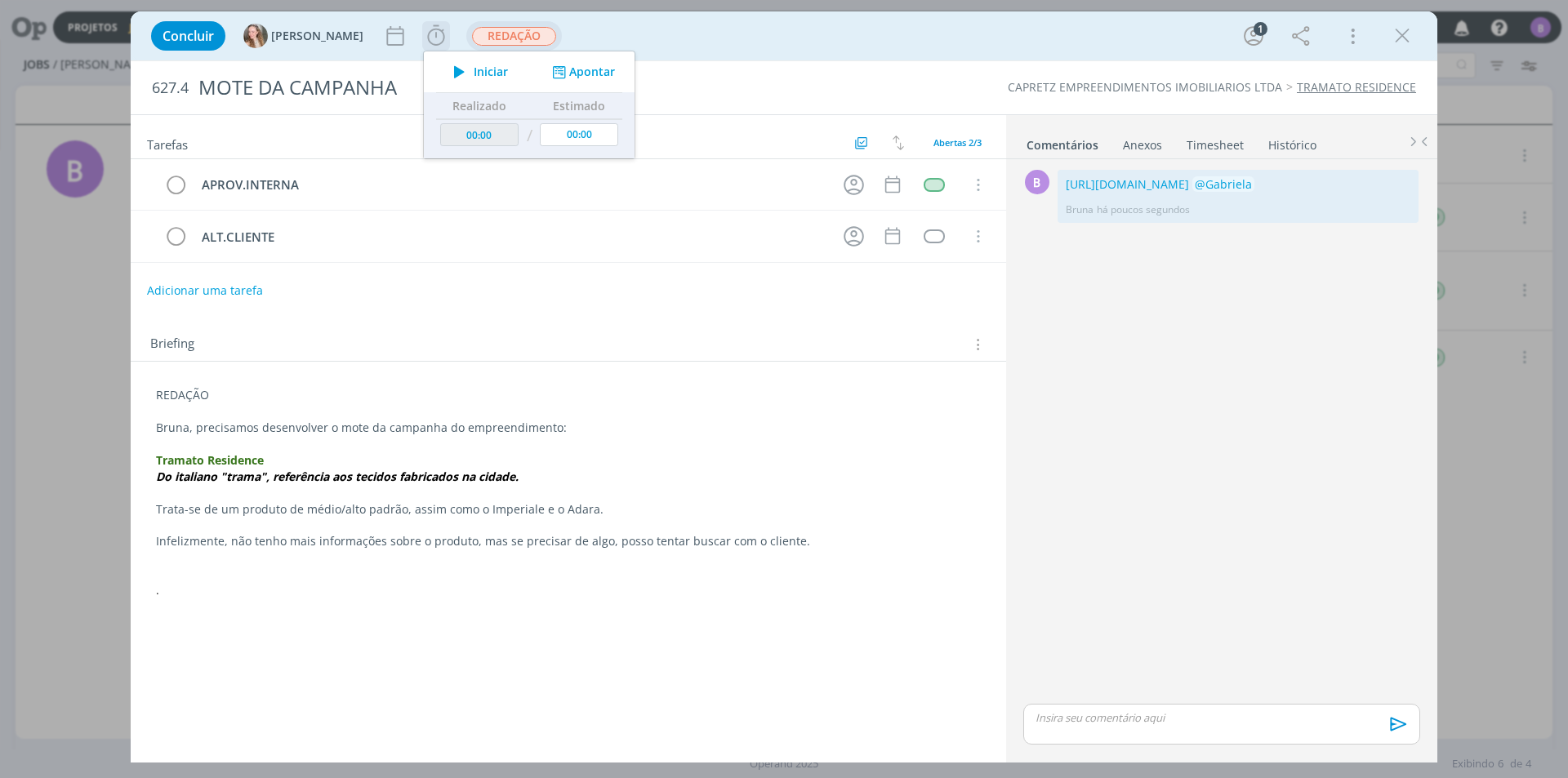
drag, startPoint x: 535, startPoint y: 84, endPoint x: 542, endPoint y: 77, distance: 9.9
click at [535, 83] on div "Iniciar Apontar" at bounding box center [528, 71] width 211 height 41
click at [548, 77] on button "Apontar" at bounding box center [582, 72] width 68 height 17
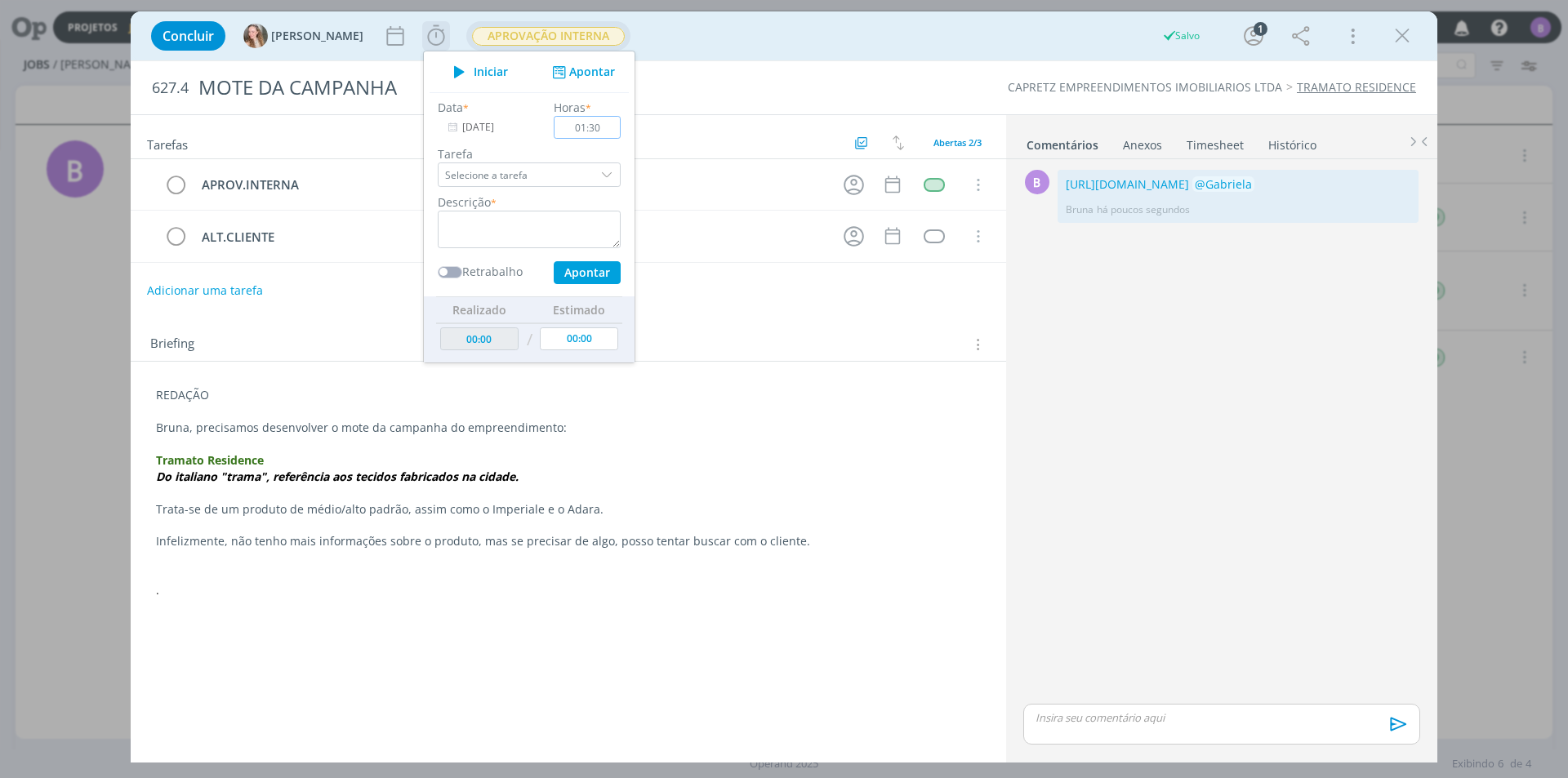
type input "01:30"
click at [472, 223] on textarea "dialog" at bounding box center [528, 229] width 183 height 37
type textarea "Timesheet"
click at [554, 277] on button "Apontar" at bounding box center [587, 272] width 67 height 23
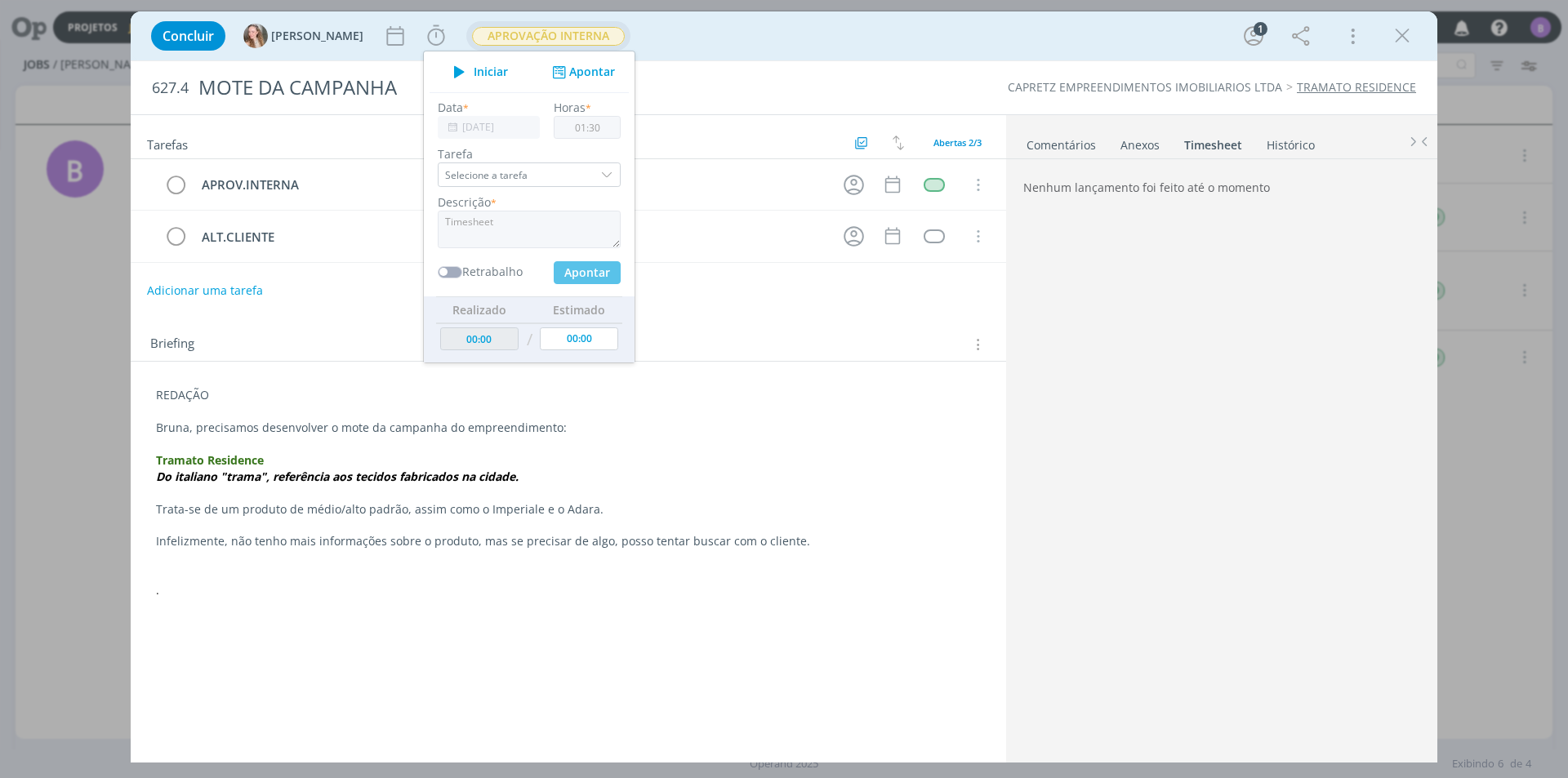
type input "01:30"
type input "00:00"
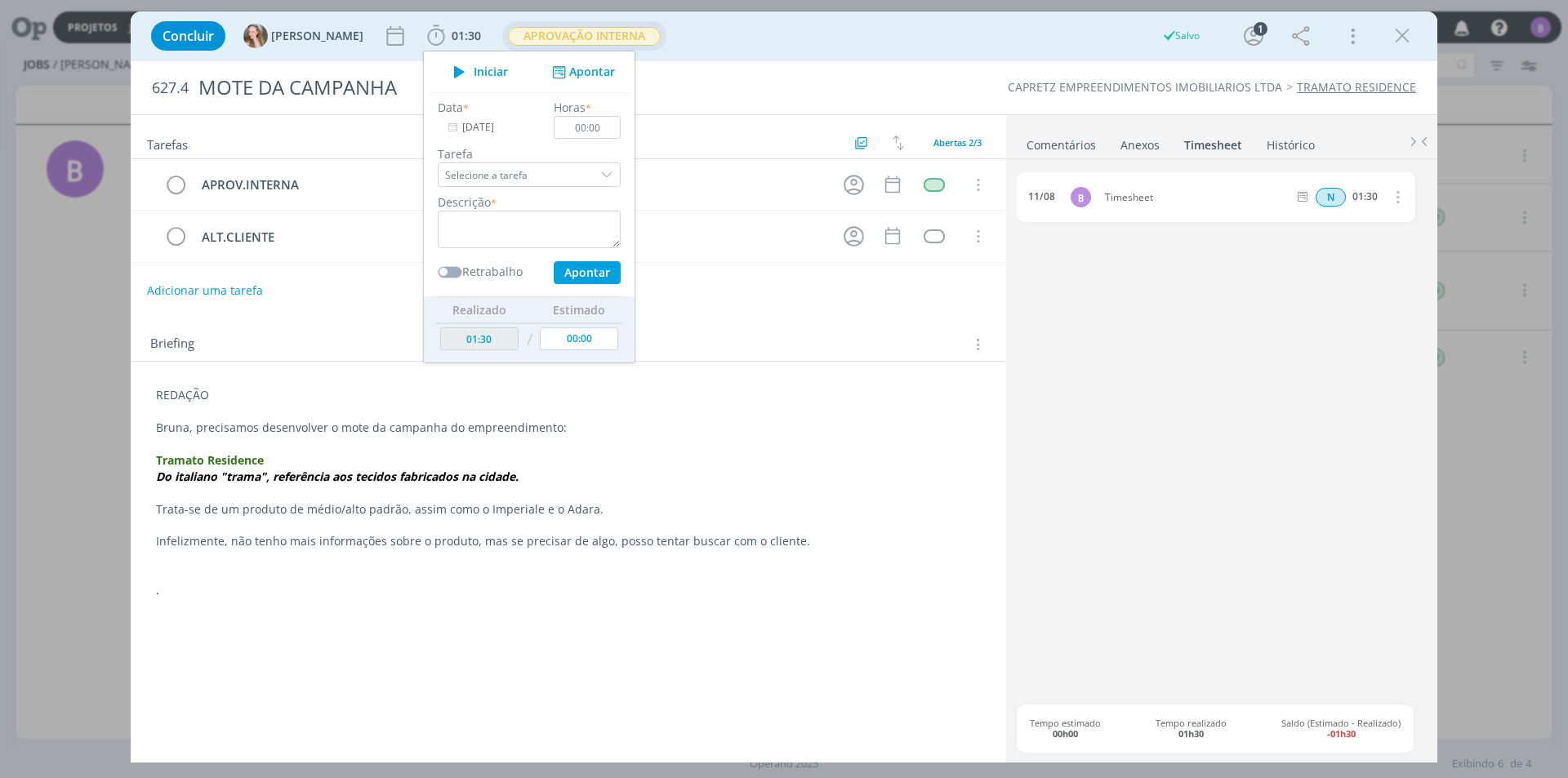
click at [1060, 142] on link "Comentários" at bounding box center [1061, 141] width 71 height 23
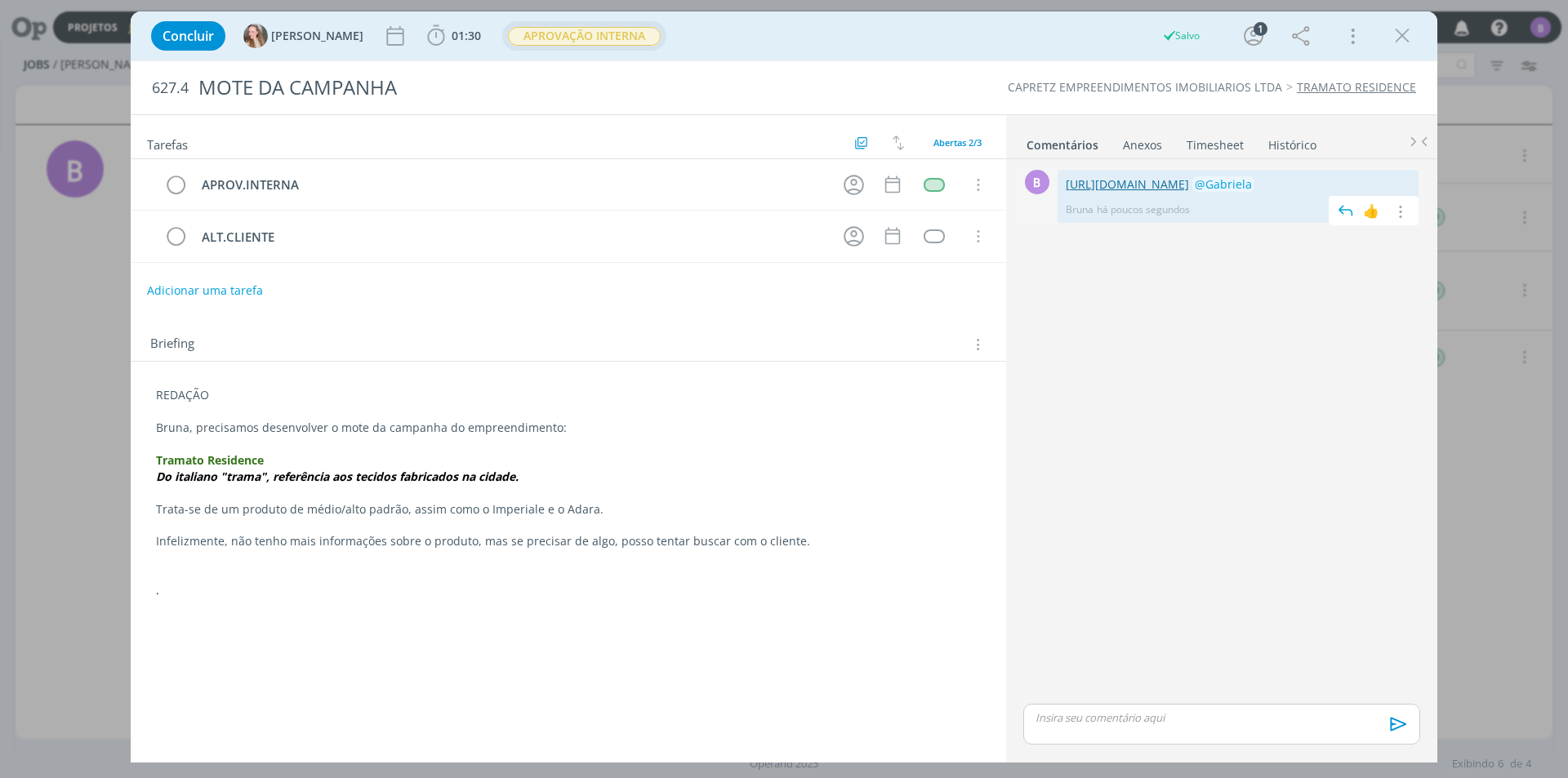
click at [1164, 185] on link "[URL][DOMAIN_NAME]" at bounding box center [1127, 184] width 123 height 16
click at [1189, 192] on link "[URL][DOMAIN_NAME]" at bounding box center [1127, 184] width 123 height 16
click at [1400, 32] on icon "dialog" at bounding box center [1402, 36] width 24 height 24
